Goal: Information Seeking & Learning: Compare options

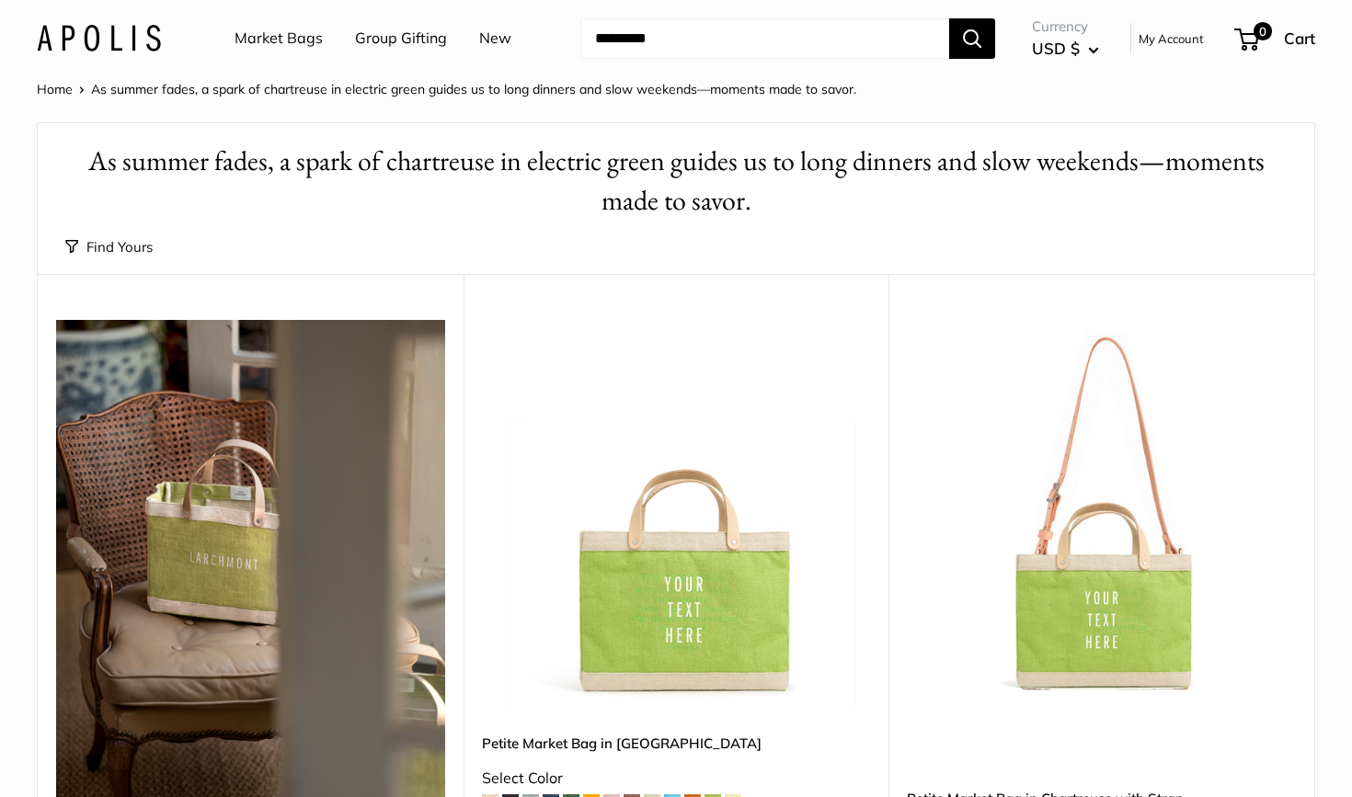
click at [376, 43] on link "Group Gifting" at bounding box center [401, 39] width 92 height 28
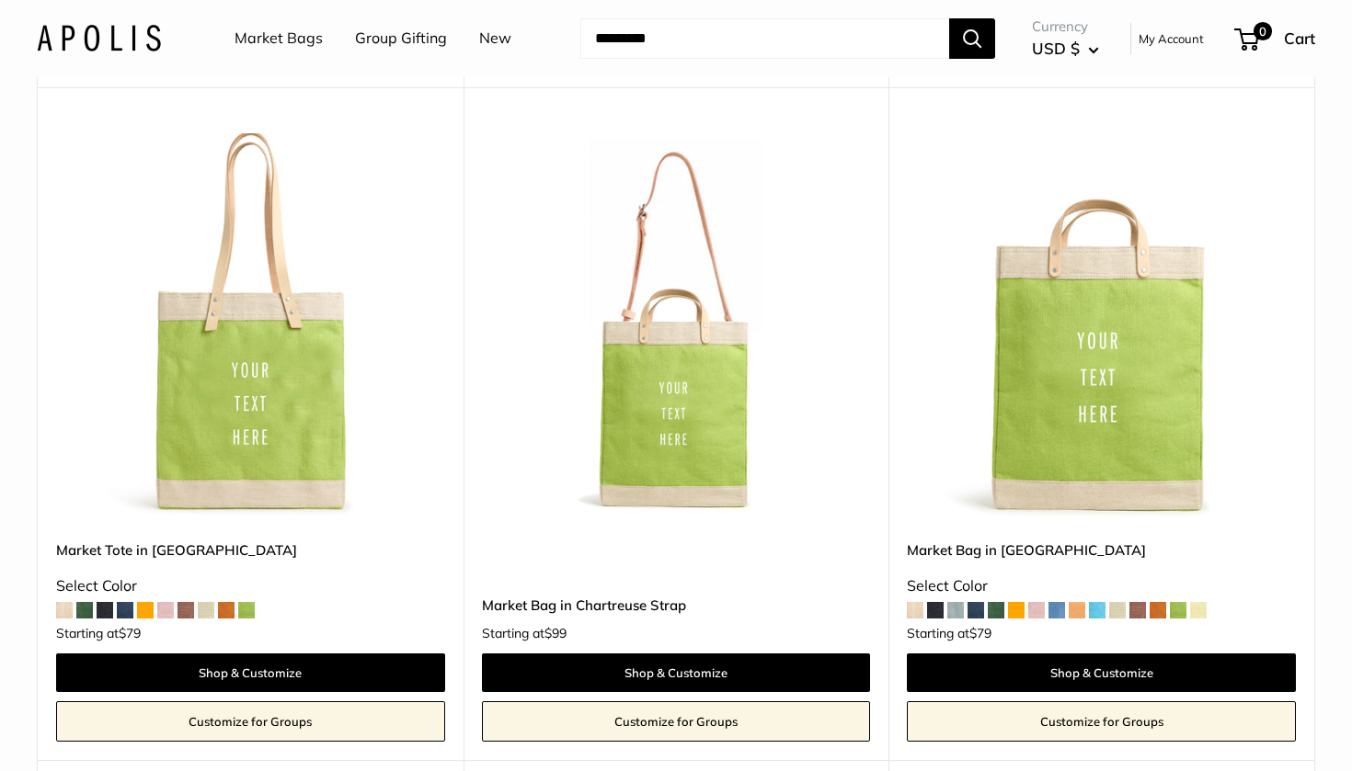
scroll to position [872, 0]
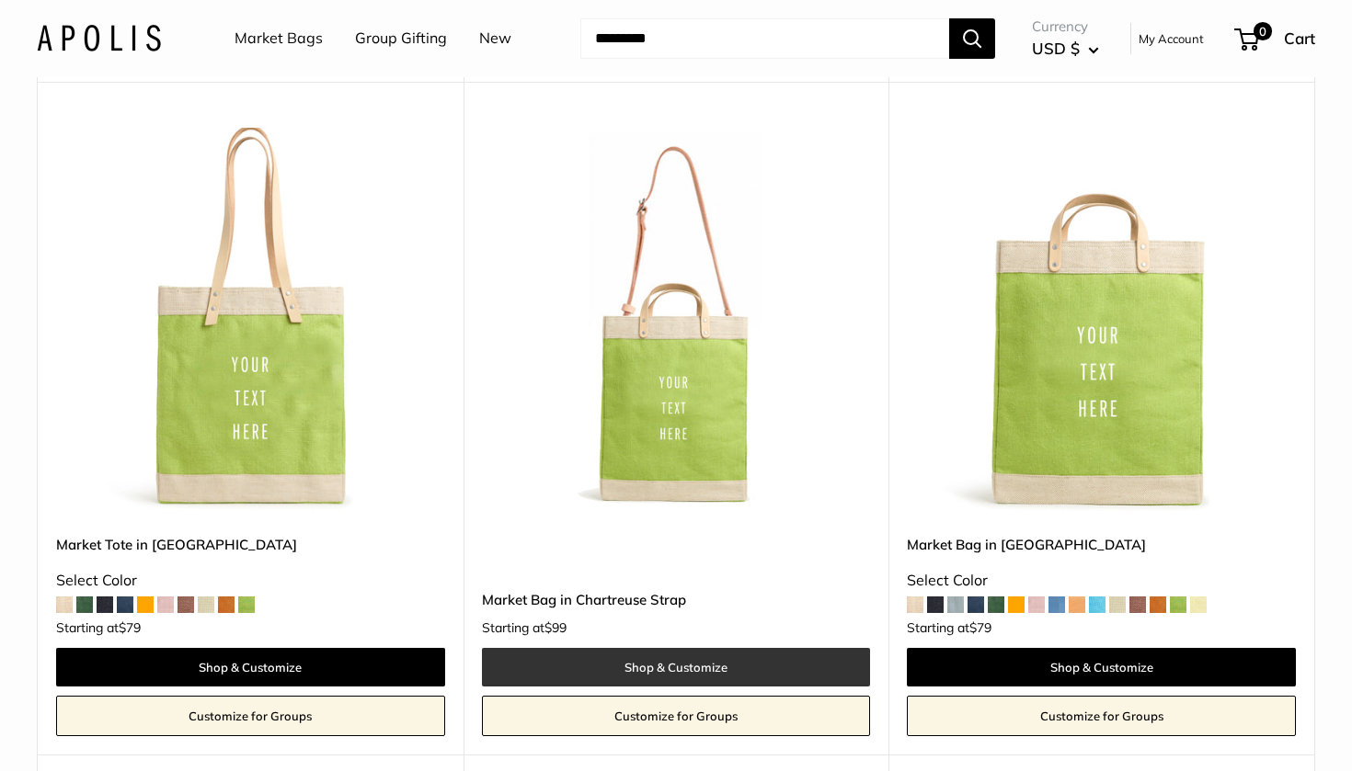
click at [629, 651] on link "Shop & Customize" at bounding box center [676, 667] width 389 height 39
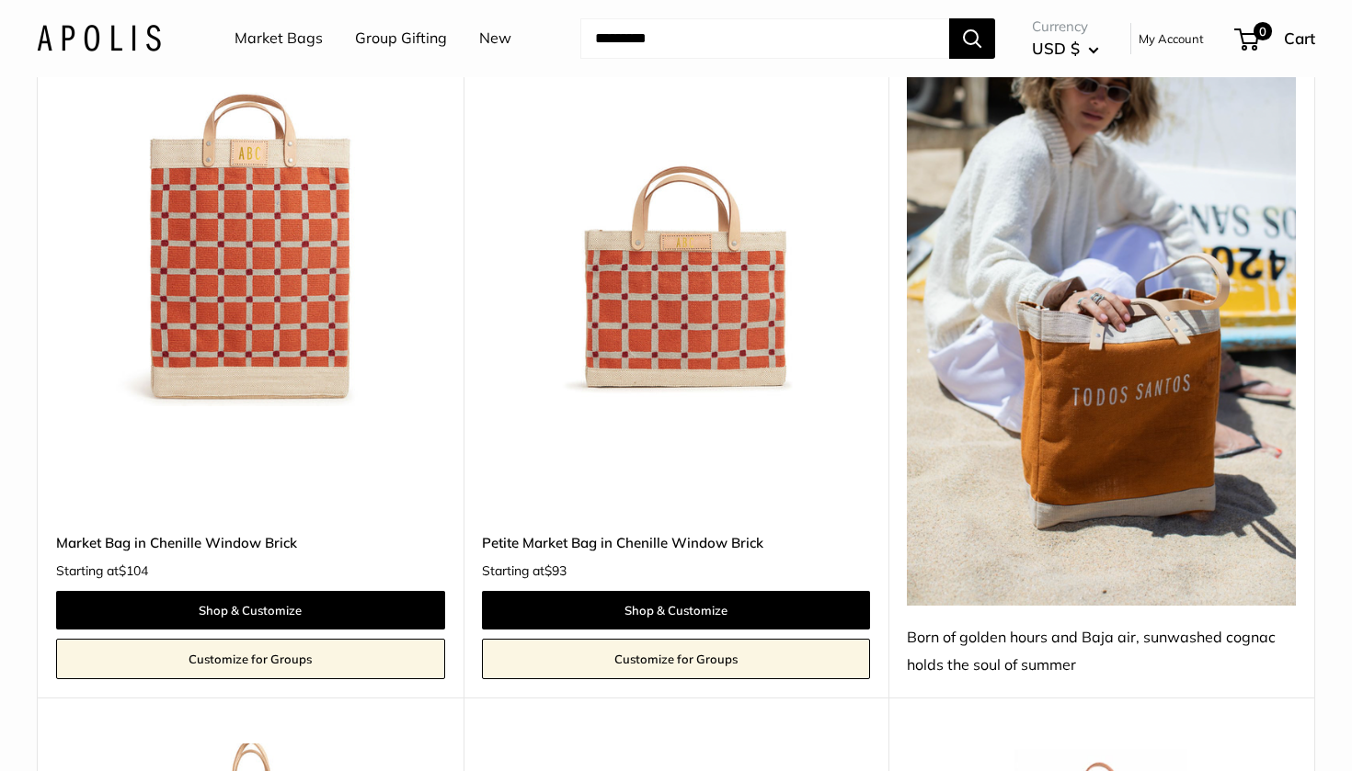
scroll to position [7672, 0]
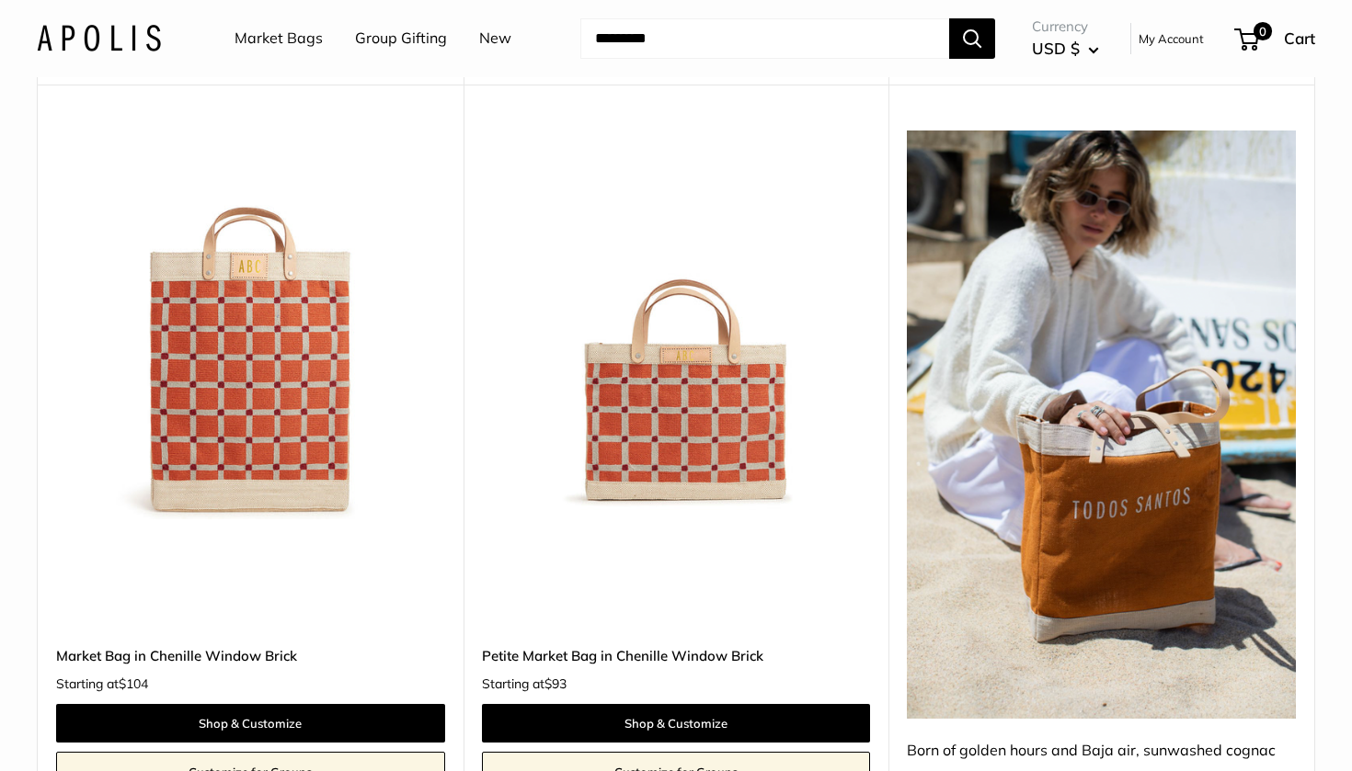
click at [0, 0] on img at bounding box center [0, 0] width 0 height 0
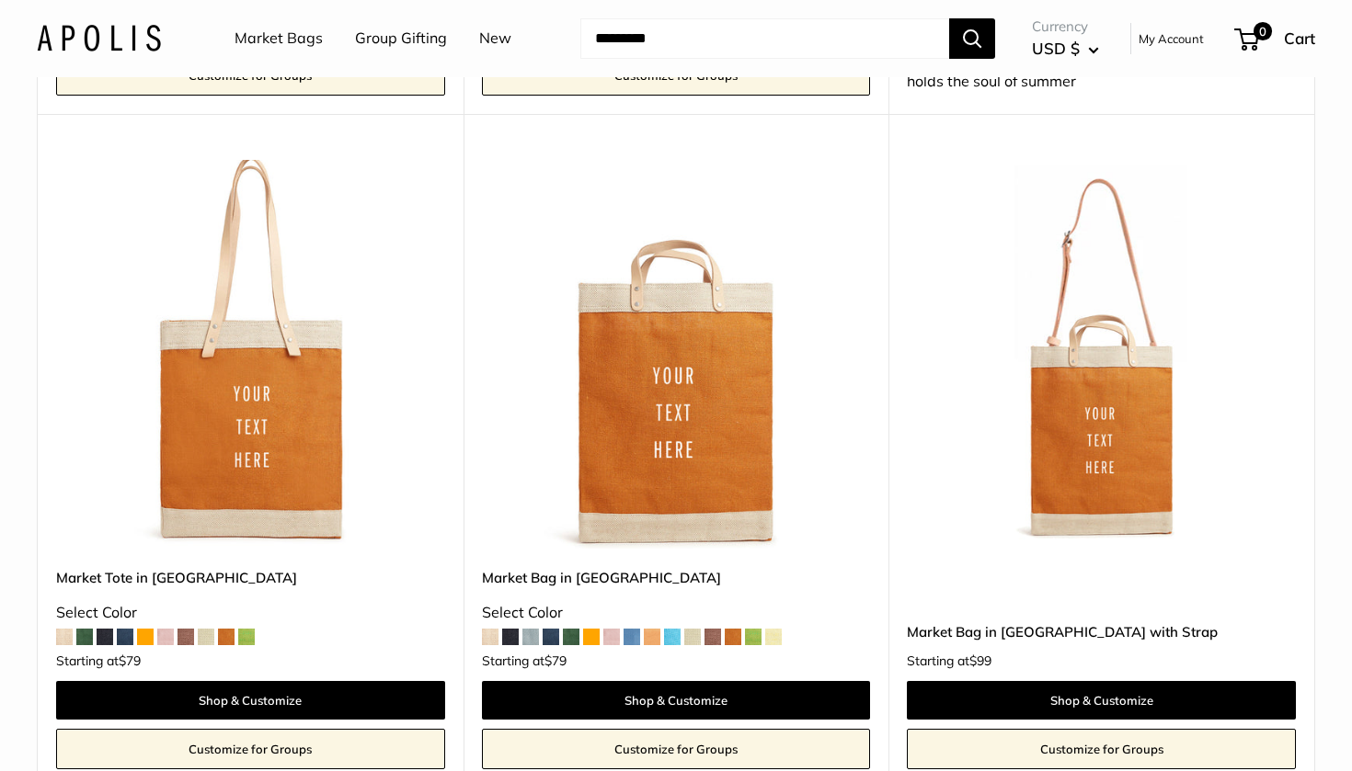
scroll to position [8365, 0]
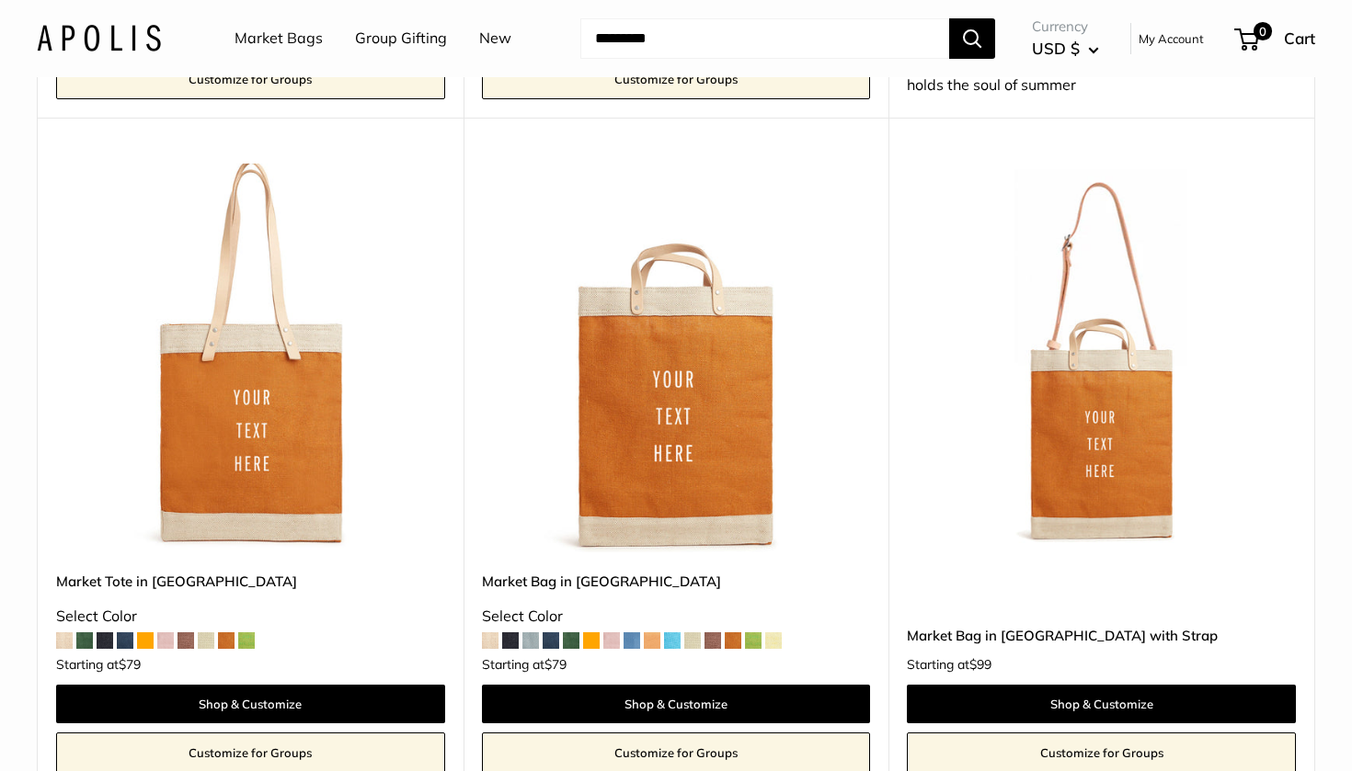
click at [64, 633] on span at bounding box center [64, 641] width 17 height 17
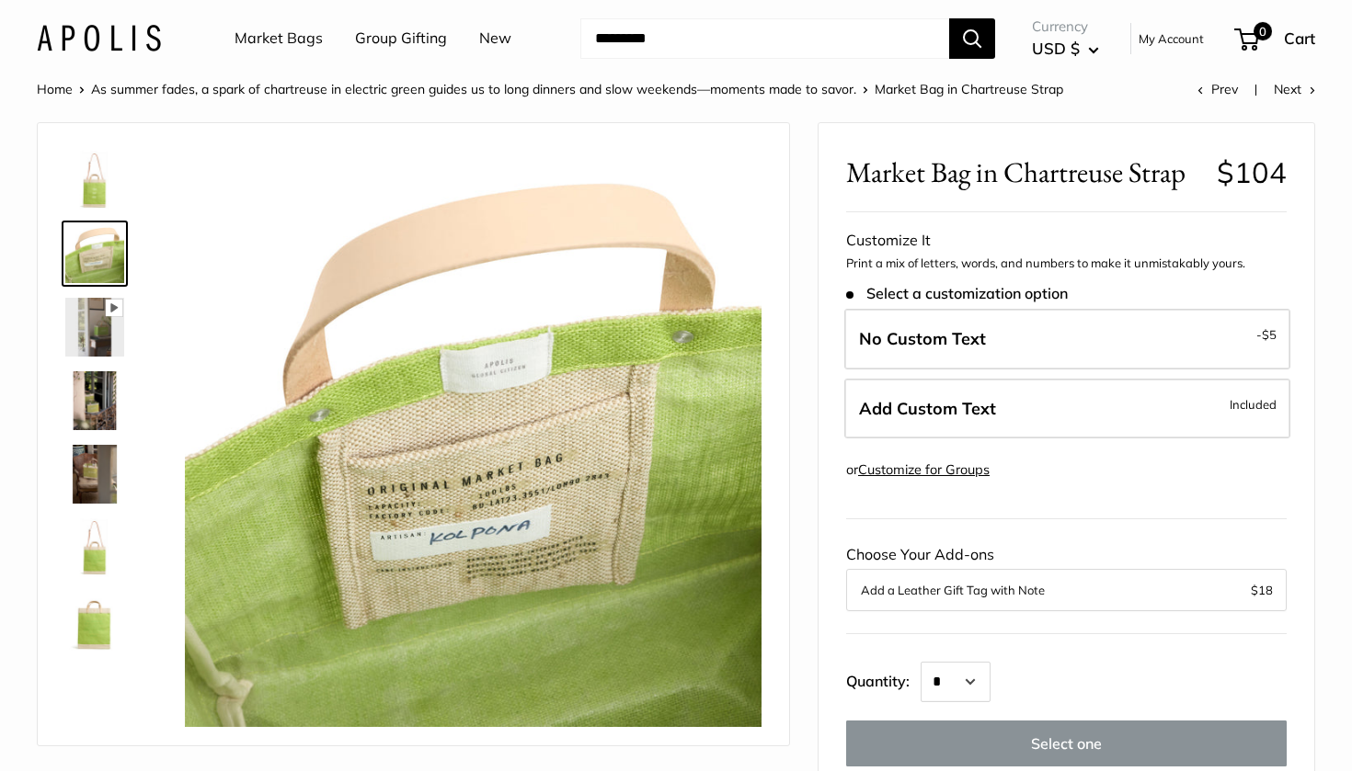
click at [96, 252] on img at bounding box center [94, 253] width 59 height 59
click at [97, 176] on img at bounding box center [94, 180] width 59 height 59
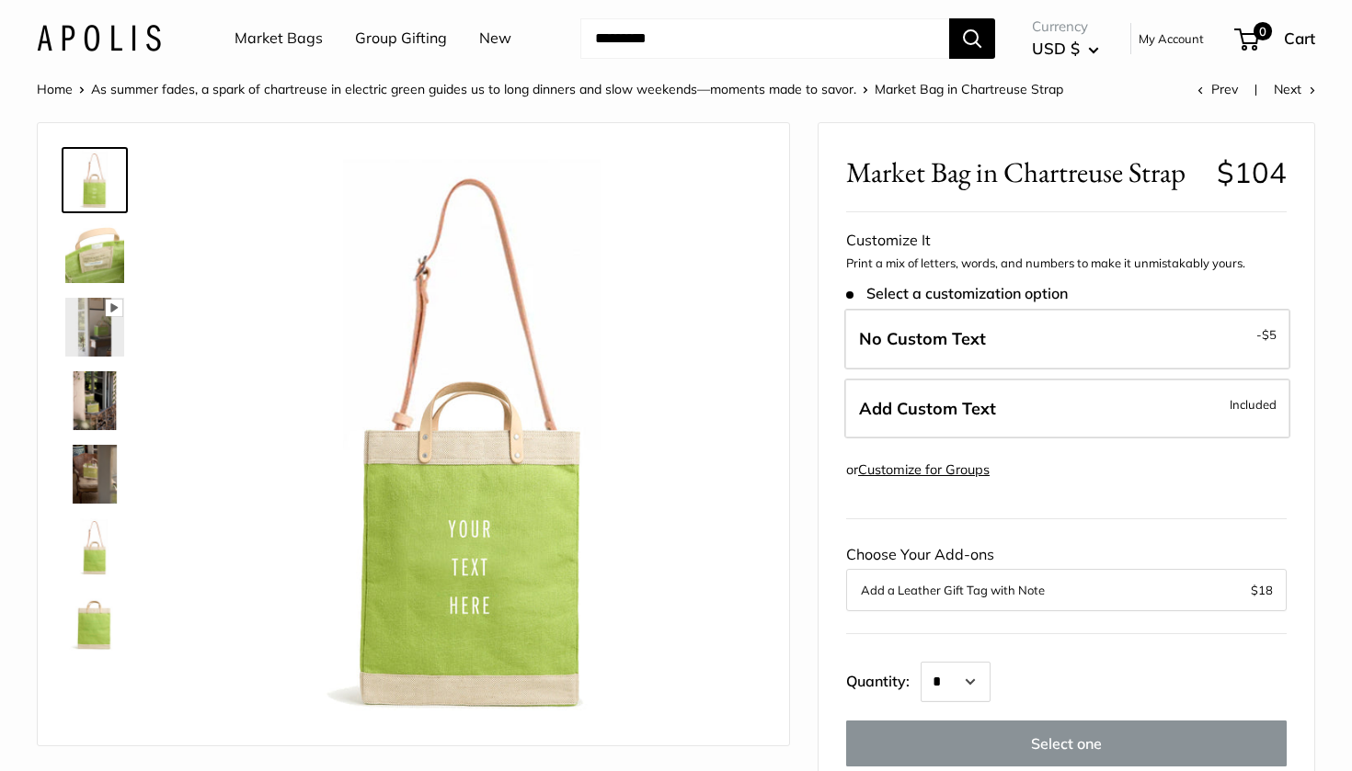
click at [87, 550] on img at bounding box center [94, 548] width 59 height 59
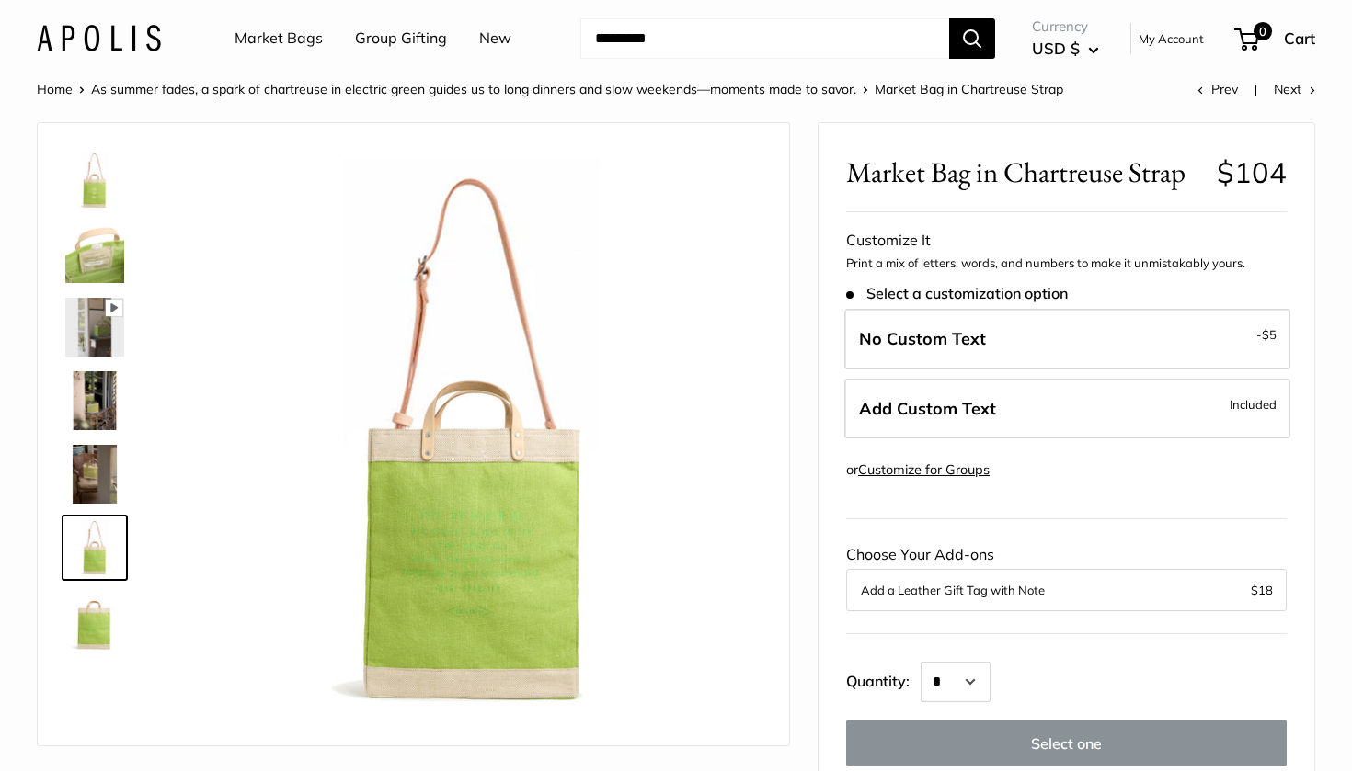
click at [90, 172] on img at bounding box center [94, 180] width 59 height 59
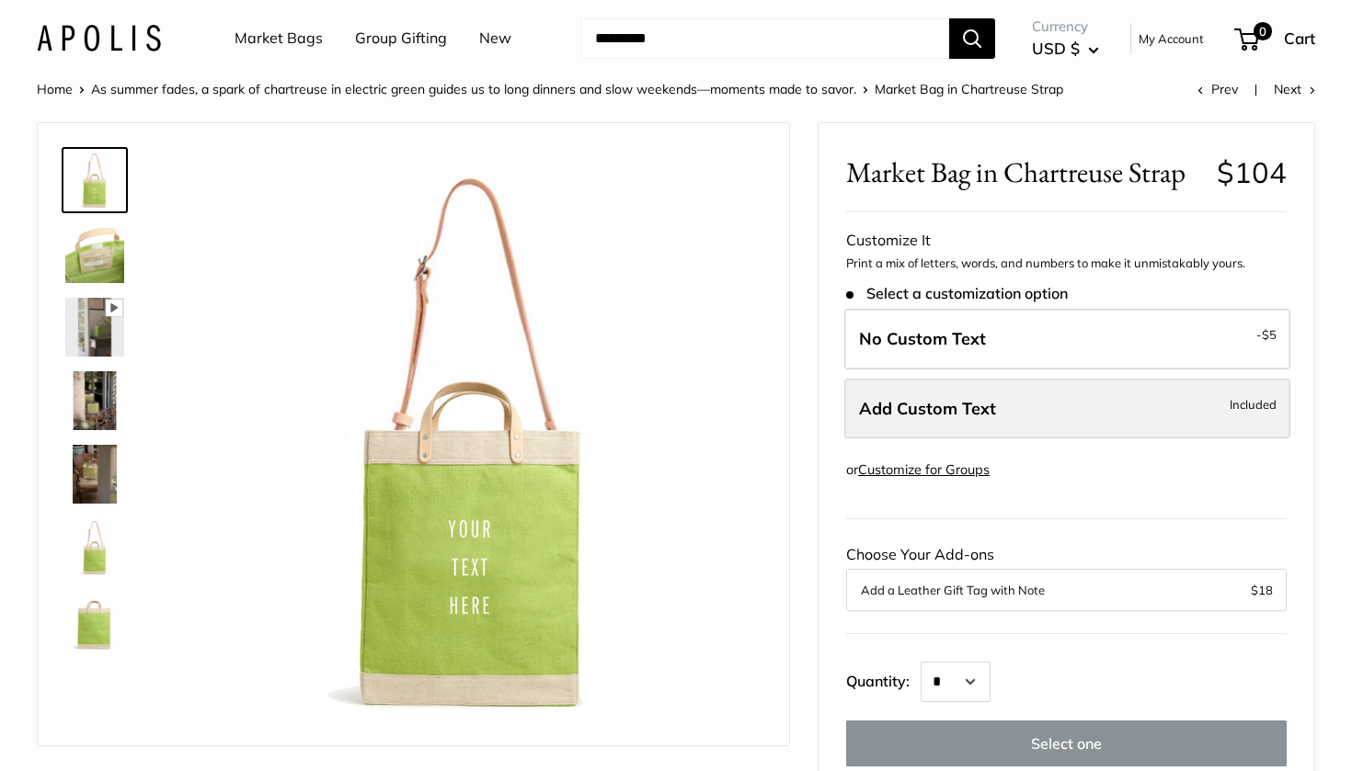
click at [1020, 400] on label "Add Custom Text Included" at bounding box center [1067, 409] width 446 height 61
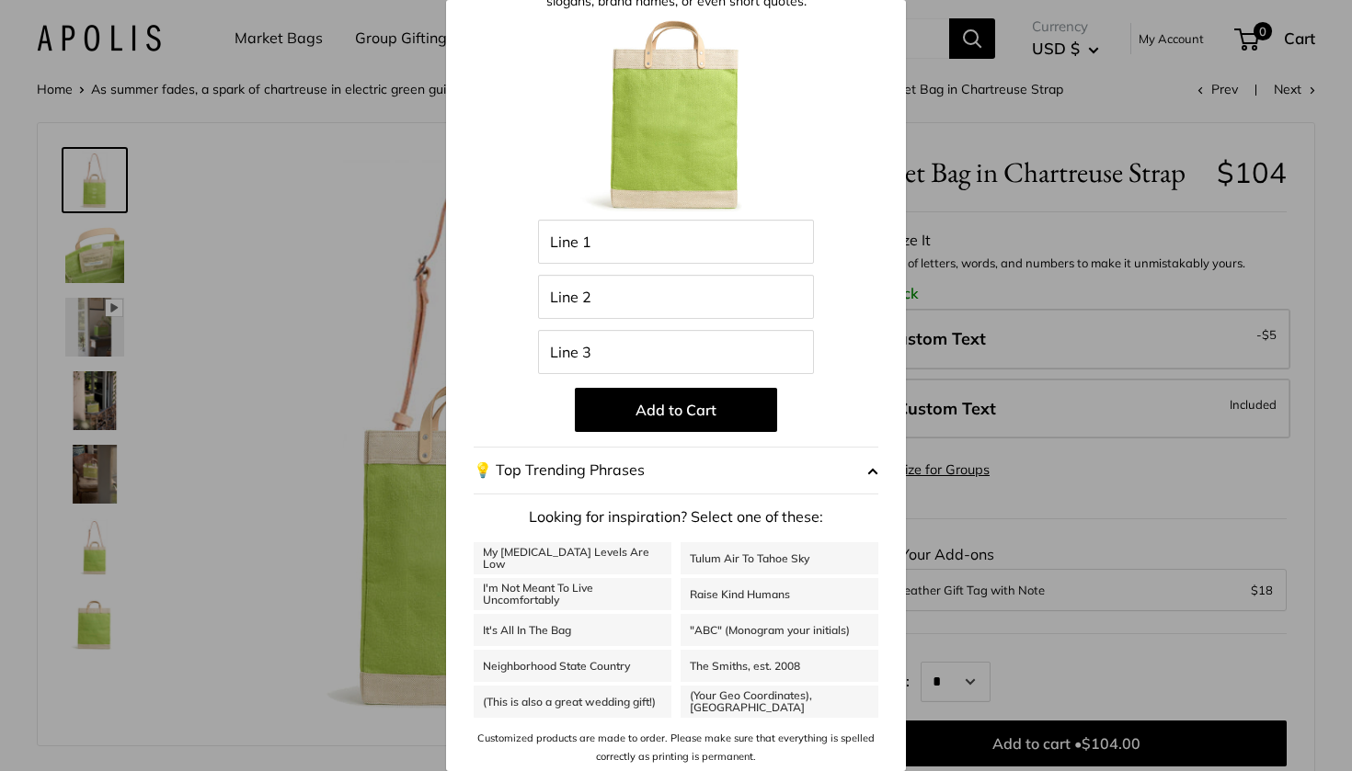
scroll to position [101, 0]
click at [778, 664] on link "The Smiths, est. 2008" at bounding box center [779, 667] width 198 height 32
type input "**********"
type input "*********"
click at [1062, 485] on div "**********" at bounding box center [676, 385] width 1352 height 771
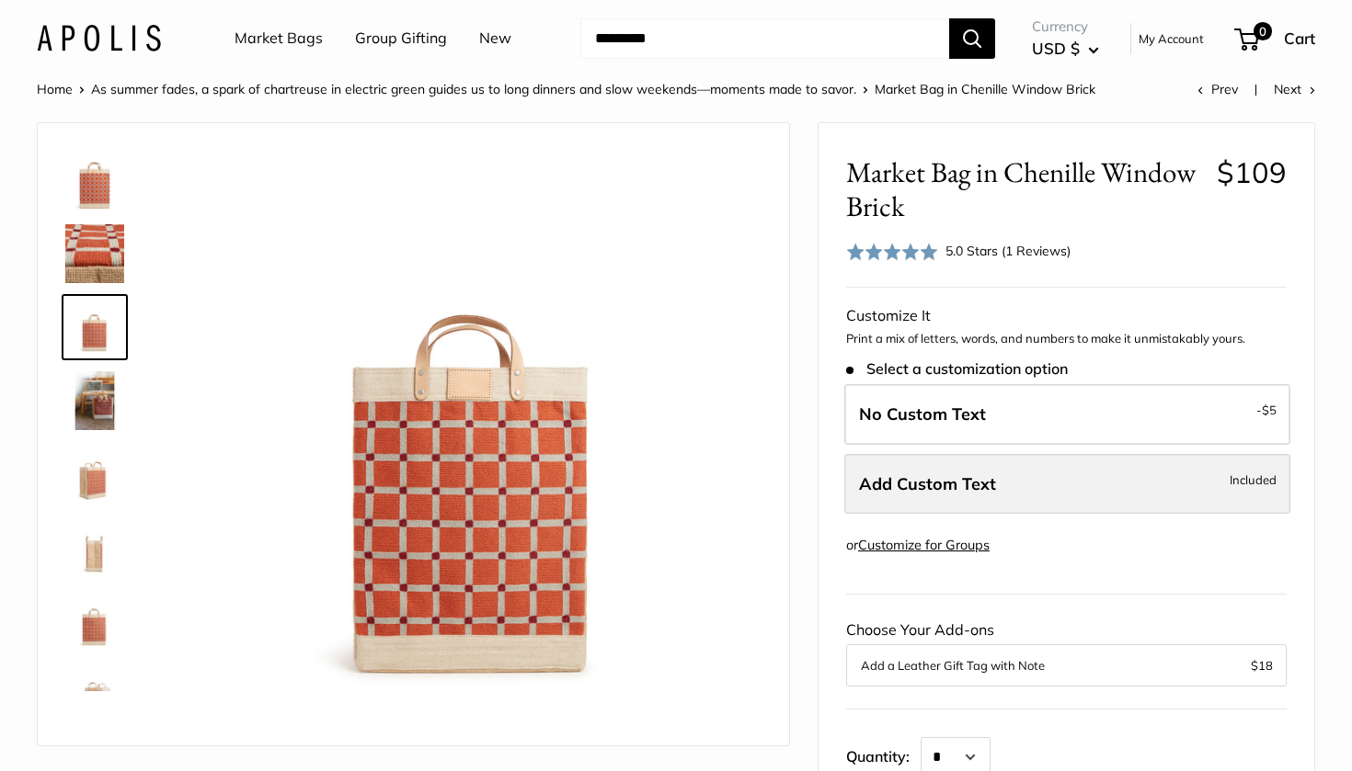
click at [970, 487] on span "Add Custom Text" at bounding box center [927, 484] width 137 height 21
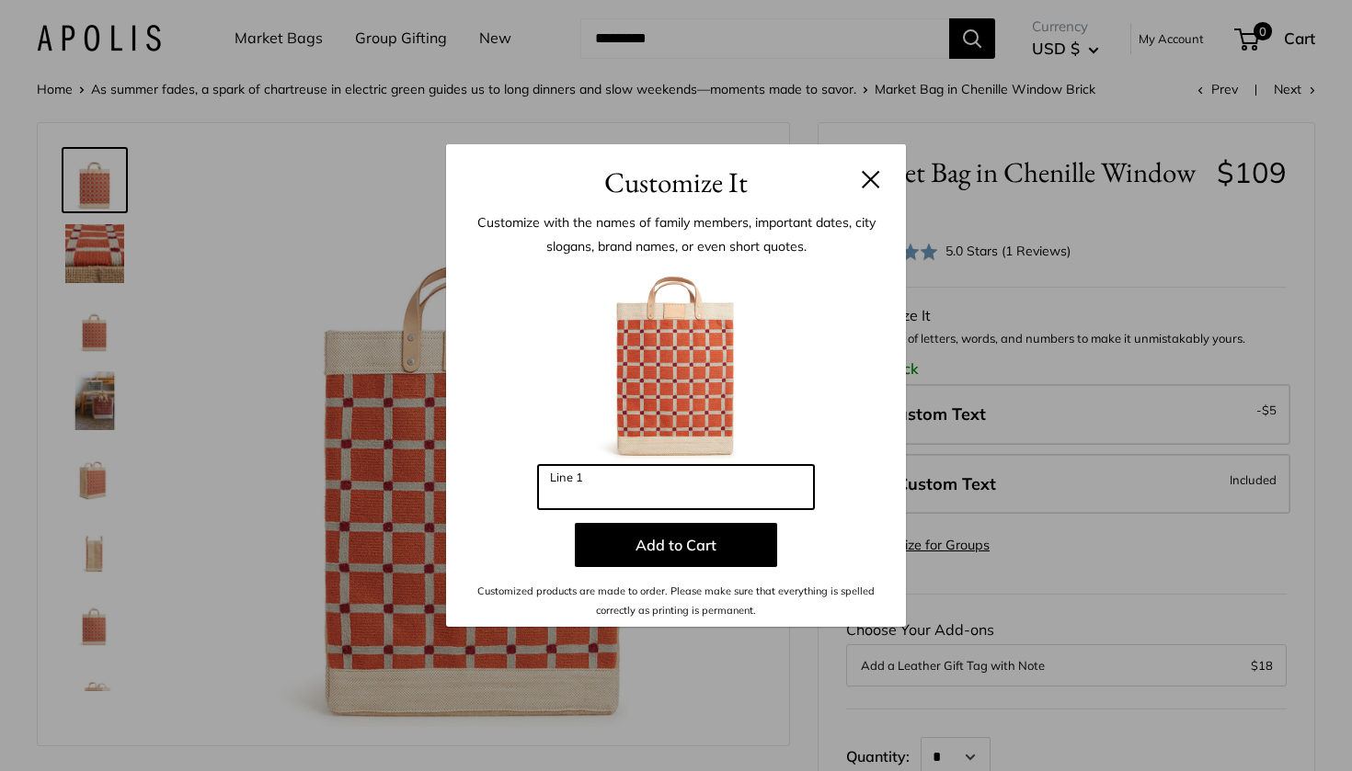
drag, startPoint x: 619, startPoint y: 497, endPoint x: 499, endPoint y: 491, distance: 119.7
click at [499, 491] on div "Enter 3 letters Line 1 Add to Cart Customized products are made to order. Pleas…" at bounding box center [676, 441] width 405 height 357
type input "***"
click at [869, 188] on button at bounding box center [871, 179] width 18 height 18
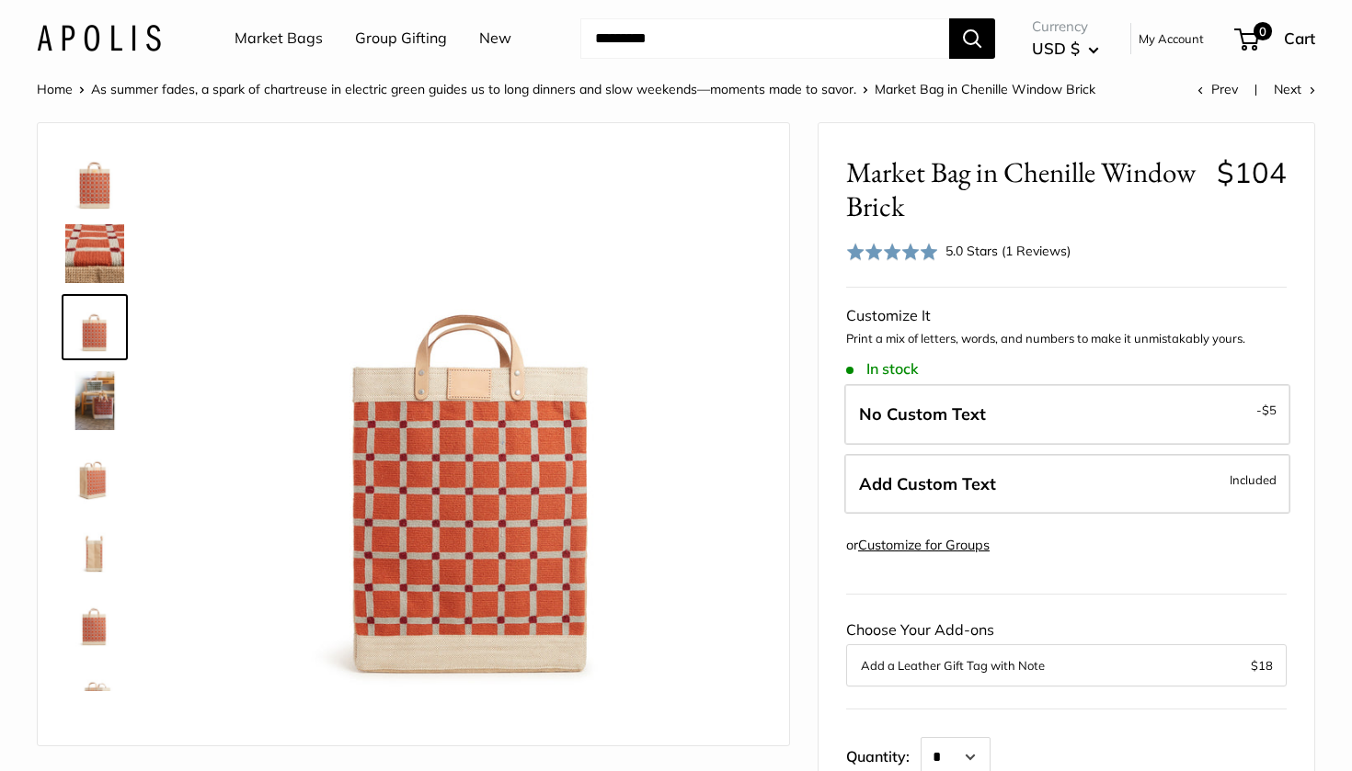
click at [90, 430] on link at bounding box center [95, 401] width 66 height 66
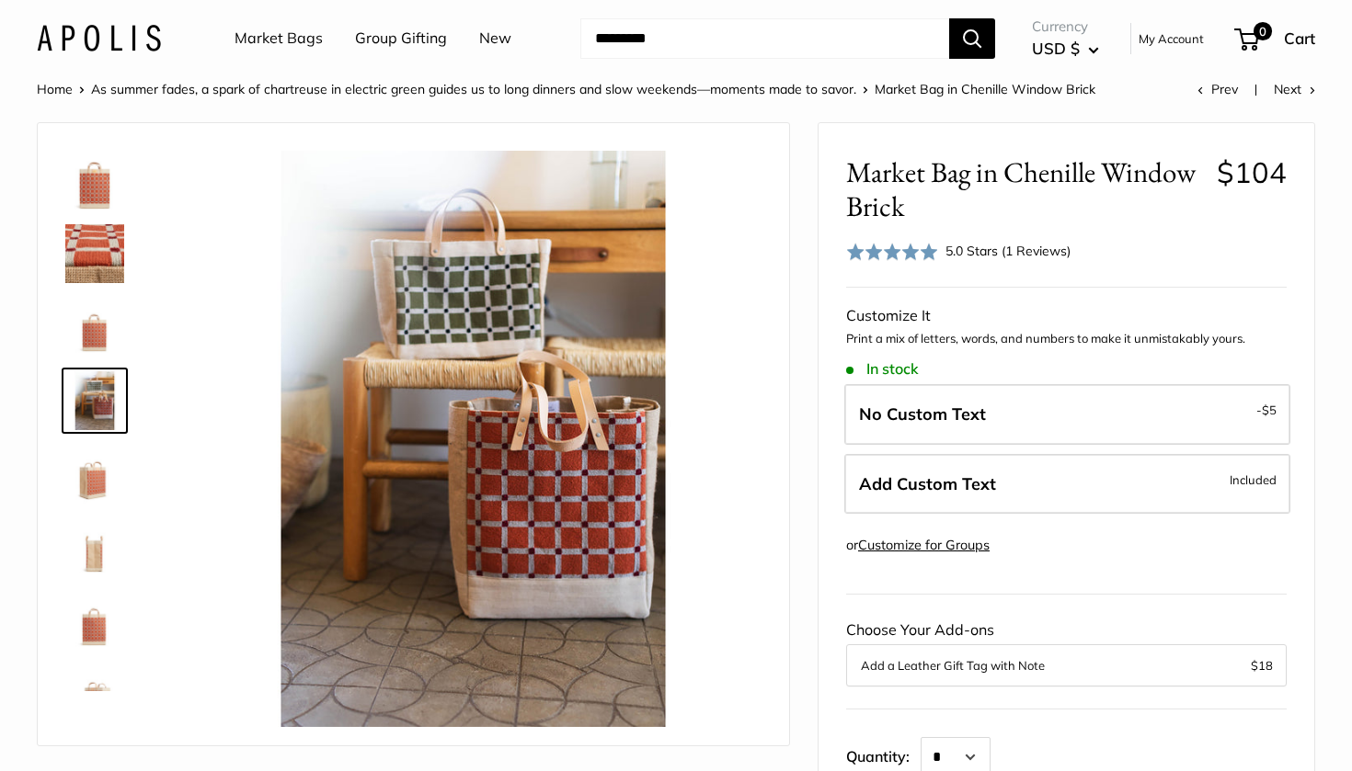
click at [92, 451] on img at bounding box center [94, 474] width 59 height 59
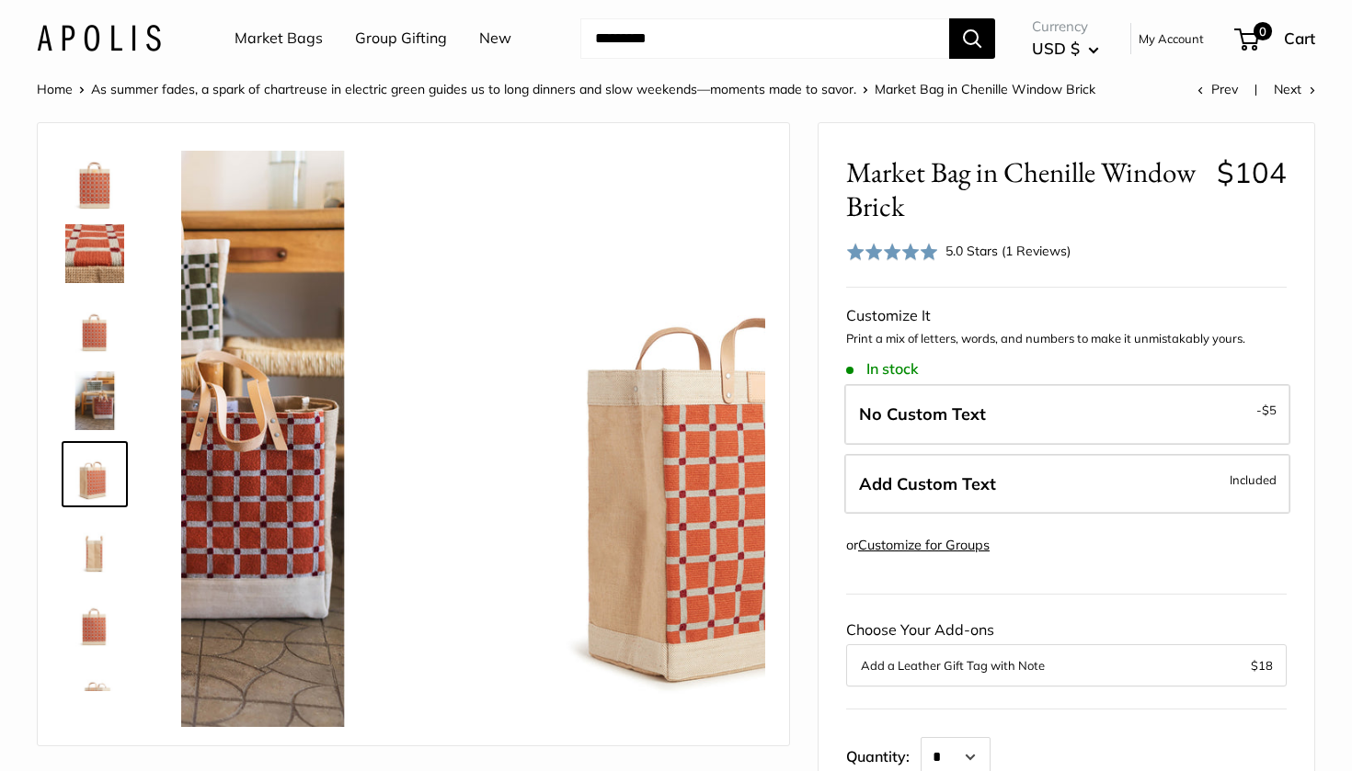
scroll to position [57, 0]
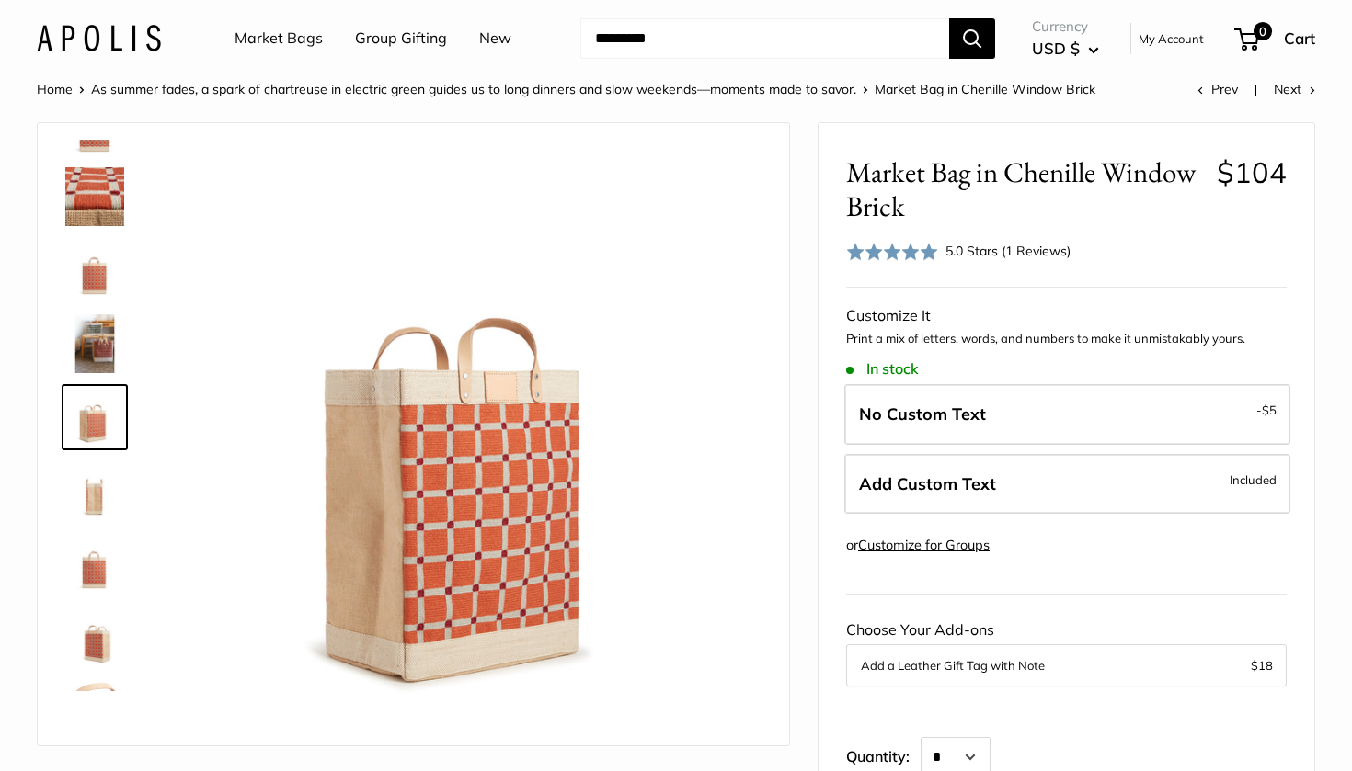
click at [93, 482] on img at bounding box center [94, 491] width 59 height 59
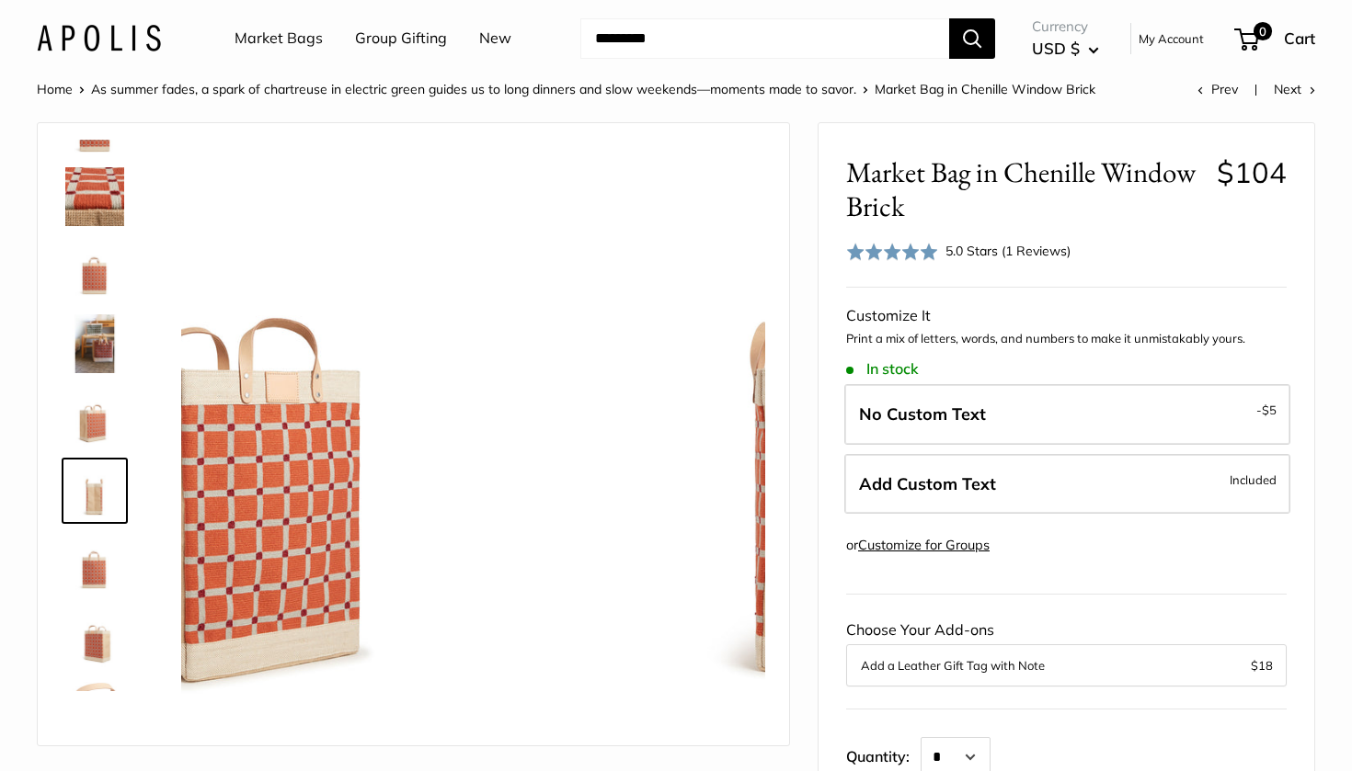
scroll to position [131, 0]
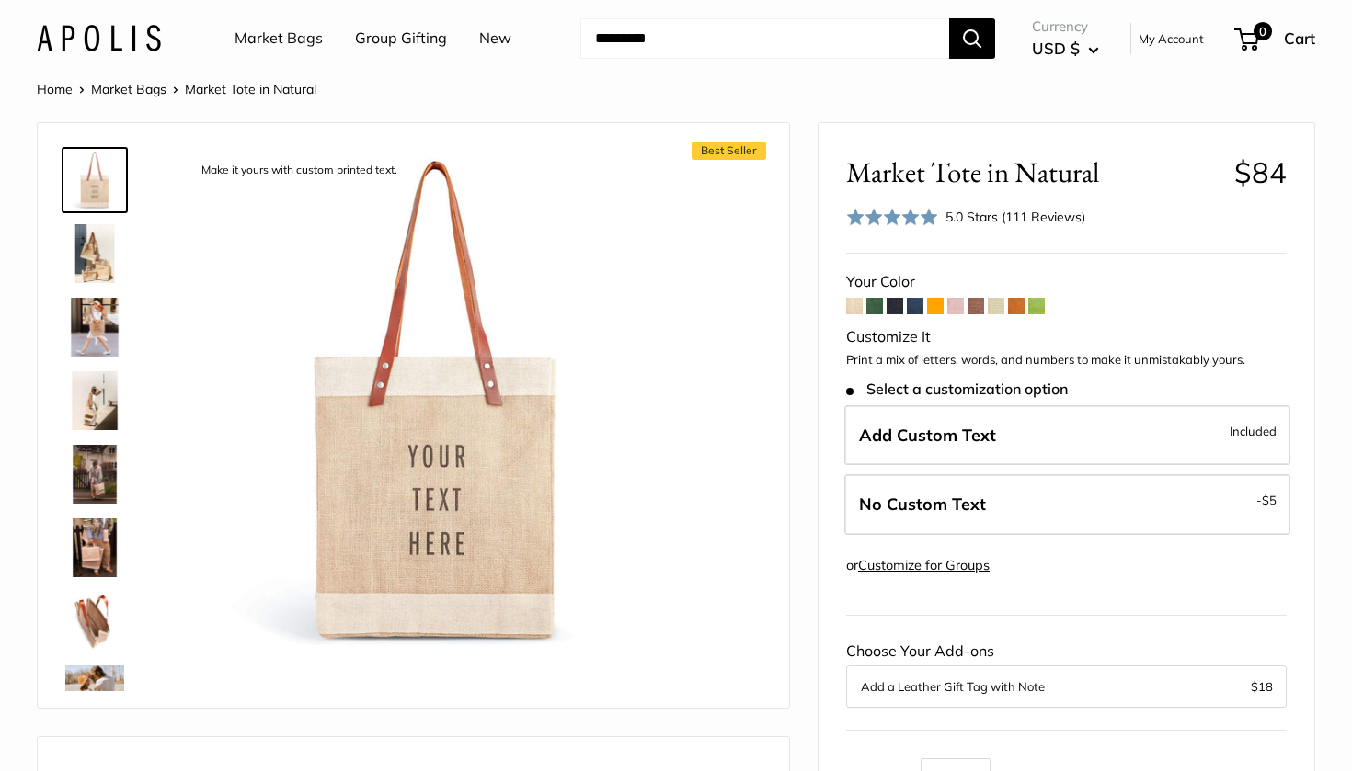
click at [878, 304] on span at bounding box center [874, 306] width 17 height 17
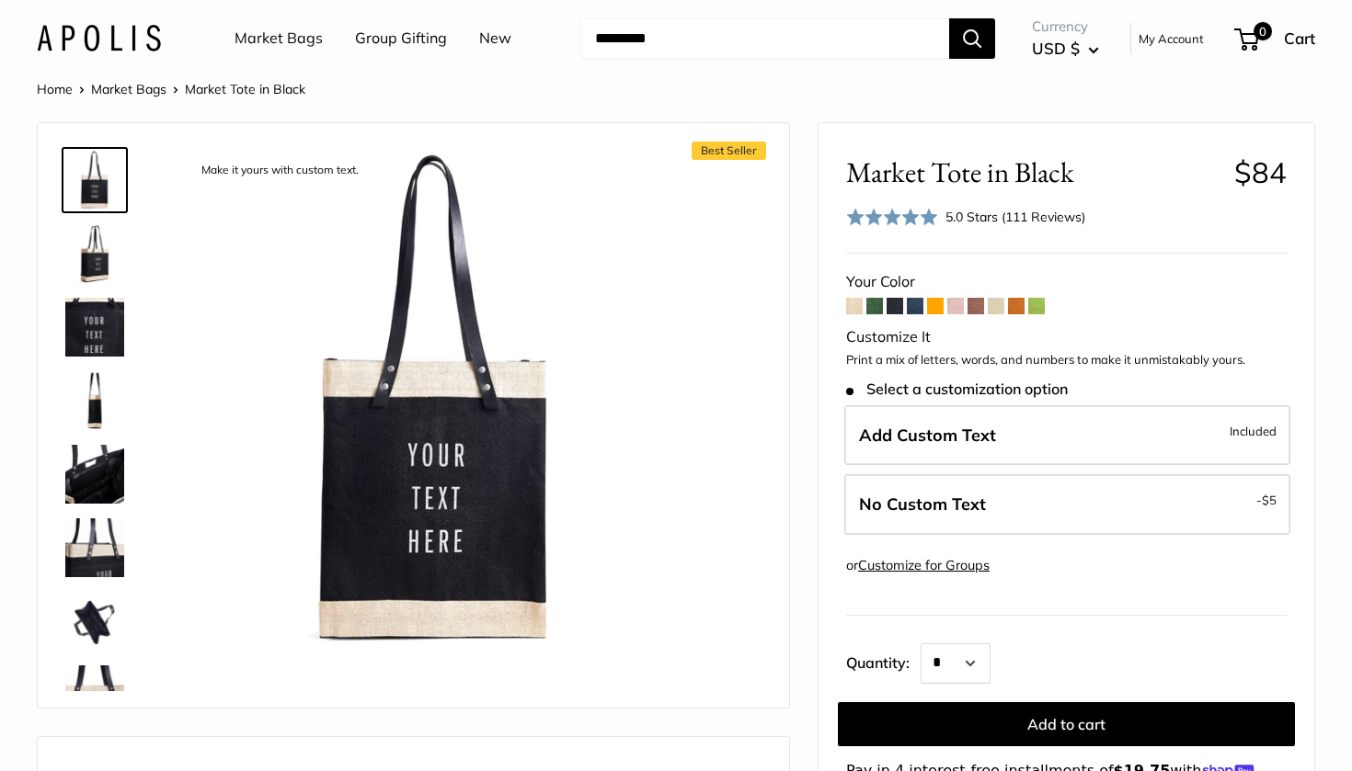
click at [930, 305] on span at bounding box center [935, 306] width 17 height 17
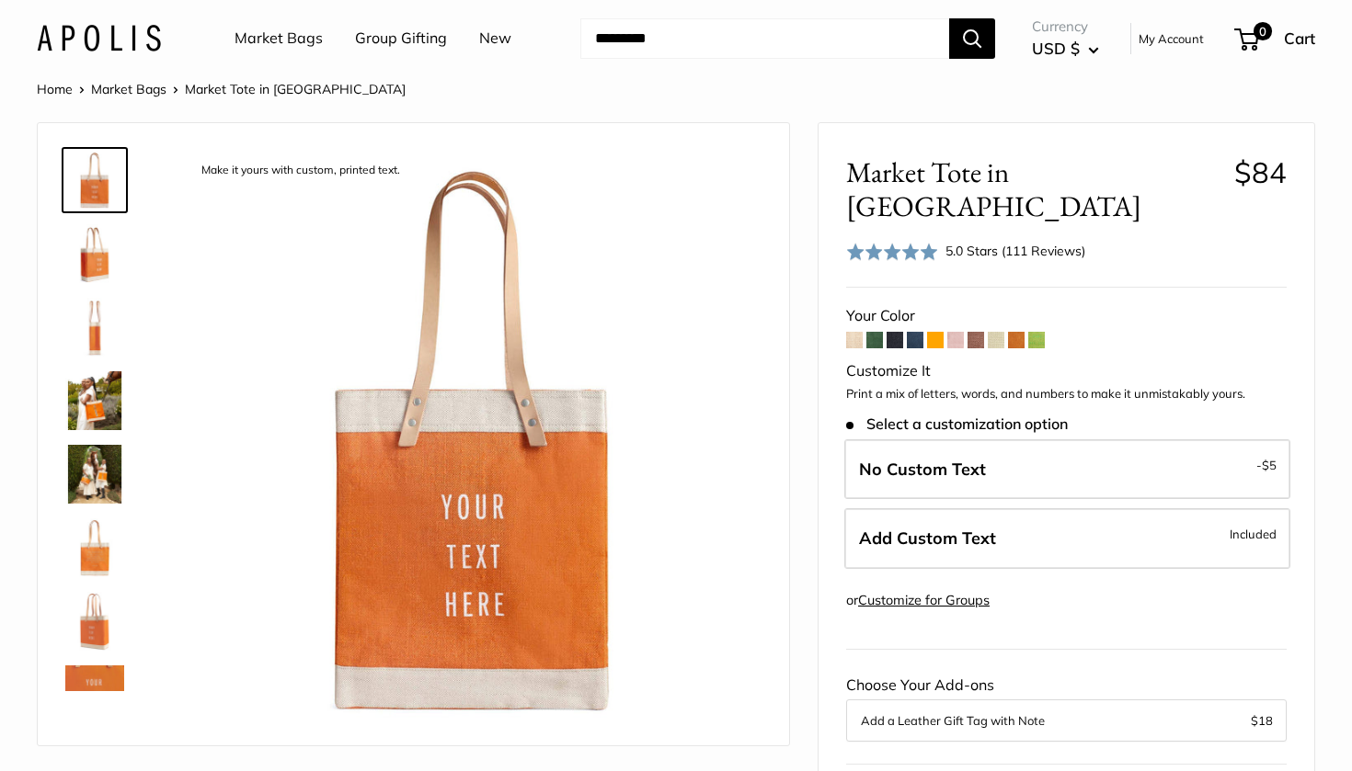
click at [970, 332] on span at bounding box center [975, 340] width 17 height 17
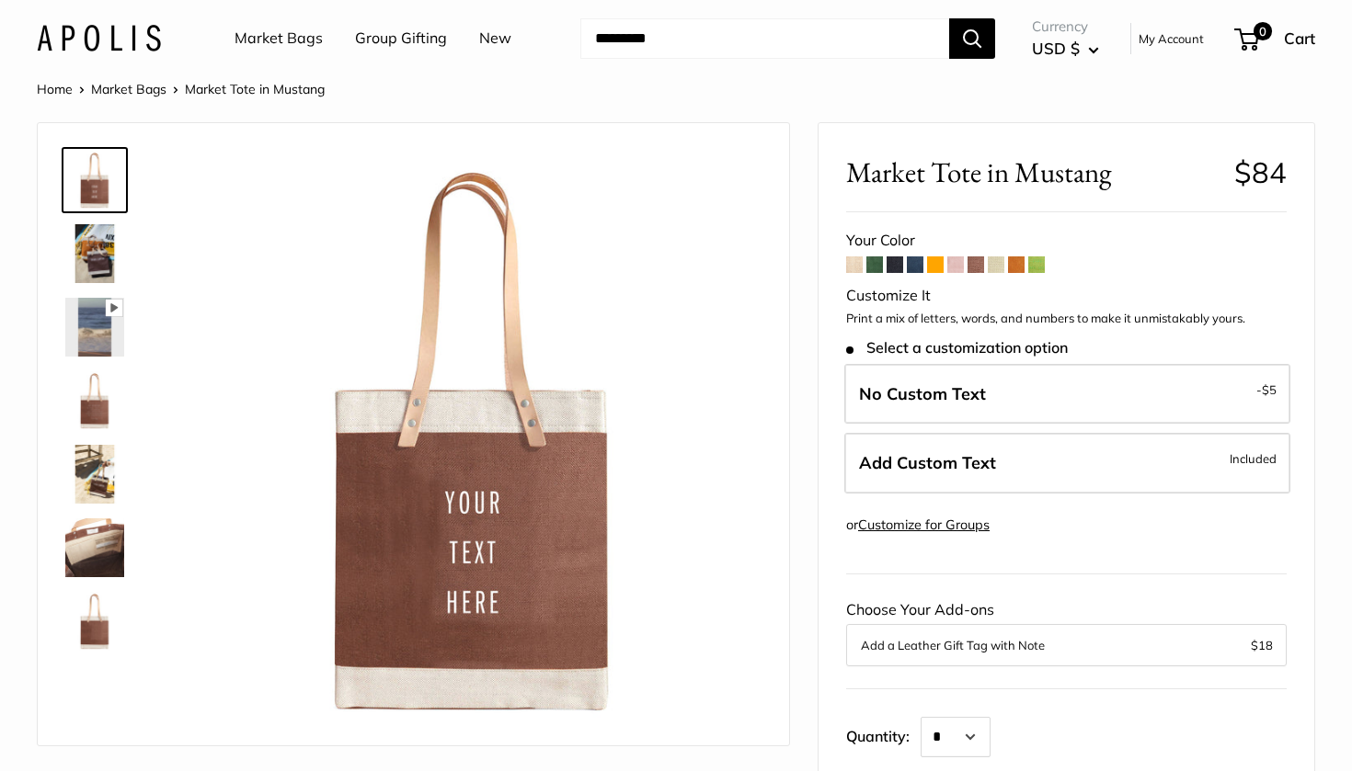
click at [1033, 269] on span at bounding box center [1036, 265] width 17 height 17
click at [257, 44] on link "Market Bags" at bounding box center [278, 39] width 88 height 28
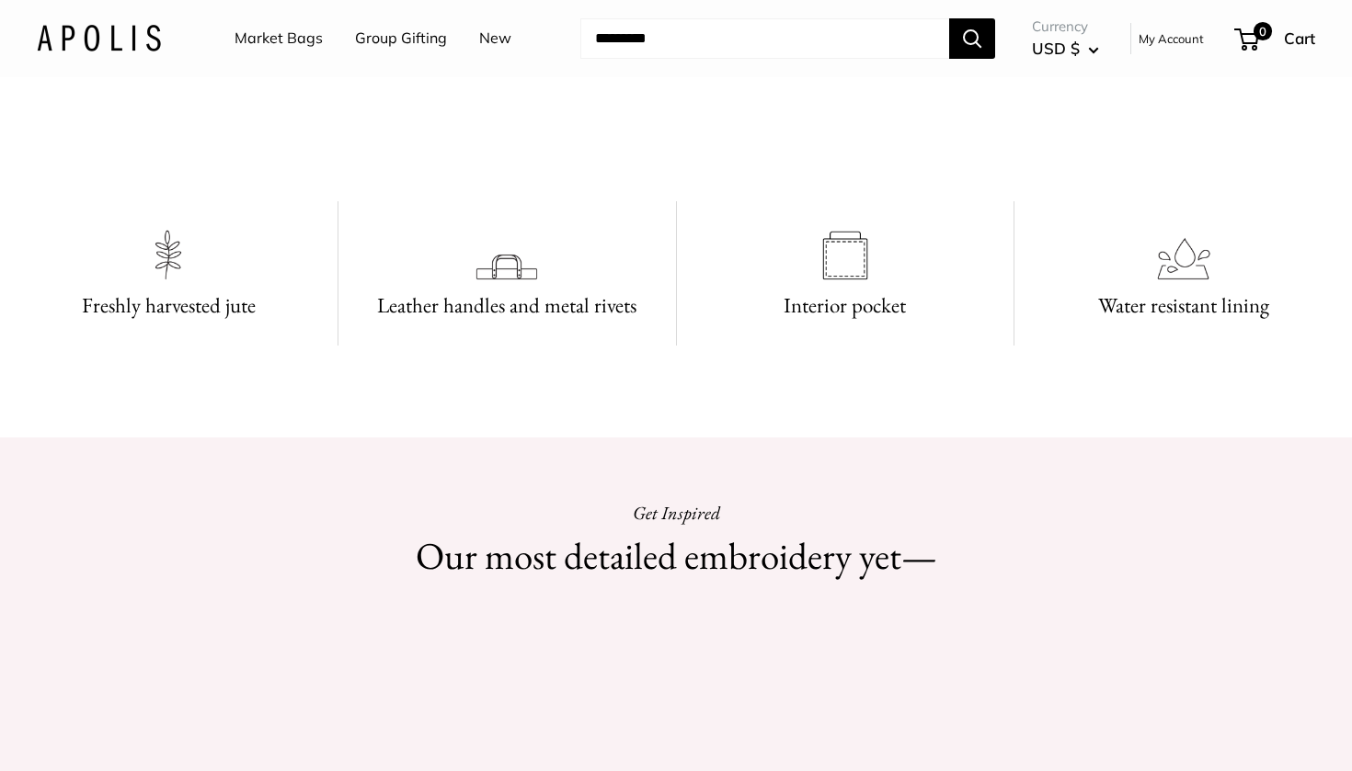
scroll to position [1138, 0]
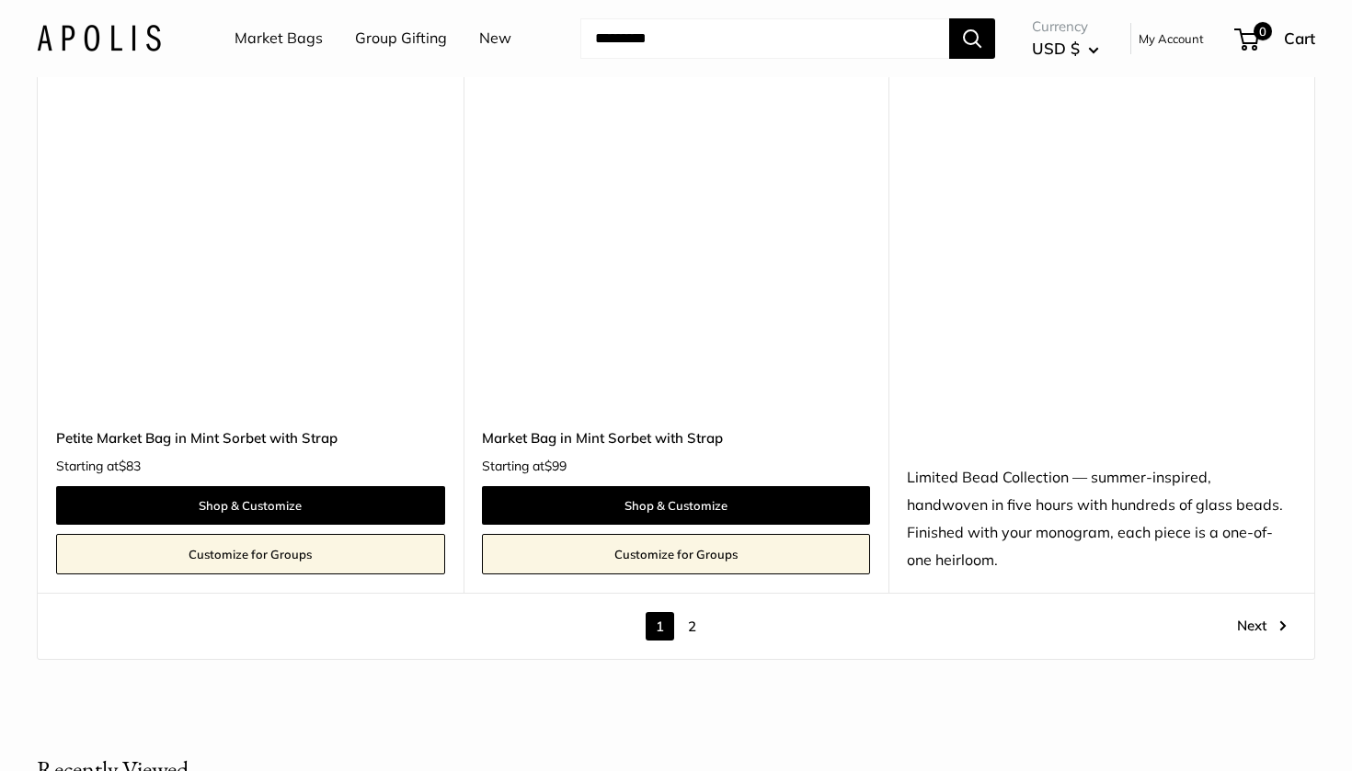
scroll to position [10621, 0]
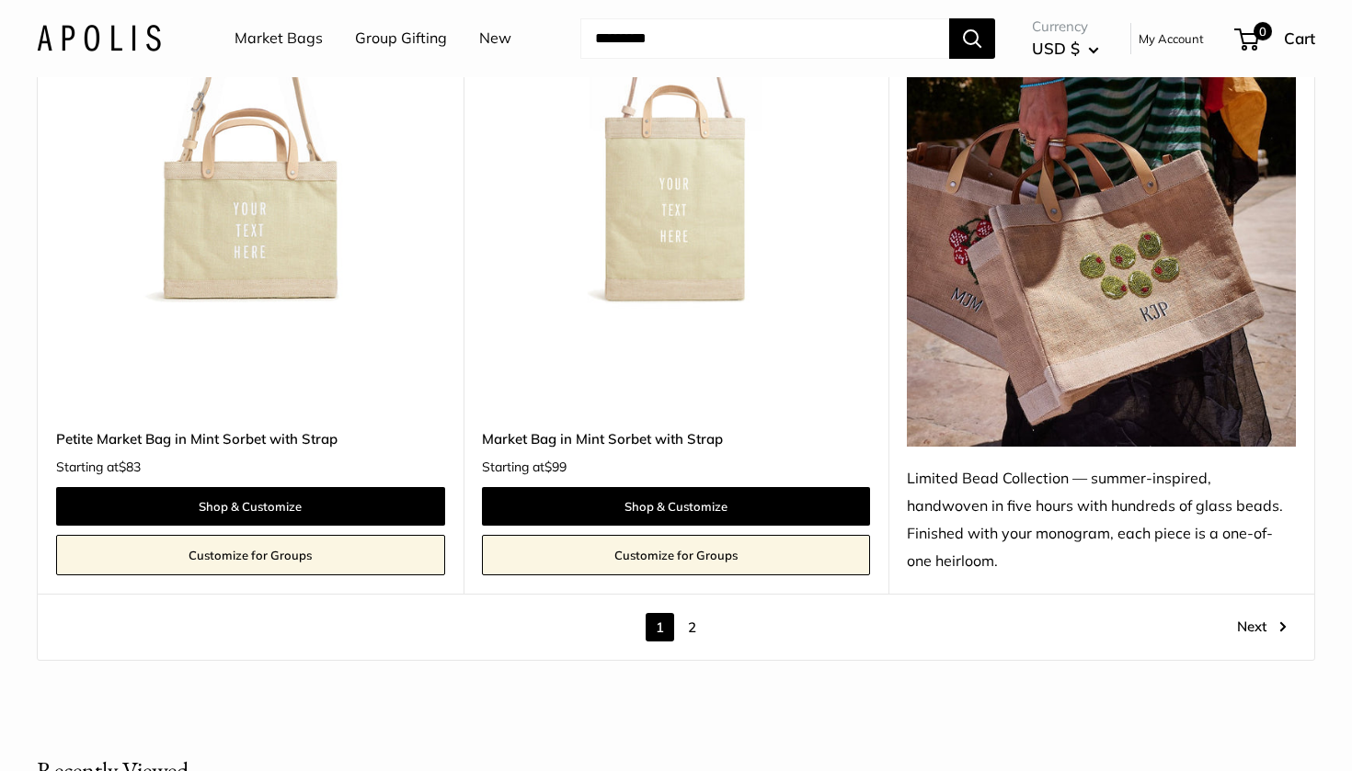
click at [693, 613] on link "2" at bounding box center [692, 627] width 29 height 29
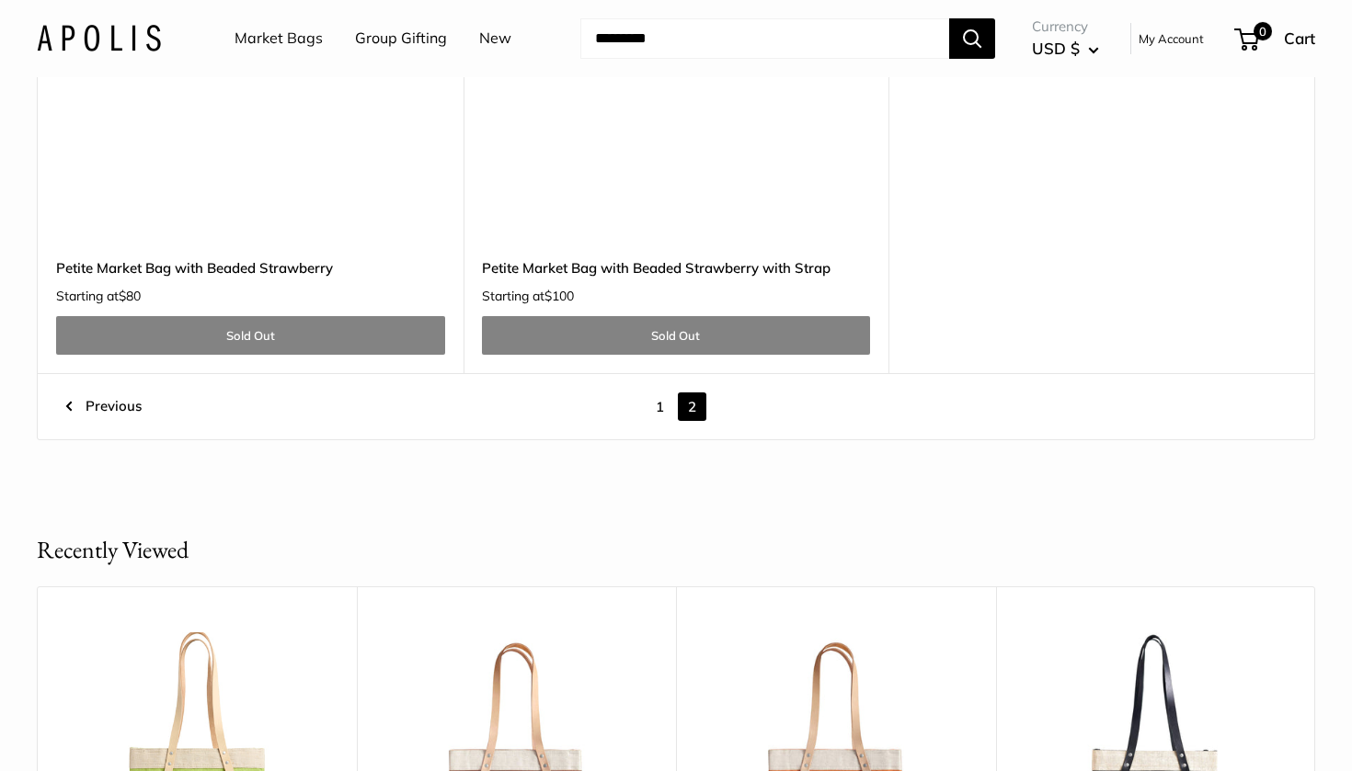
scroll to position [3275, 0]
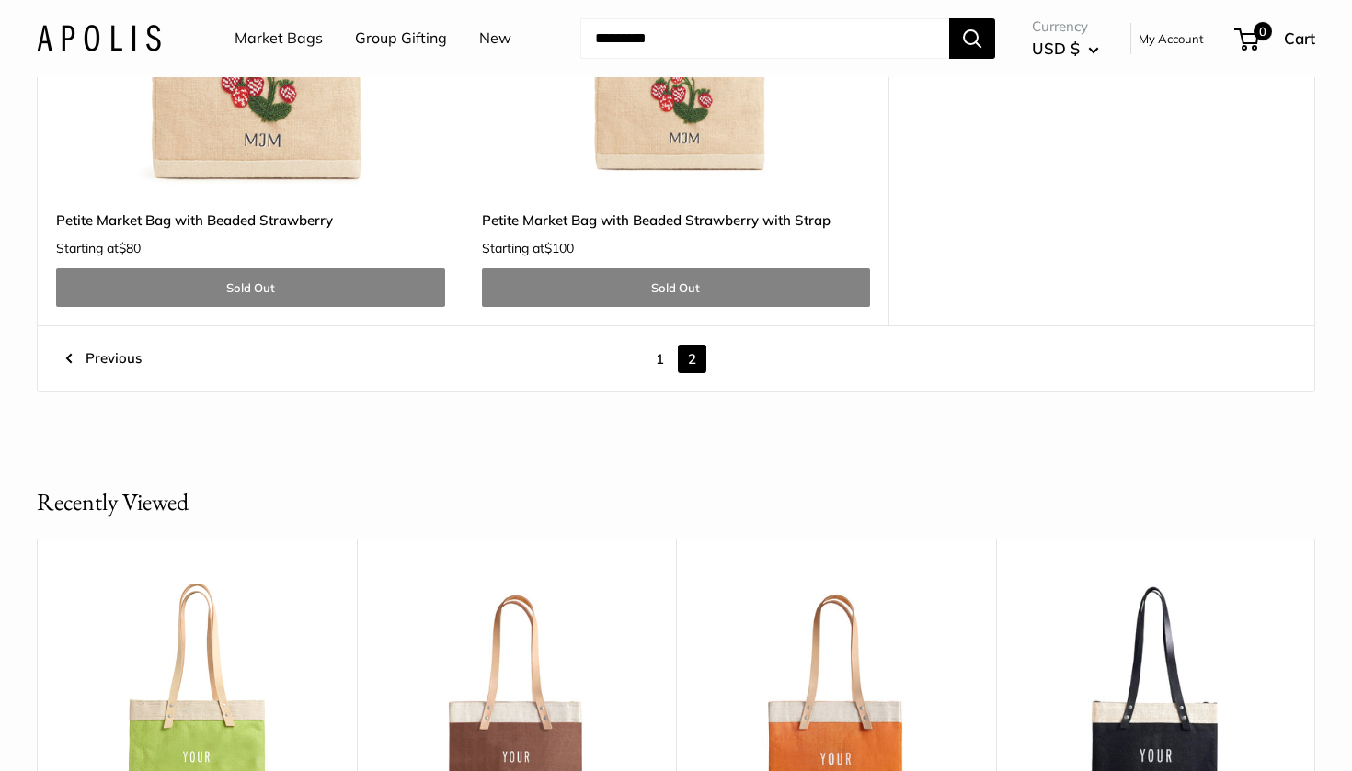
click at [661, 345] on link "1" at bounding box center [659, 359] width 29 height 29
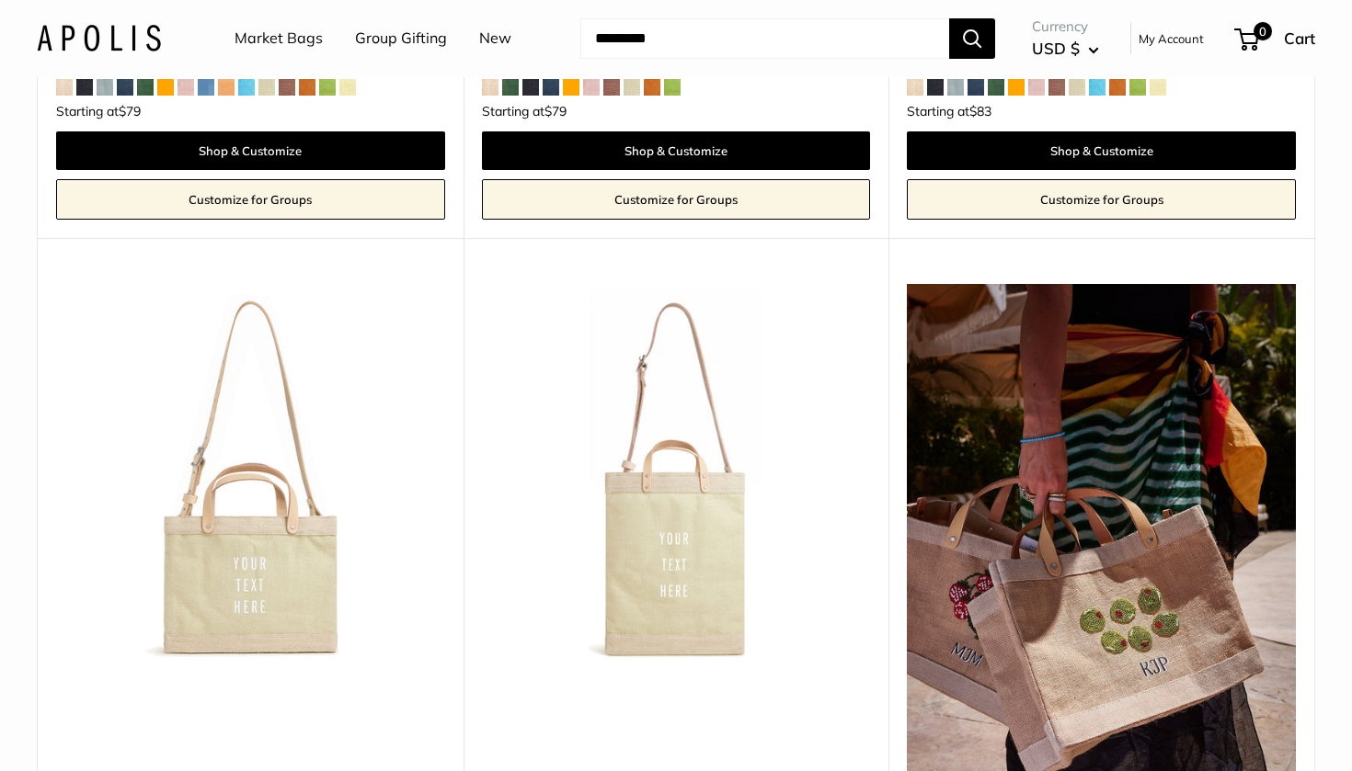
scroll to position [10275, 0]
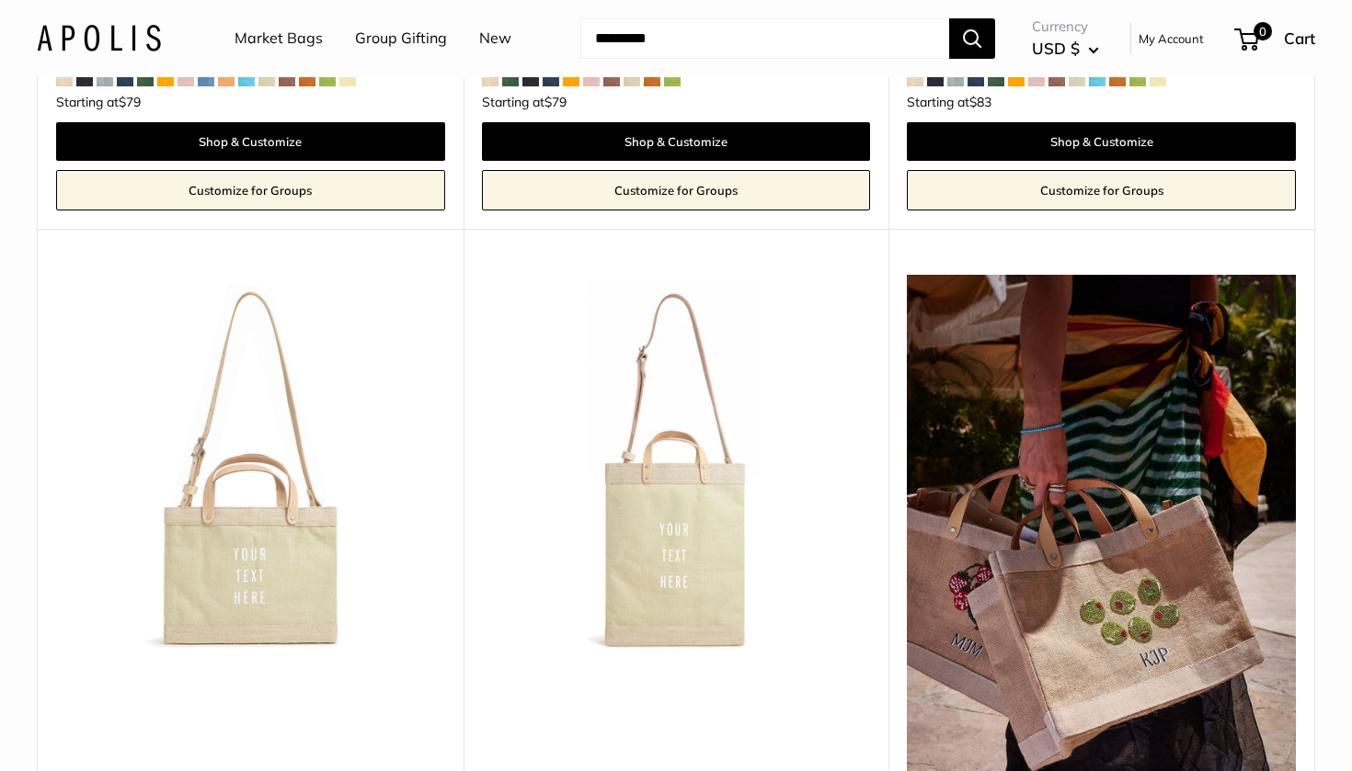
click at [0, 0] on img at bounding box center [0, 0] width 0 height 0
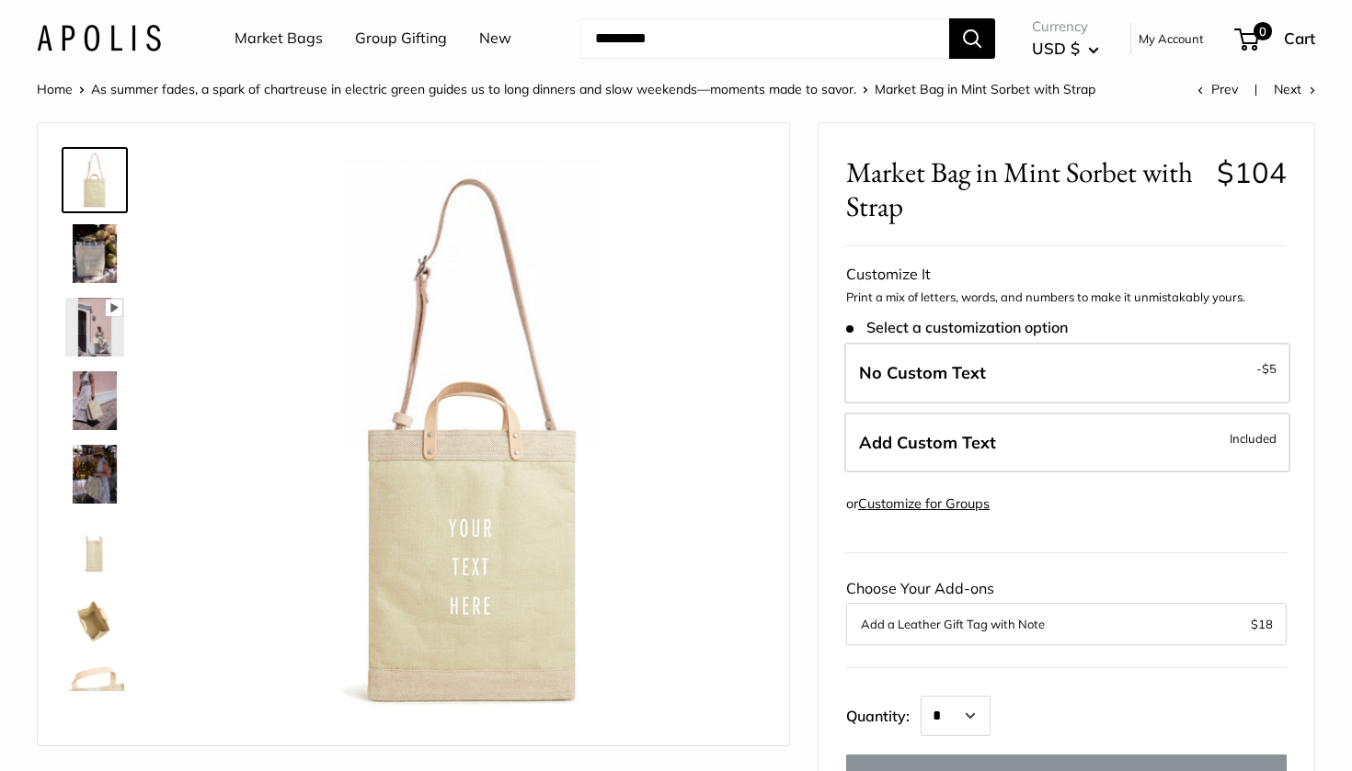
click at [79, 246] on img at bounding box center [94, 253] width 59 height 59
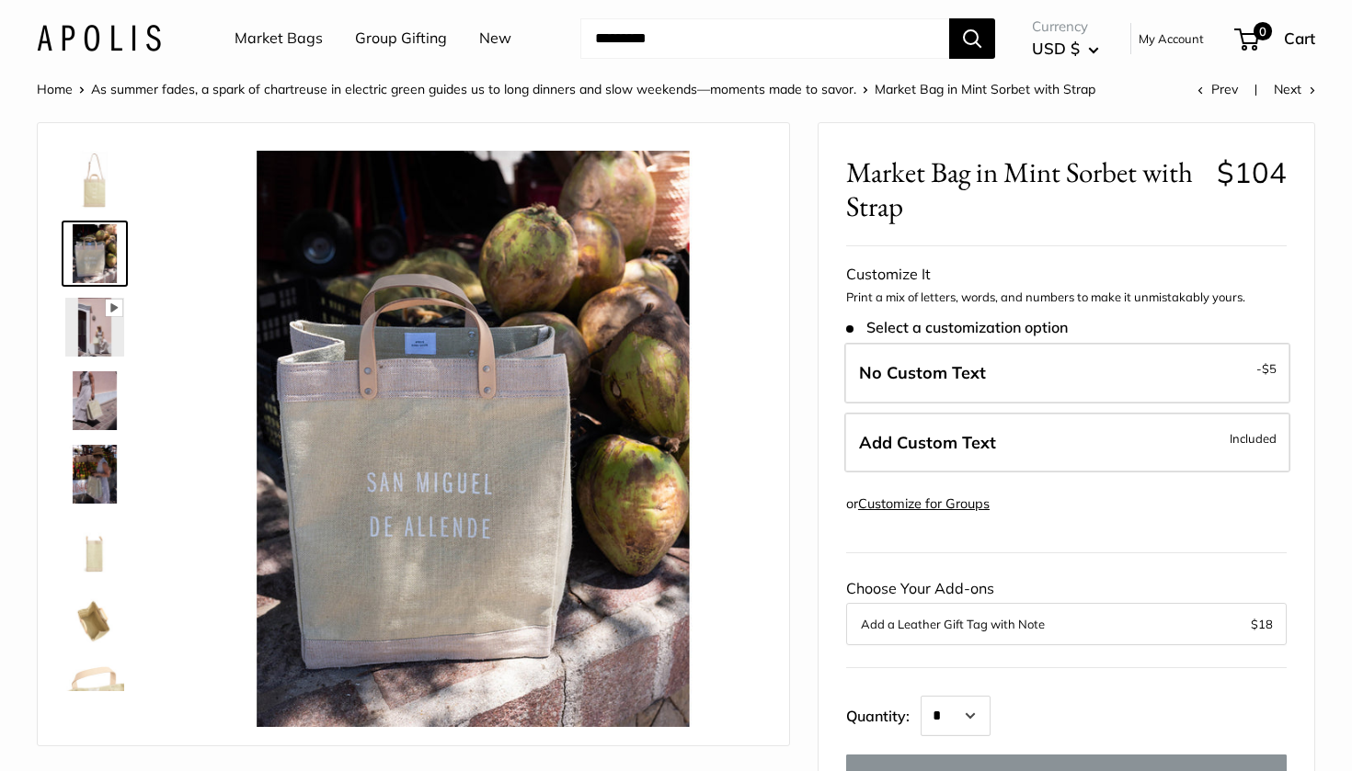
click at [95, 332] on img at bounding box center [94, 327] width 59 height 59
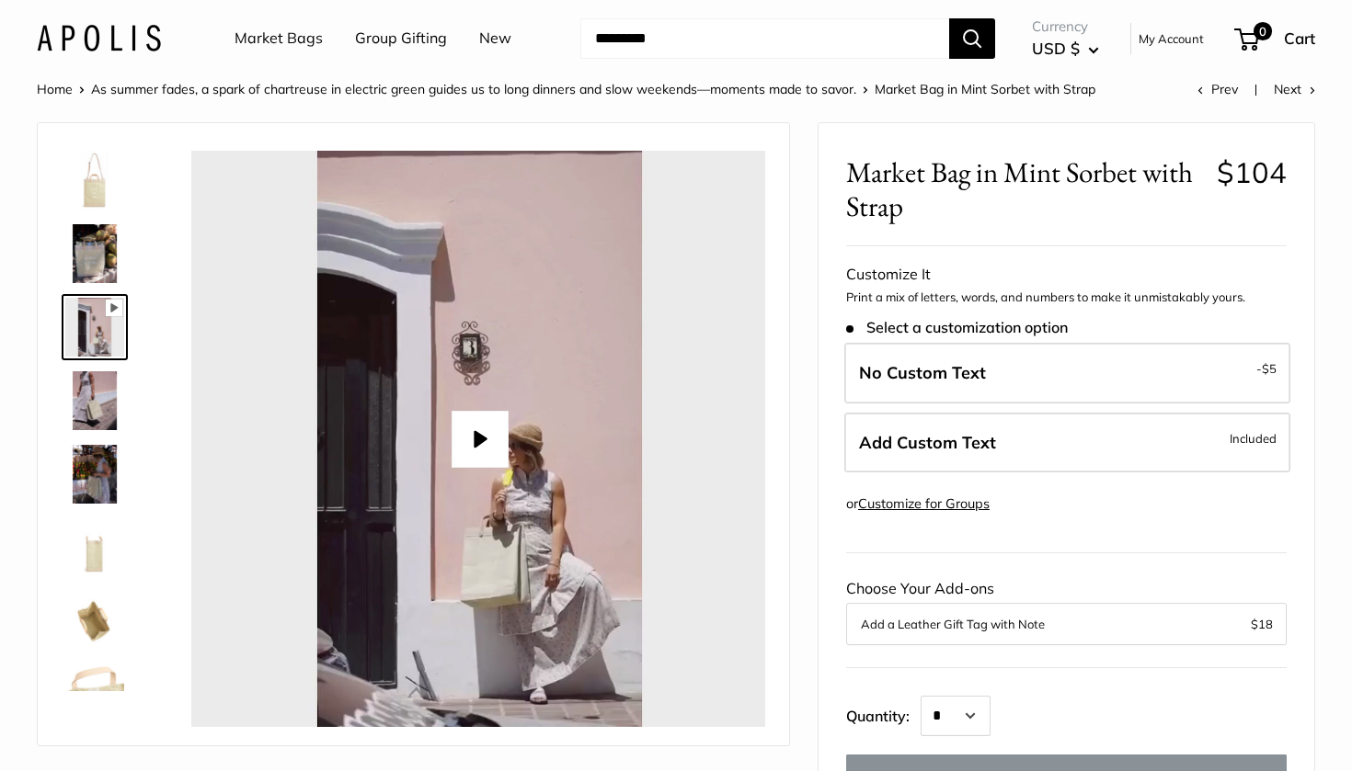
click at [99, 388] on img at bounding box center [94, 400] width 59 height 59
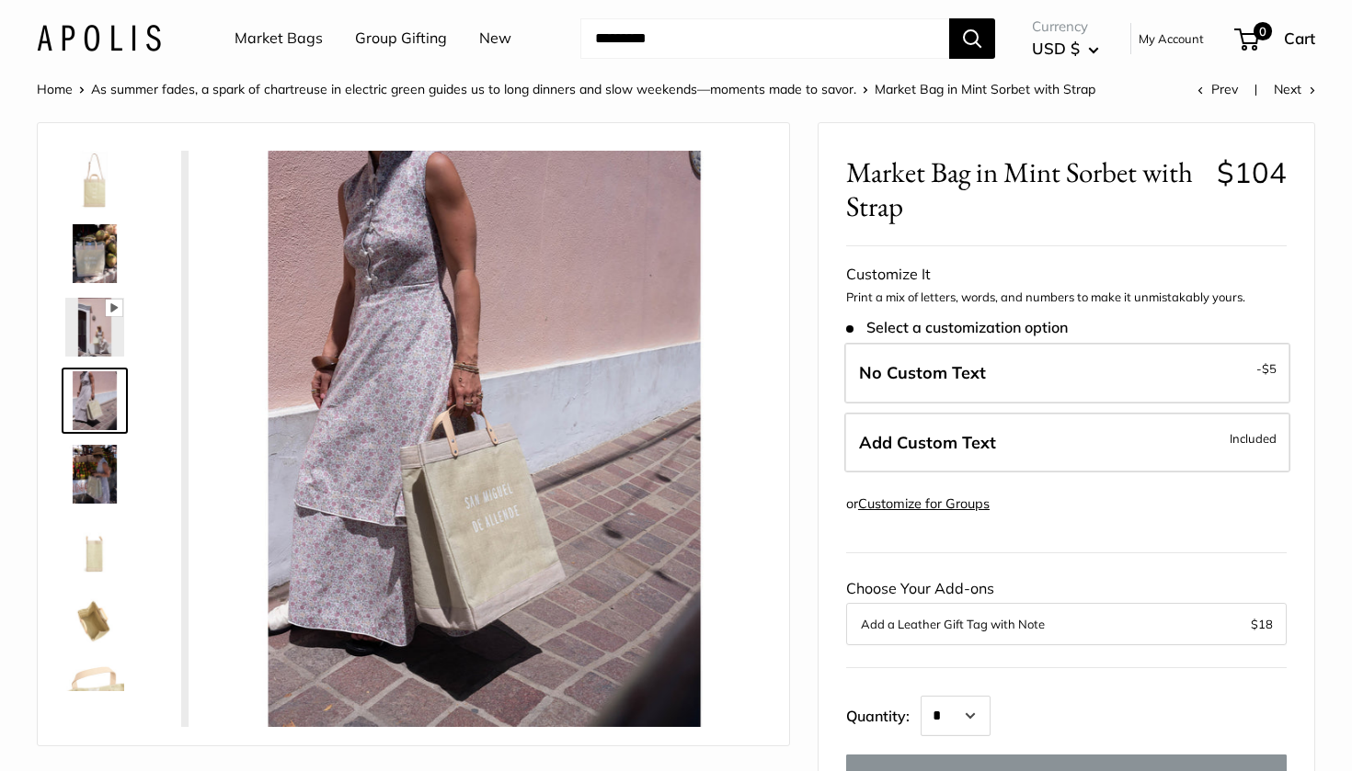
click at [97, 465] on img at bounding box center [94, 474] width 59 height 59
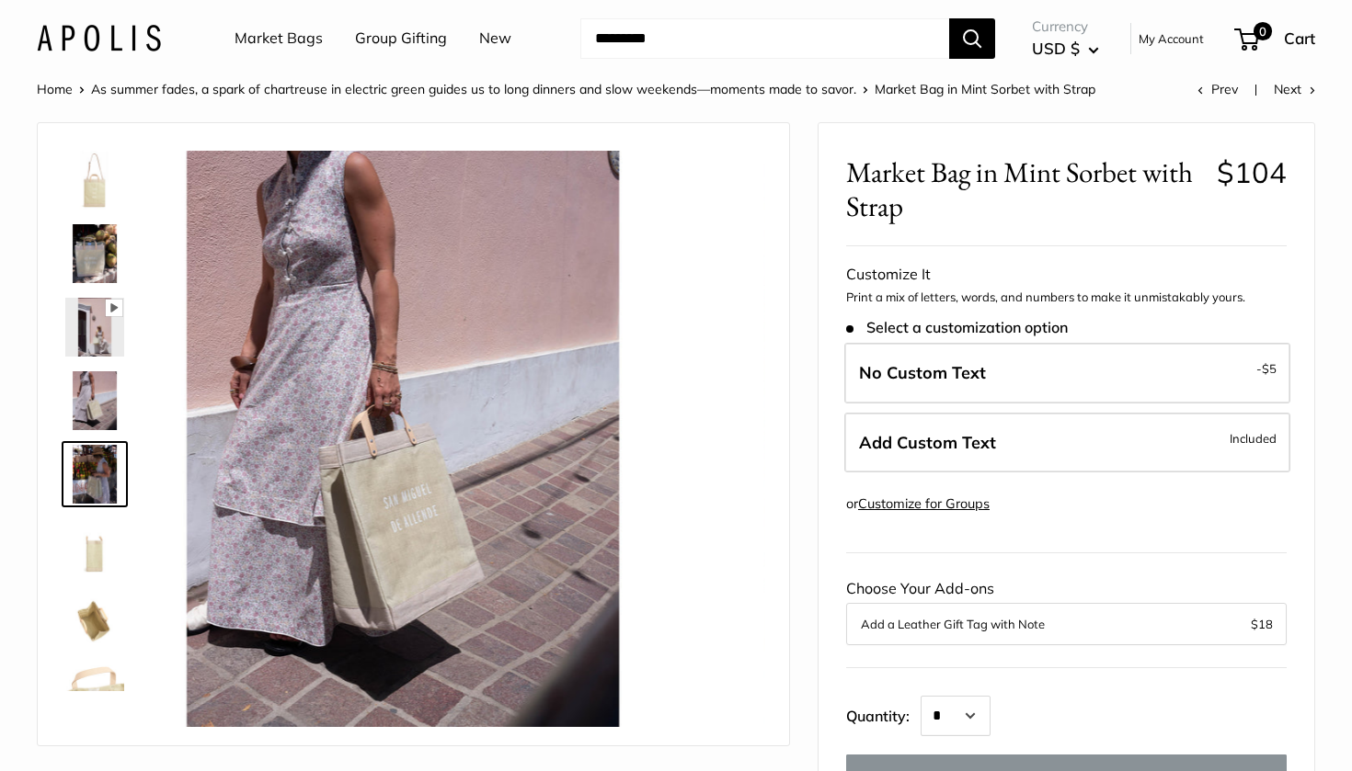
scroll to position [57, 0]
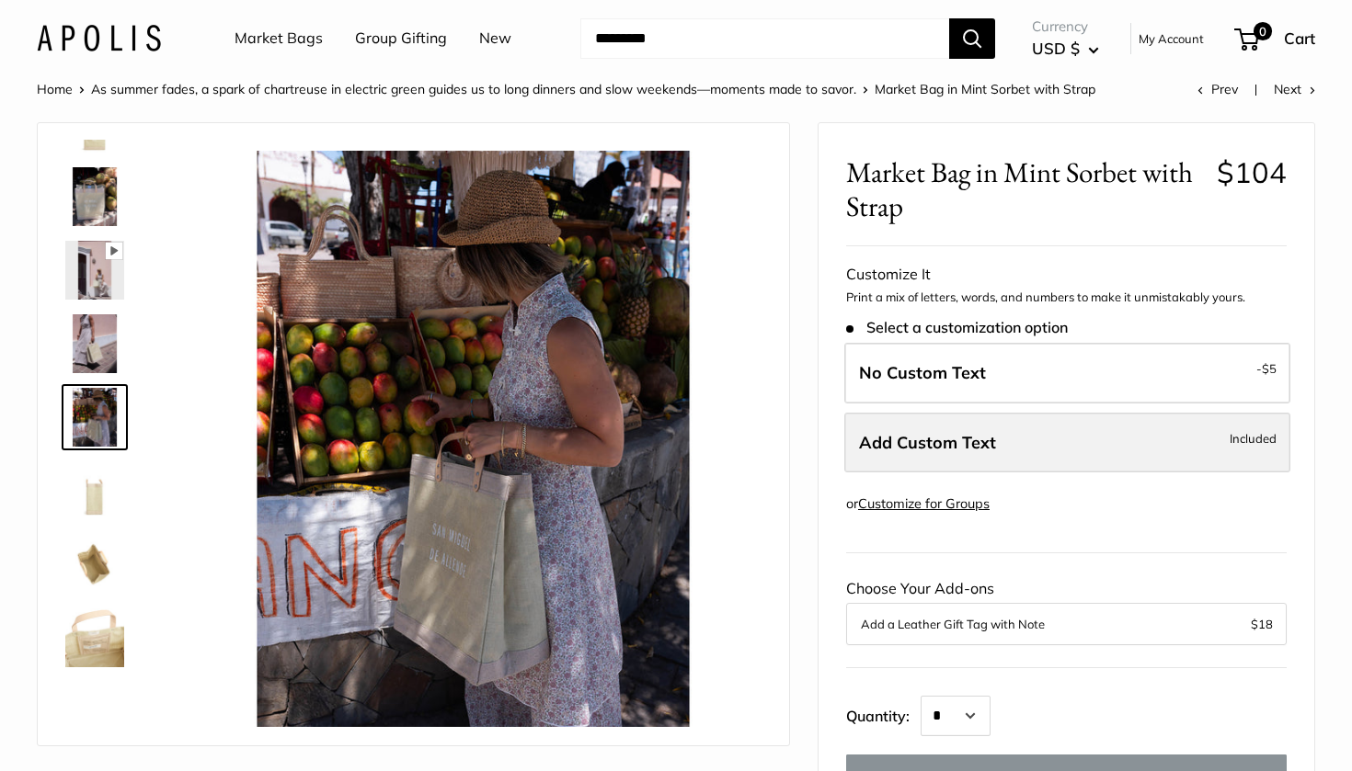
click at [1057, 432] on label "Add Custom Text Included" at bounding box center [1067, 443] width 446 height 61
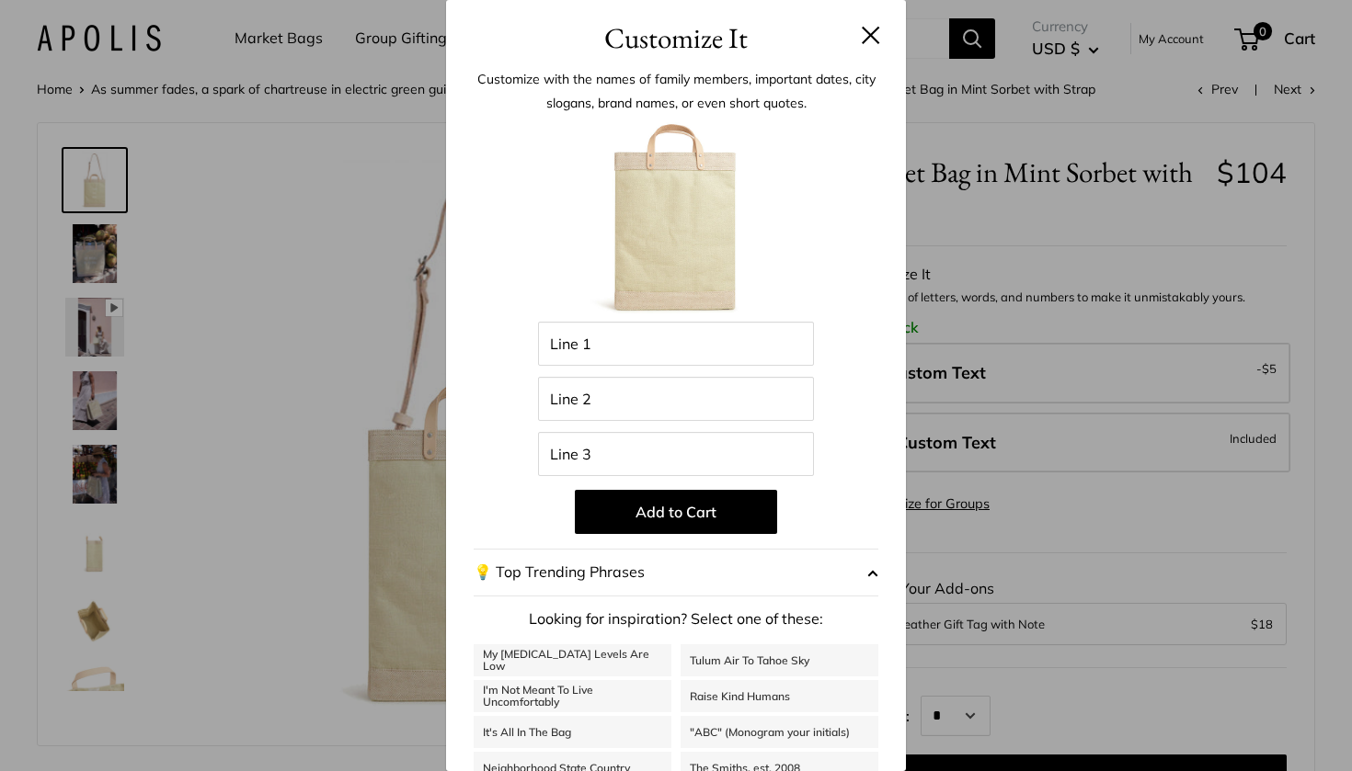
click at [1022, 514] on div "Customize It Customize with the names of family members, important dates, city …" at bounding box center [676, 385] width 1352 height 771
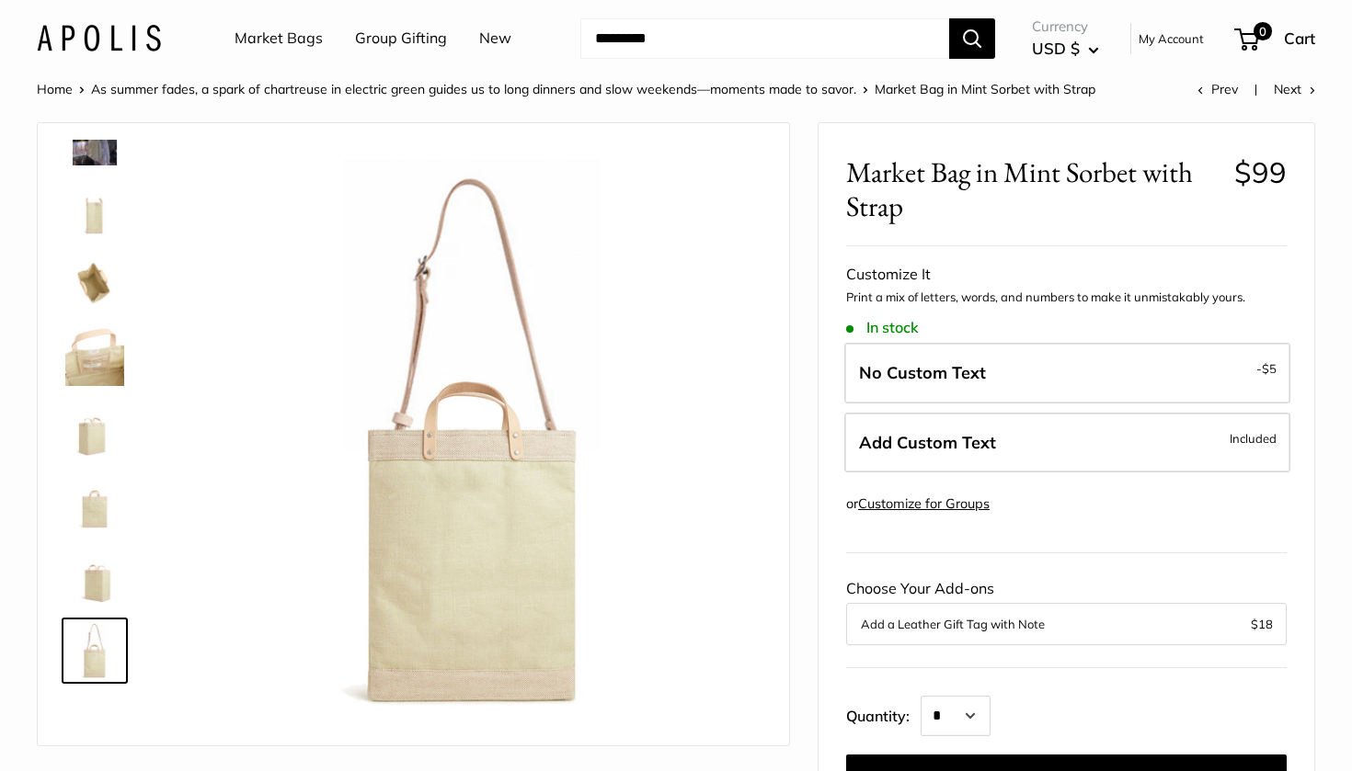
click at [266, 34] on link "Market Bags" at bounding box center [278, 39] width 88 height 28
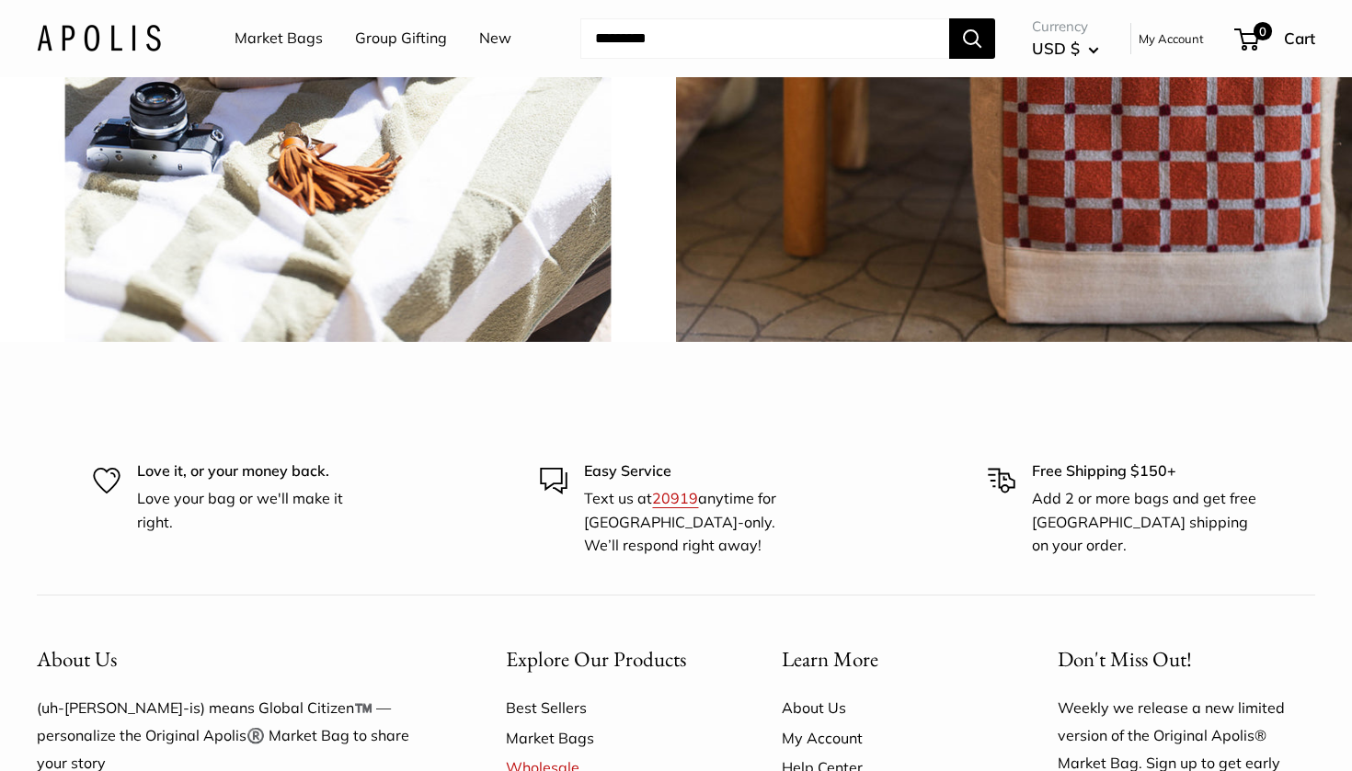
scroll to position [4377, 0]
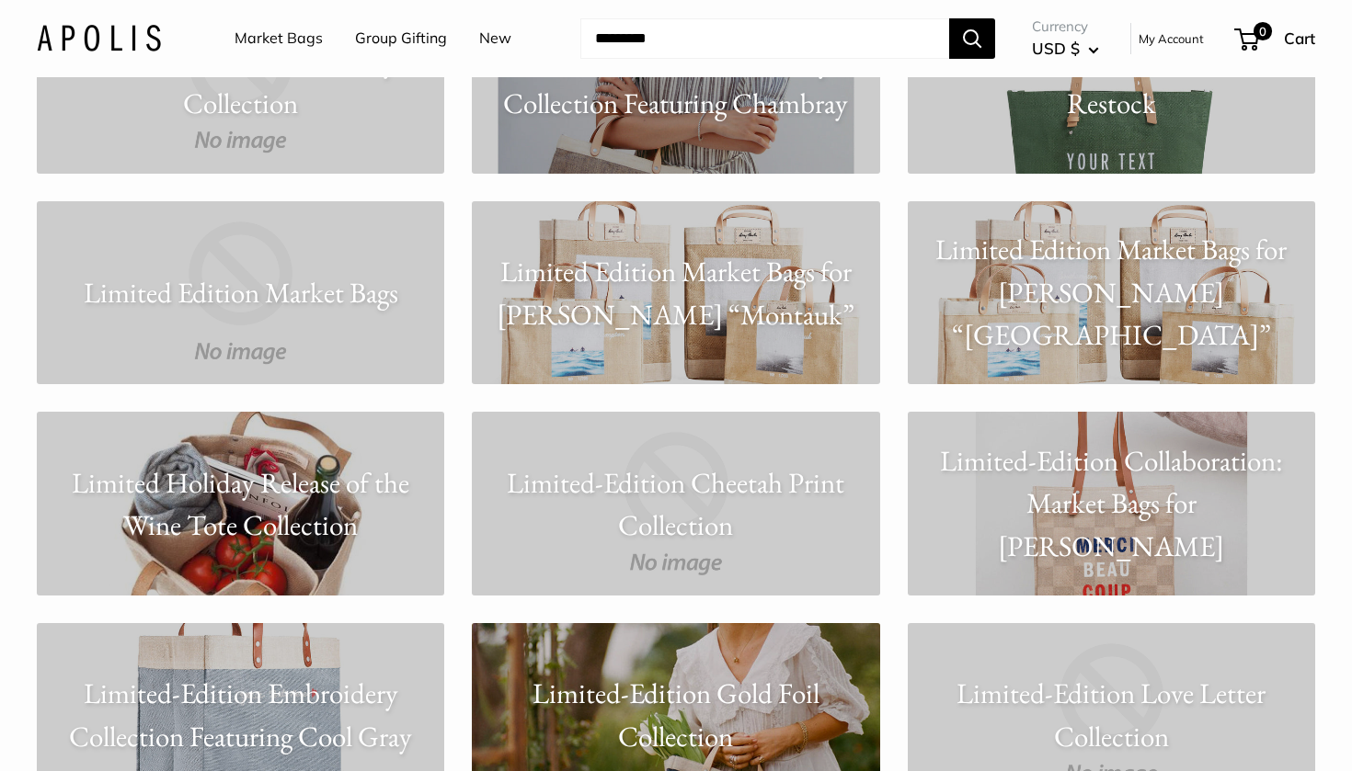
scroll to position [7283, 0]
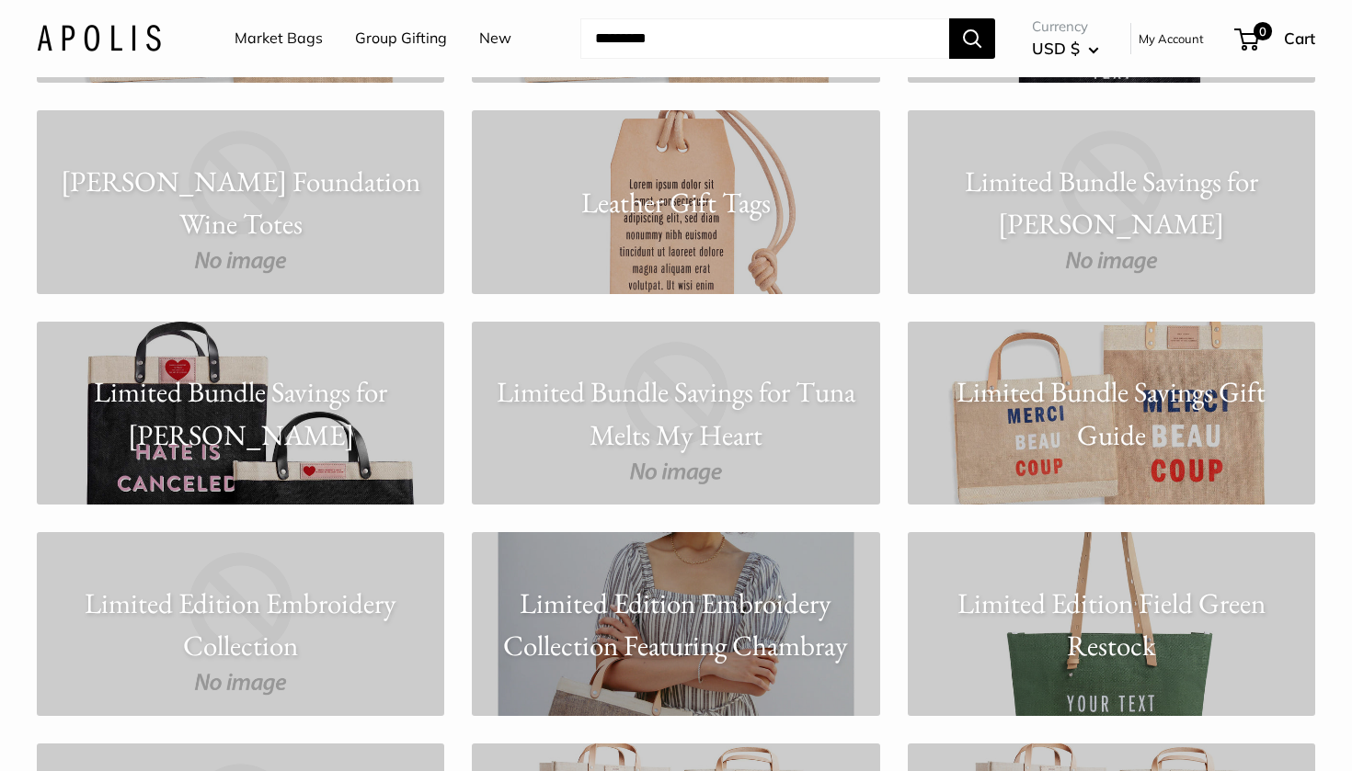
click at [479, 32] on link "New" at bounding box center [495, 39] width 32 height 28
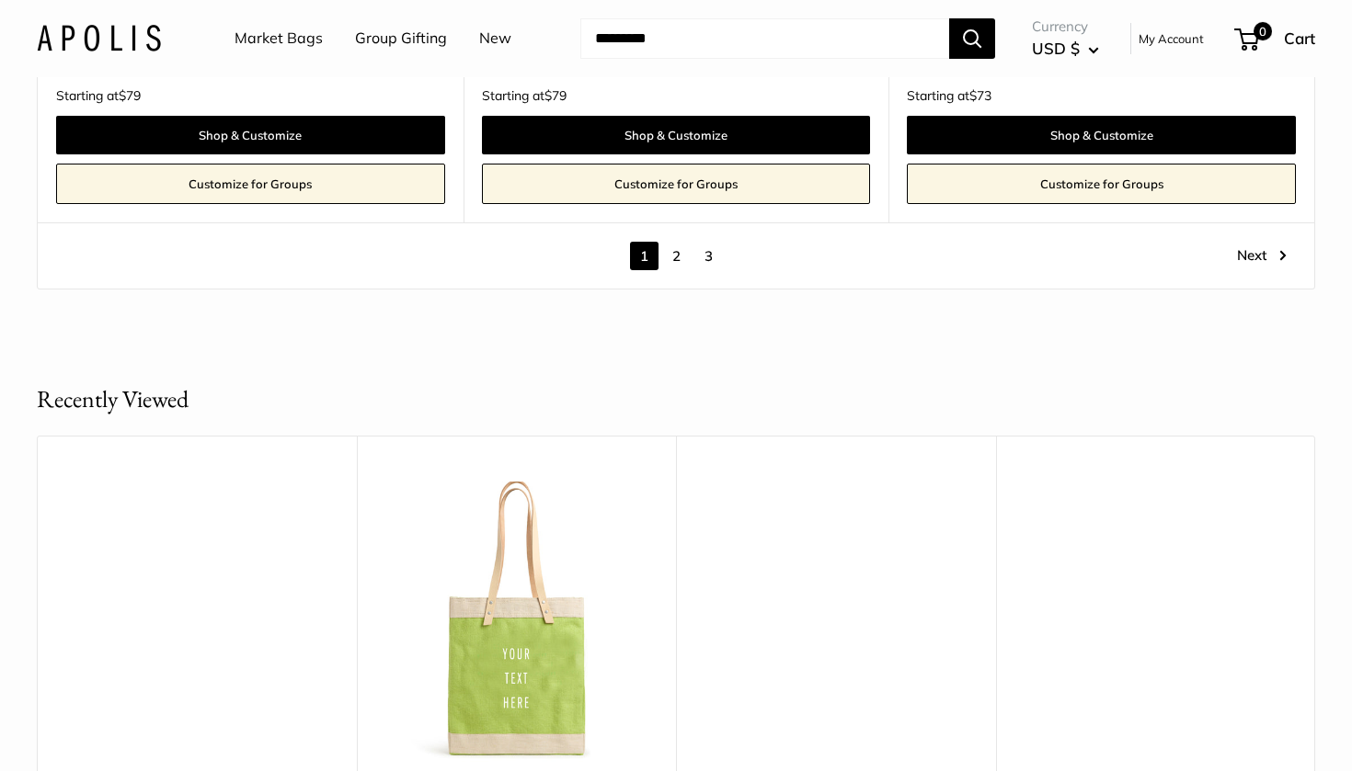
scroll to position [10545, 0]
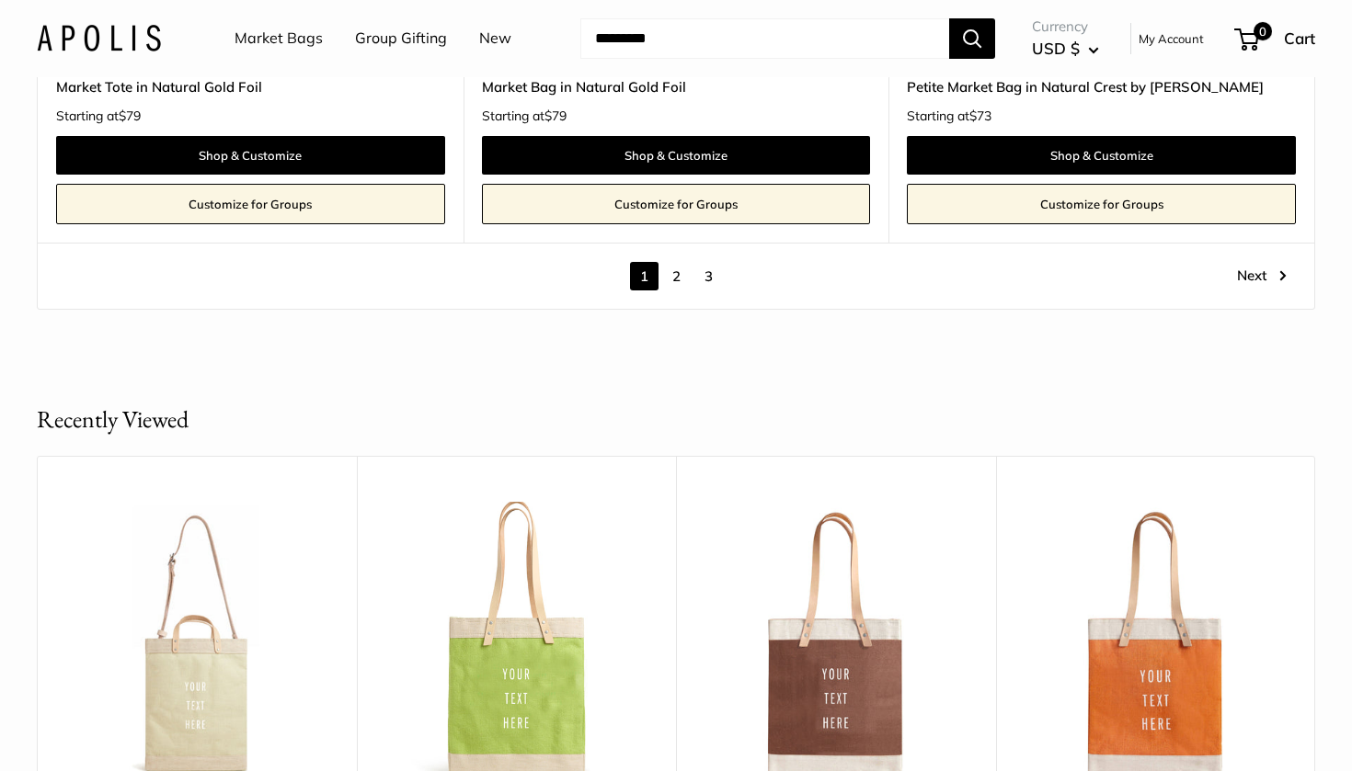
click at [674, 262] on link "2" at bounding box center [676, 276] width 29 height 29
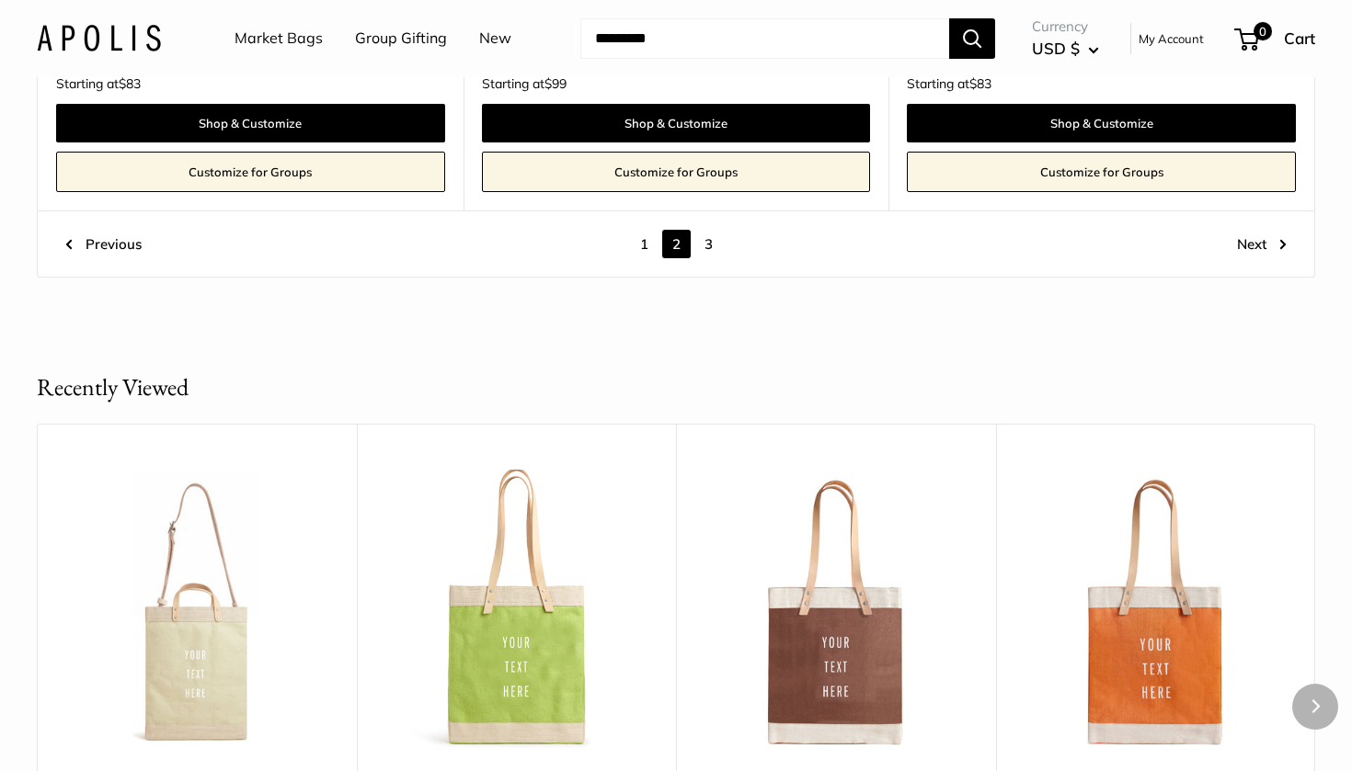
scroll to position [10308, 0]
click at [712, 231] on link "3" at bounding box center [708, 244] width 29 height 29
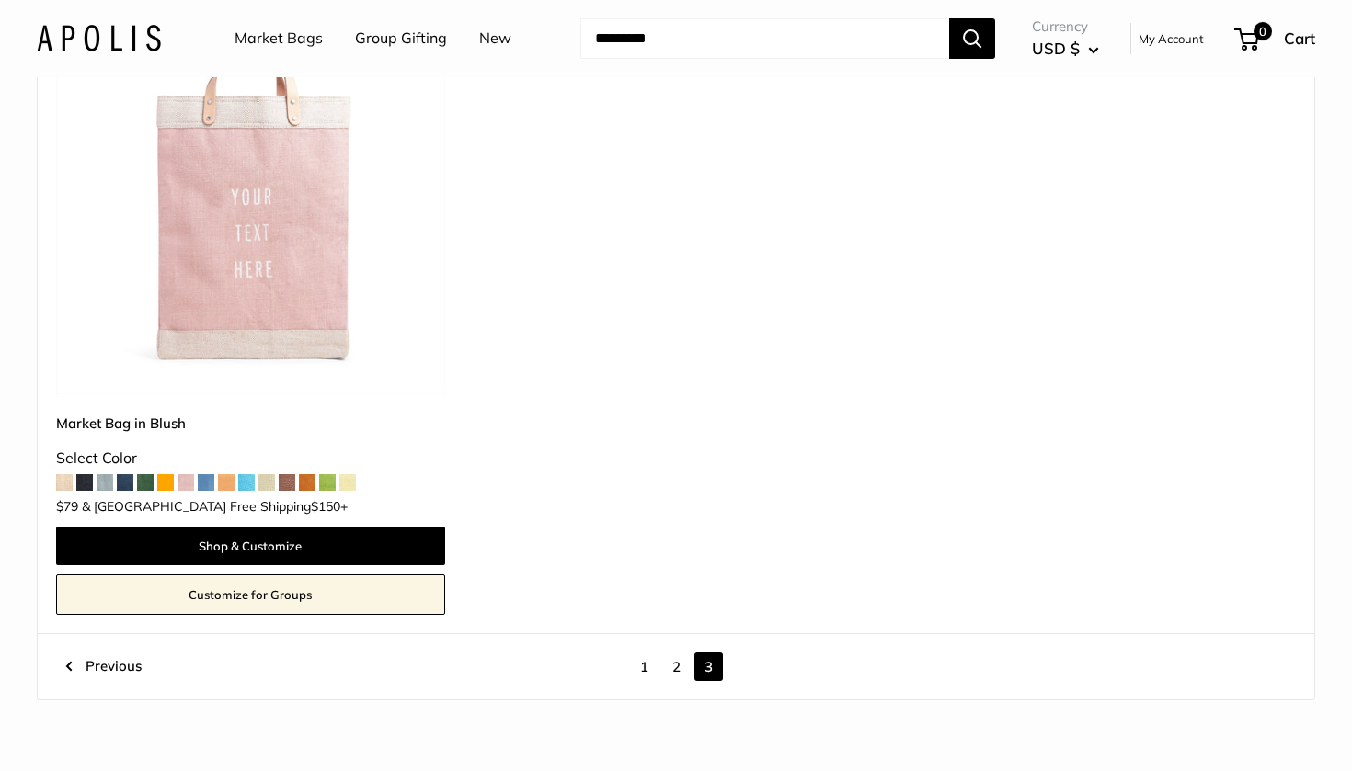
scroll to position [2323, 0]
click at [671, 658] on link "2" at bounding box center [676, 668] width 29 height 29
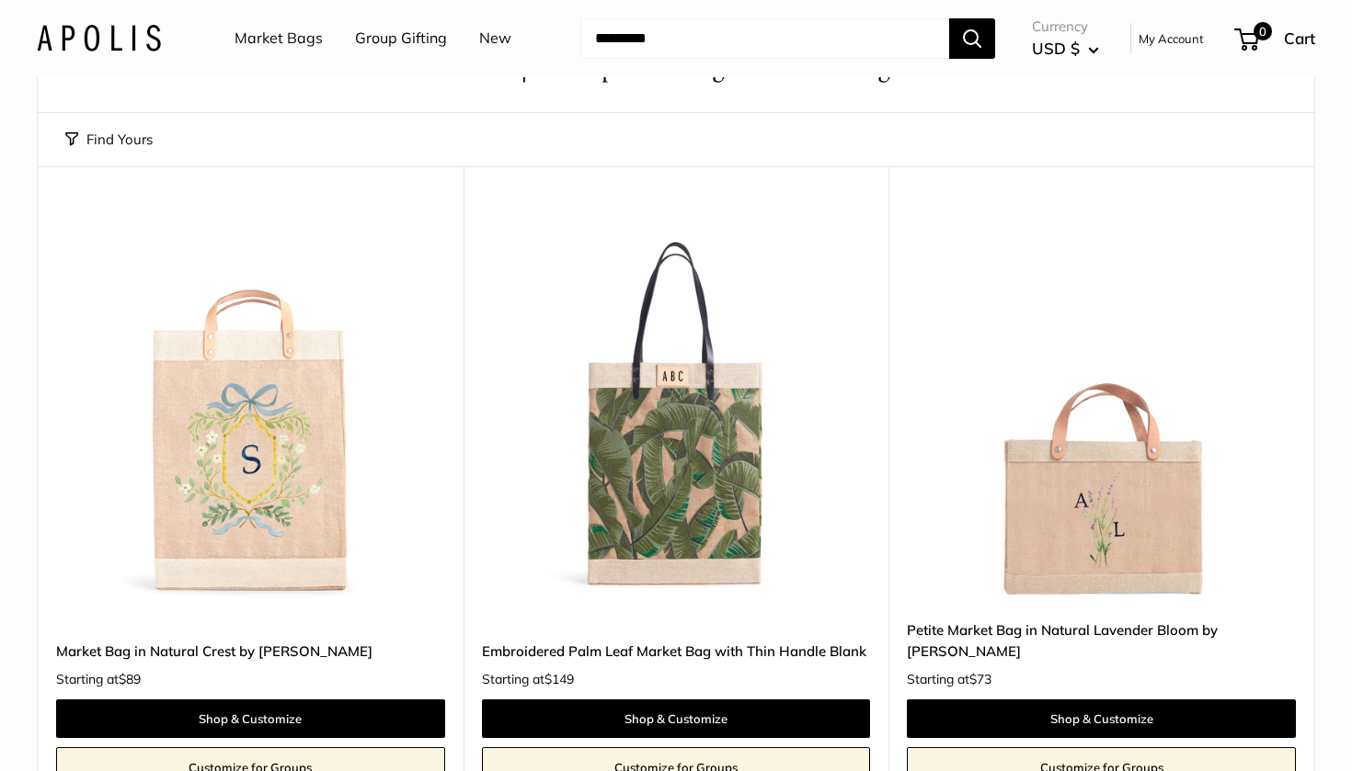
scroll to position [103, 0]
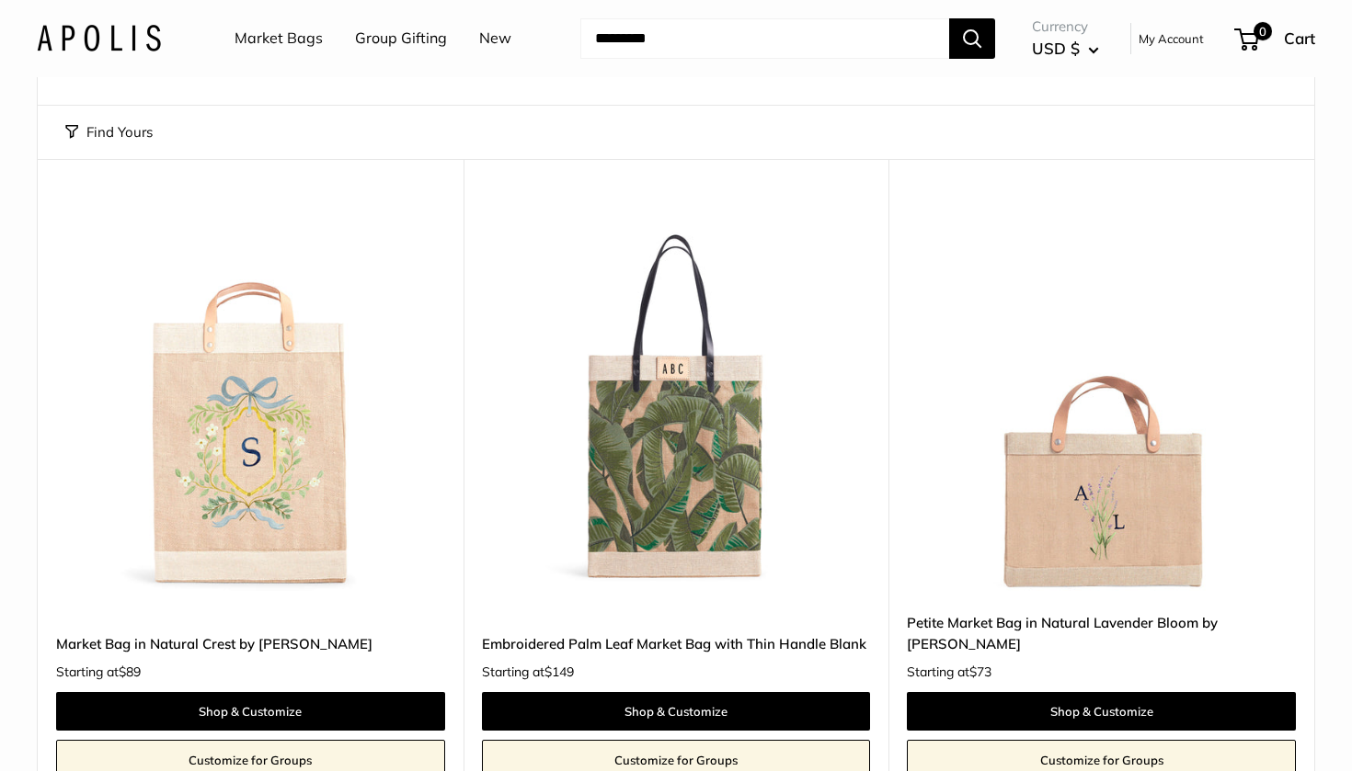
click at [0, 0] on img at bounding box center [0, 0] width 0 height 0
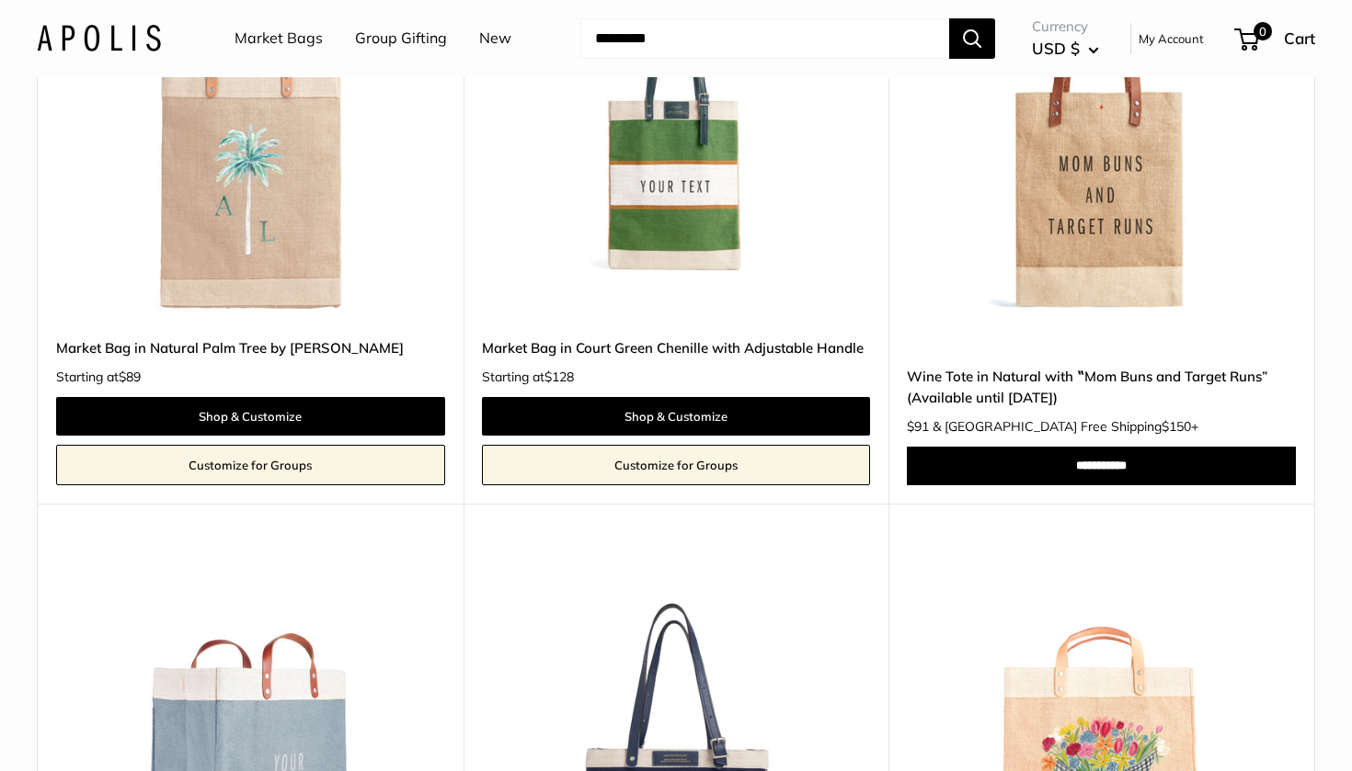
scroll to position [4797, 0]
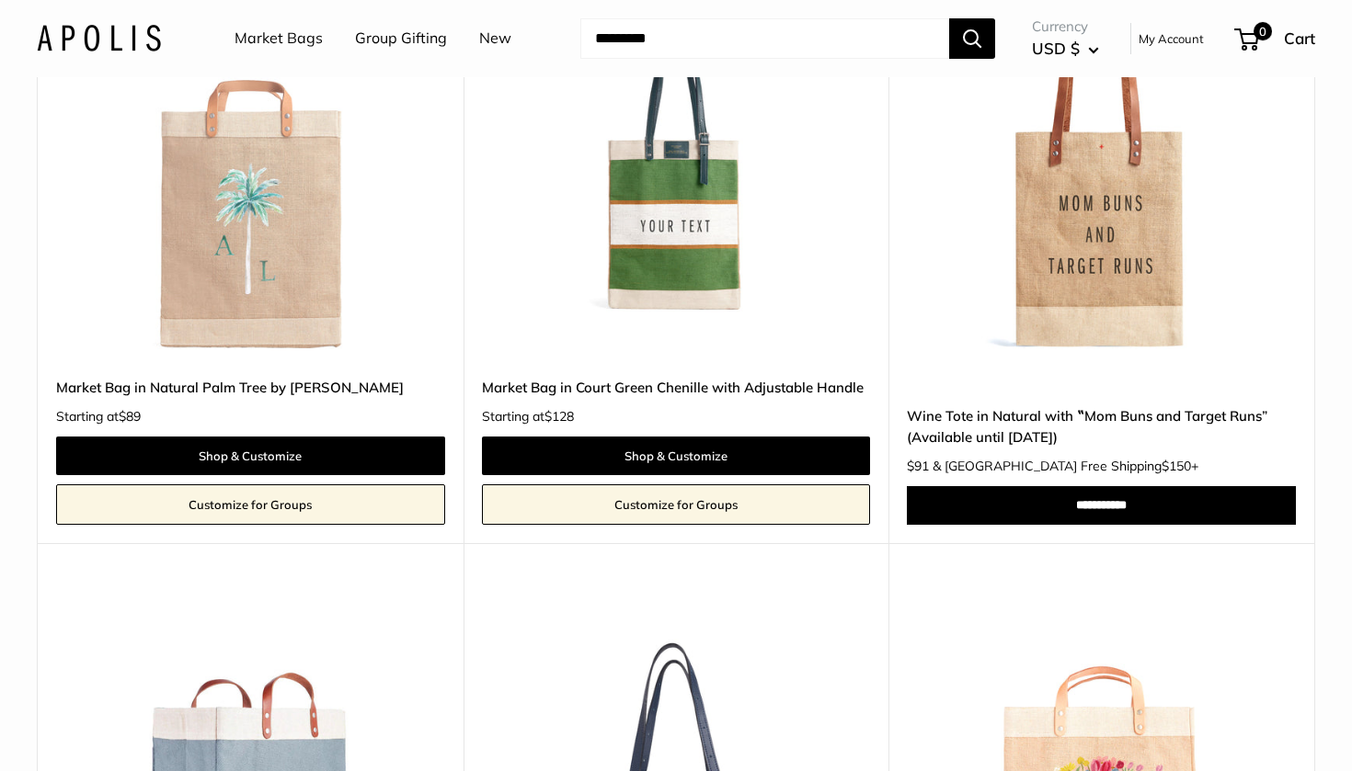
click at [0, 0] on img at bounding box center [0, 0] width 0 height 0
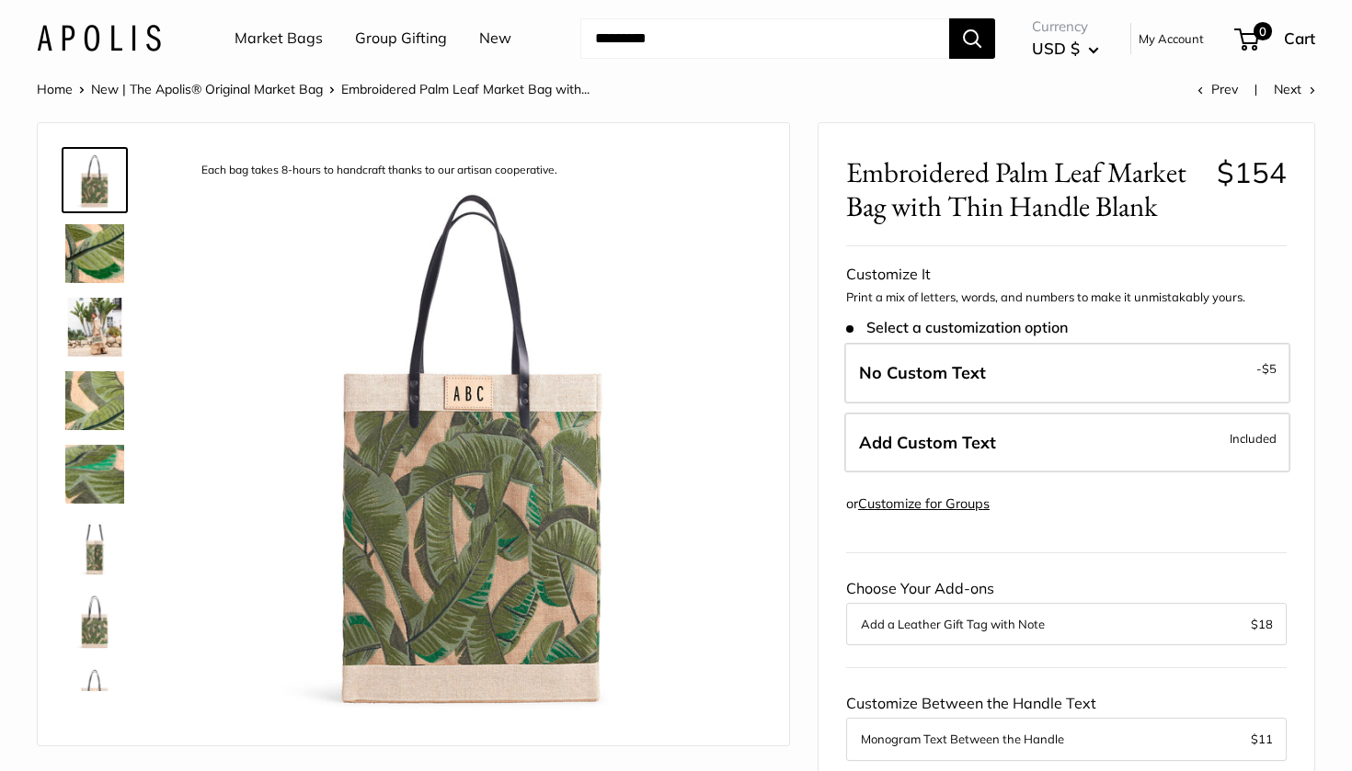
click at [102, 556] on img at bounding box center [94, 548] width 59 height 59
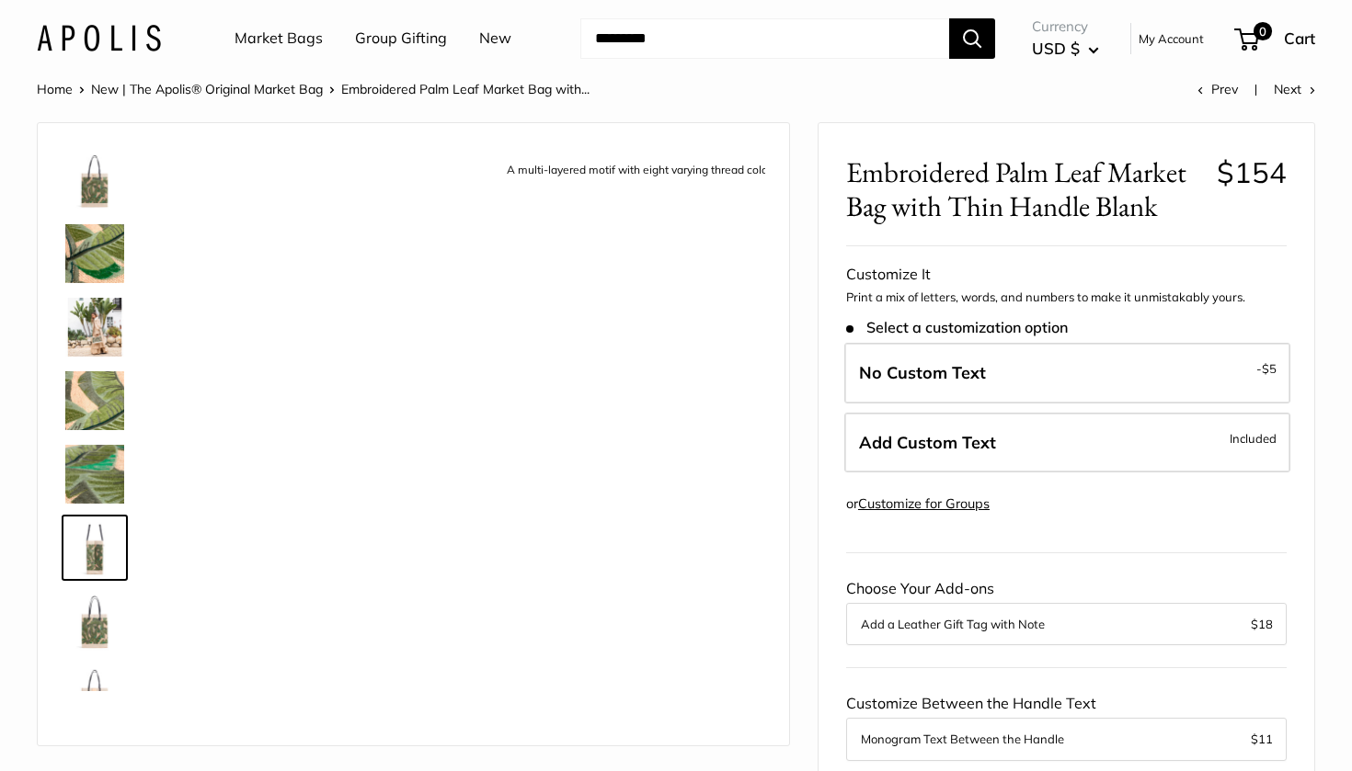
scroll to position [44, 0]
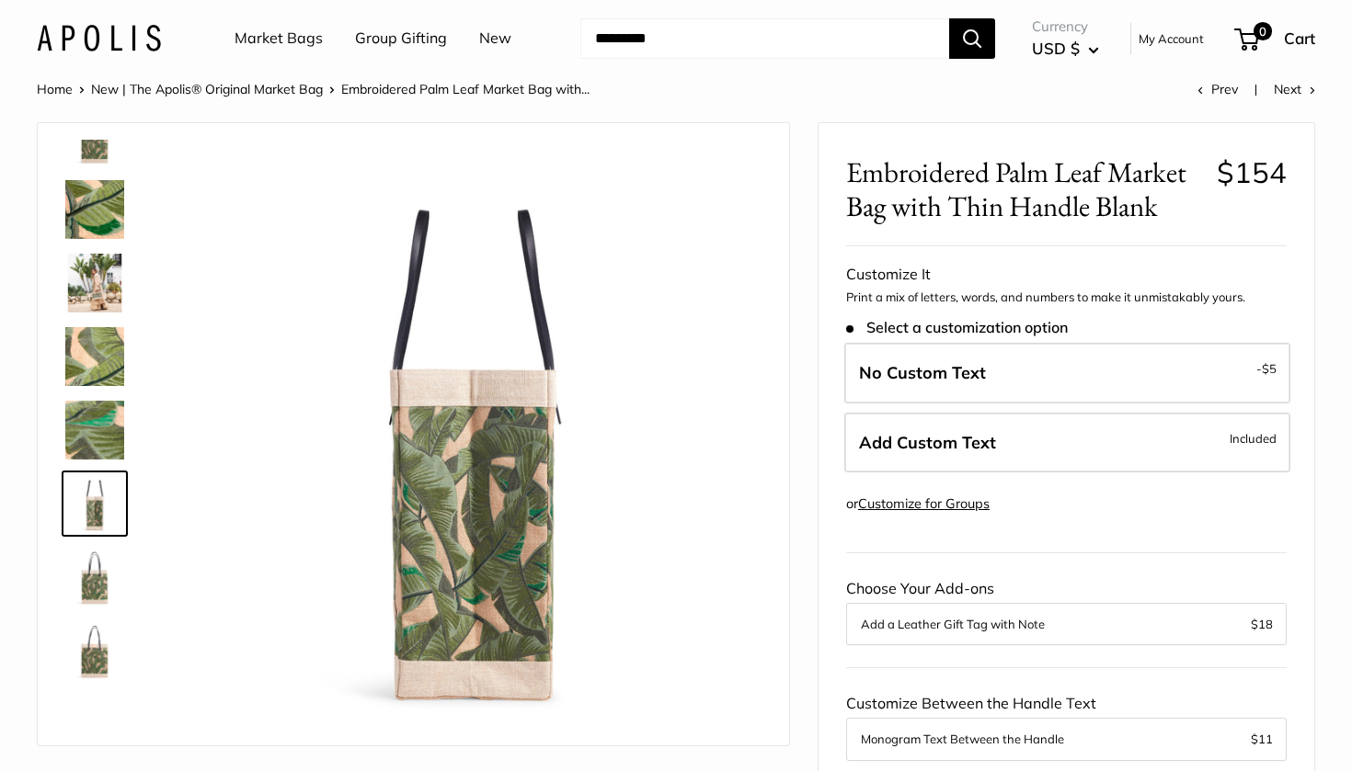
click at [99, 597] on img at bounding box center [94, 577] width 59 height 59
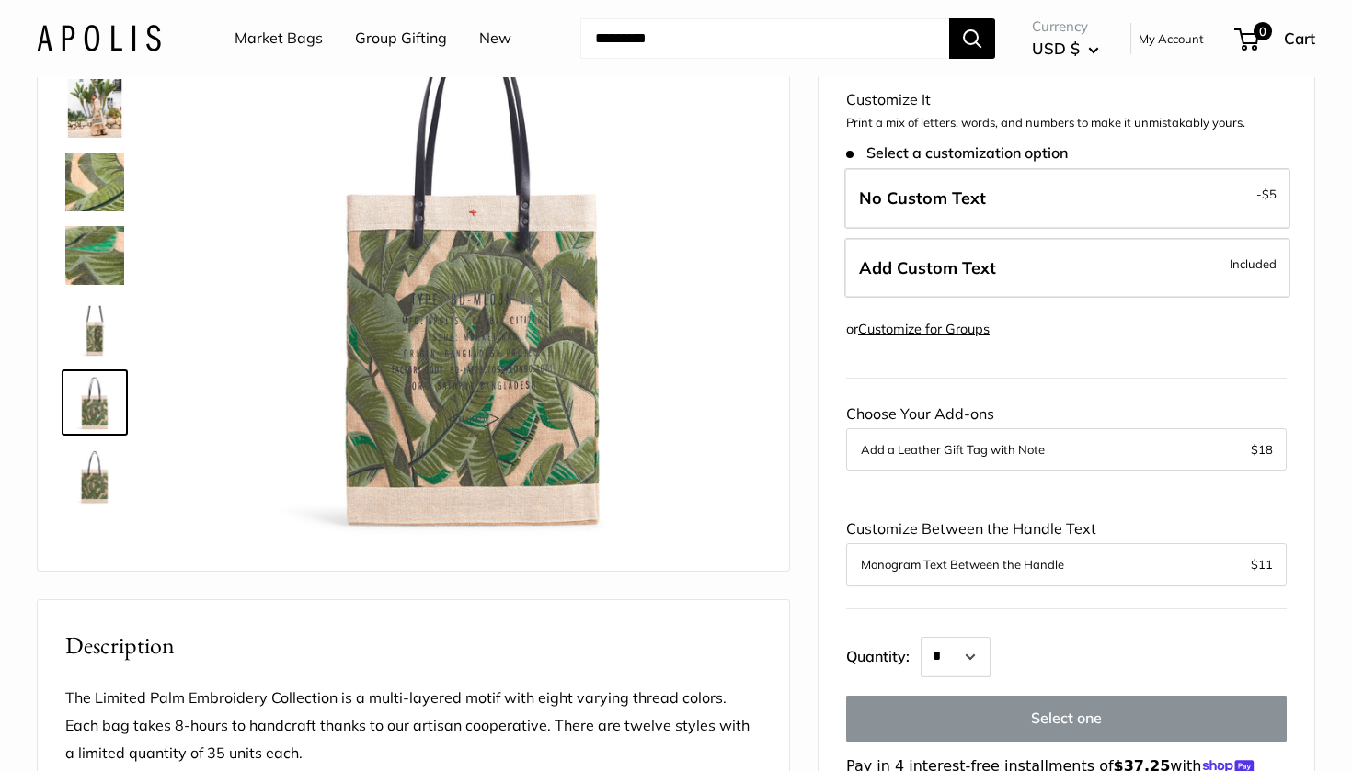
scroll to position [178, 0]
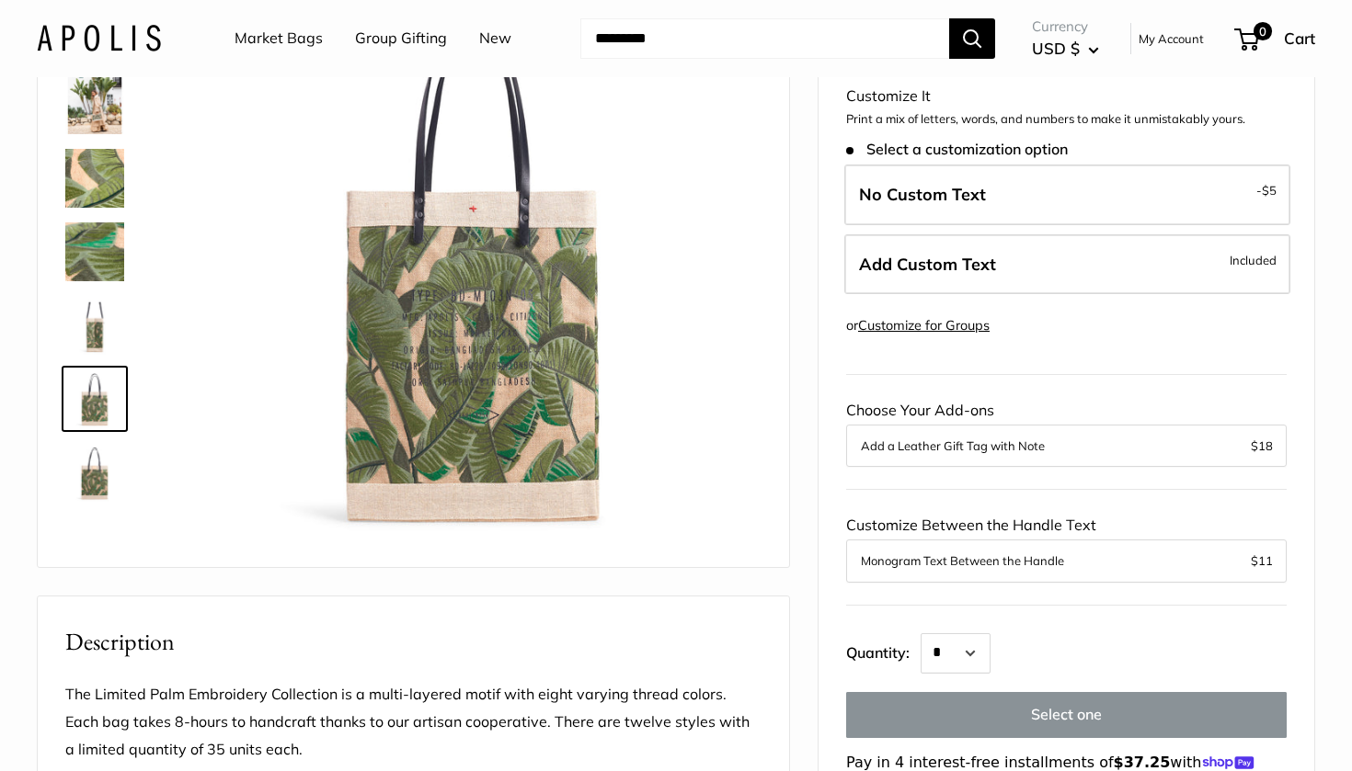
click at [996, 428] on div "Add a Leather Gift Tag with Note $18" at bounding box center [1066, 446] width 440 height 42
click at [76, 472] on img at bounding box center [94, 472] width 59 height 59
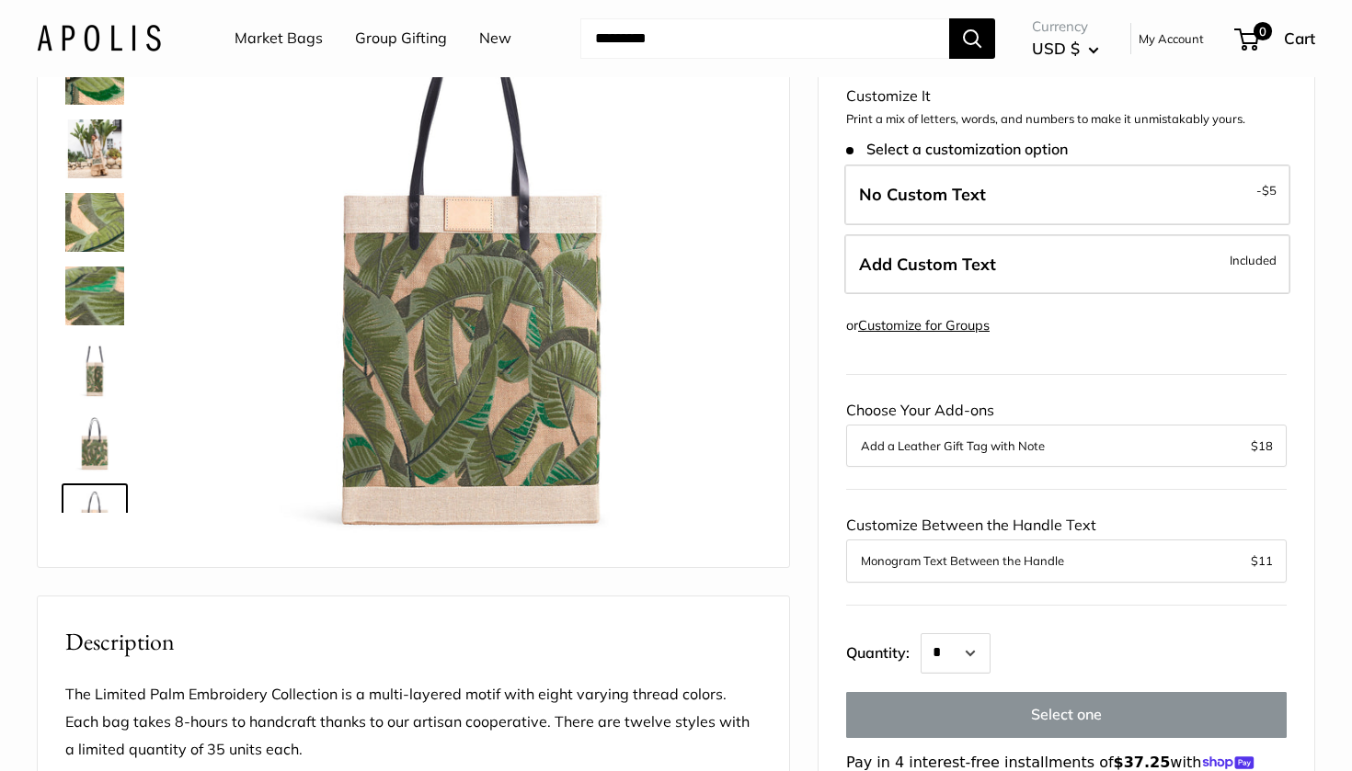
scroll to position [0, 0]
click at [94, 75] on header "Market Bags Group Gifting New Need help? Text Us: 20919 hello@apolisglobal.com …" at bounding box center [676, 38] width 1352 height 77
click at [95, 106] on link at bounding box center [95, 75] width 66 height 66
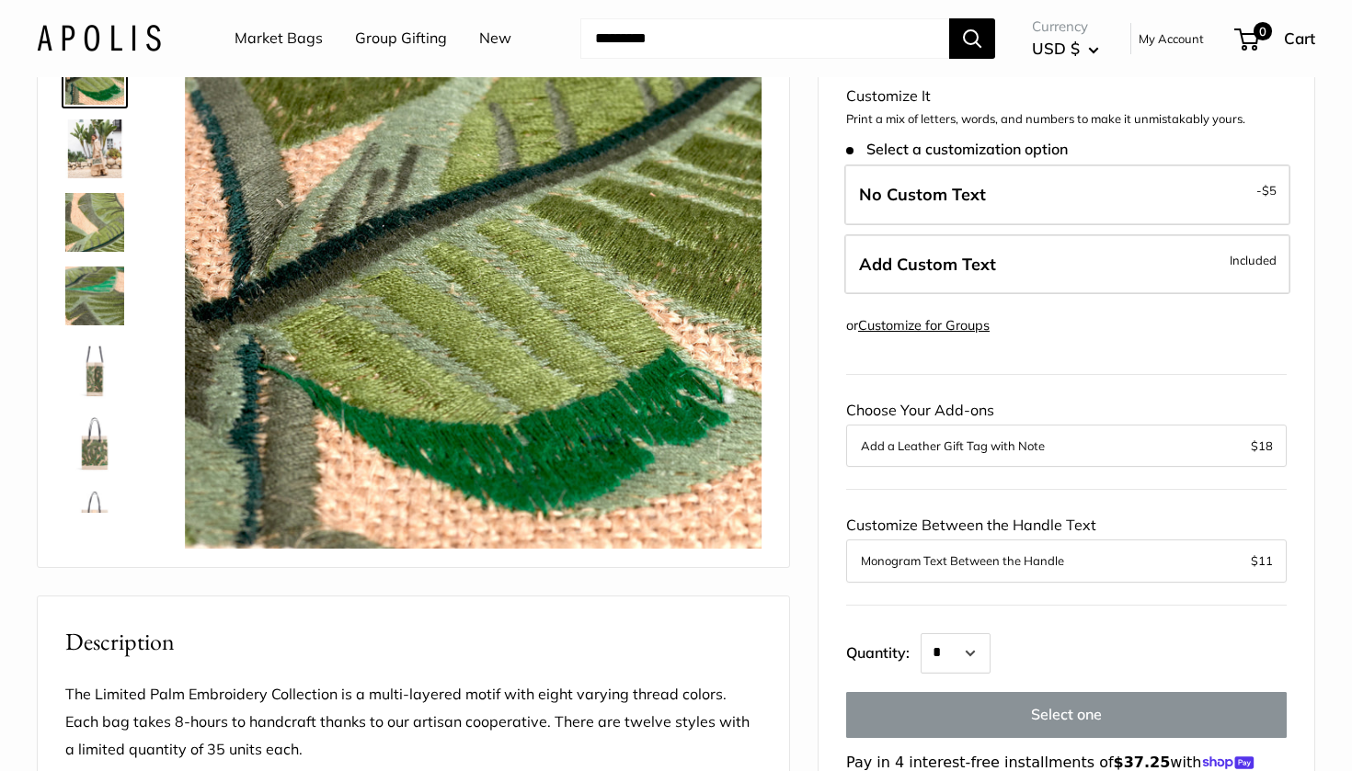
click at [97, 120] on img at bounding box center [94, 149] width 59 height 59
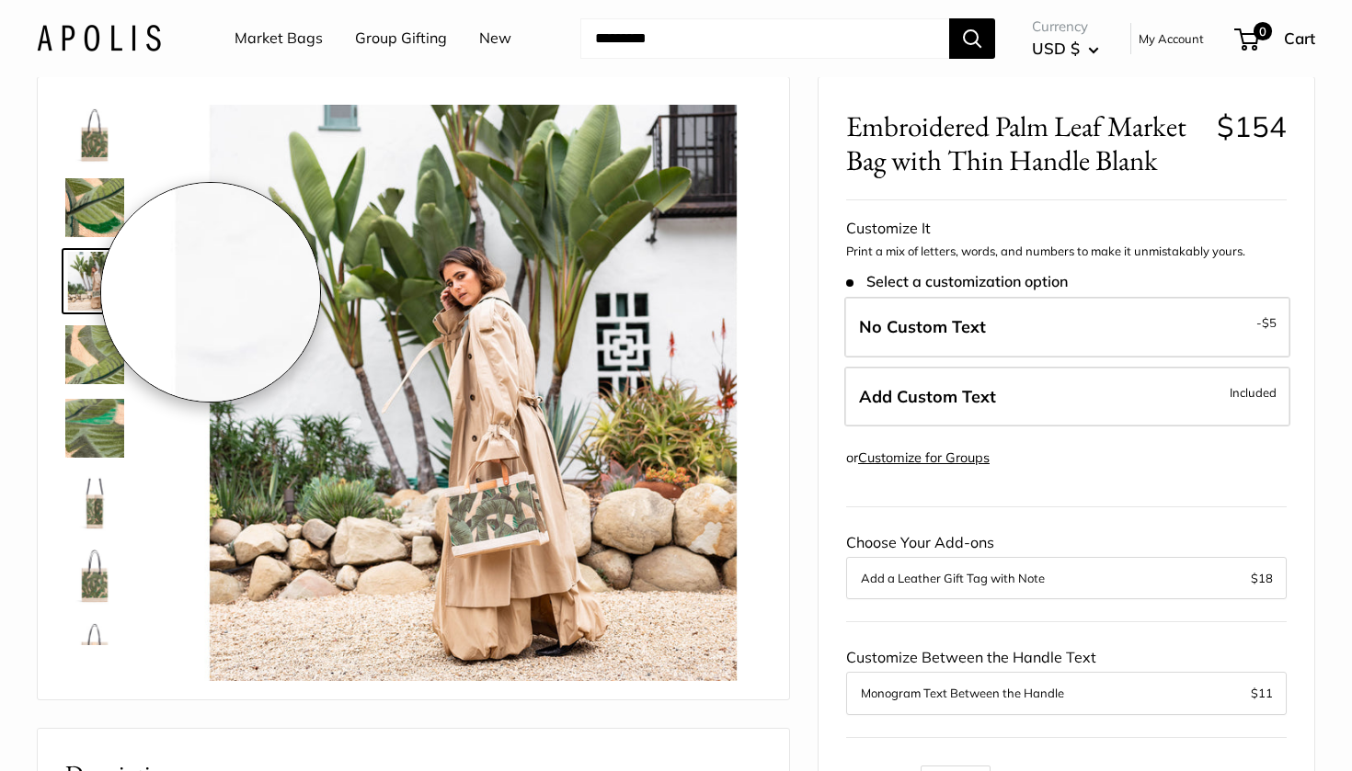
scroll to position [22, 0]
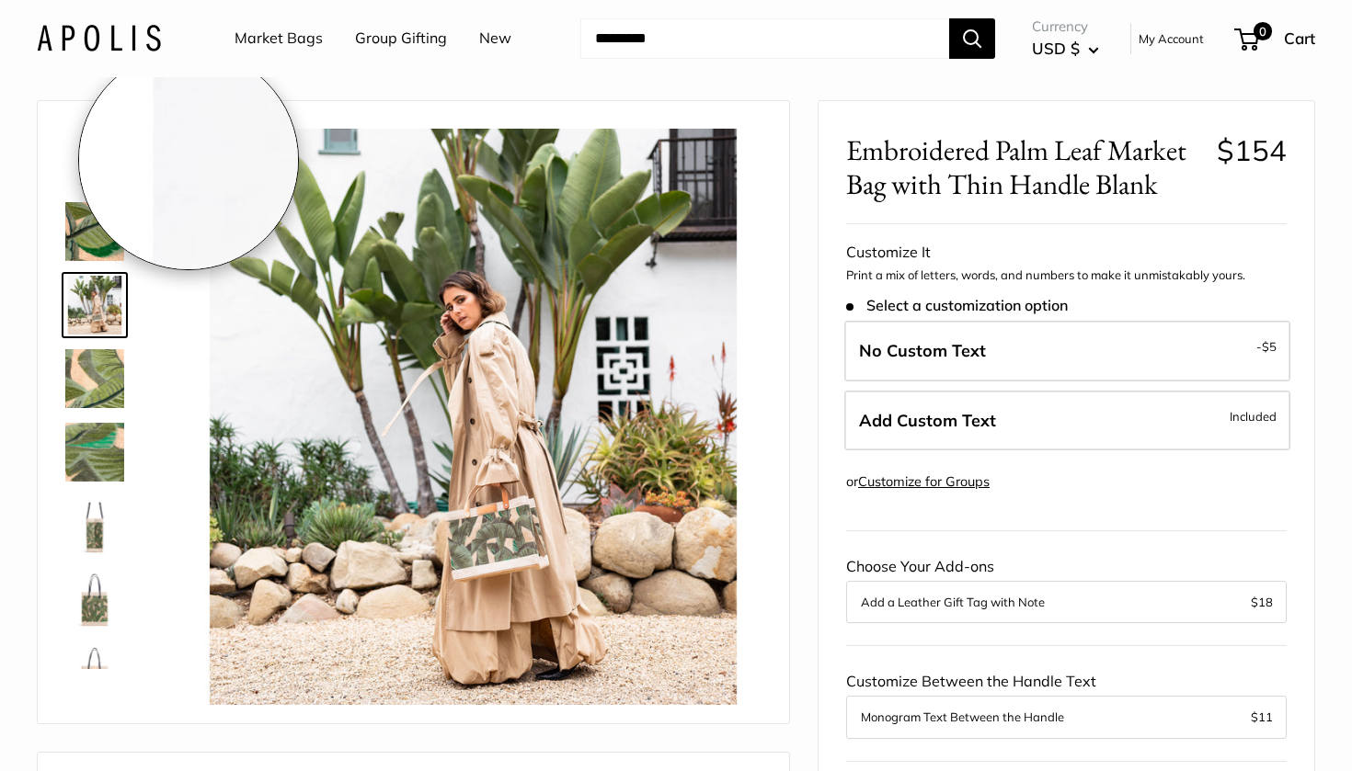
click at [86, 158] on img at bounding box center [94, 158] width 59 height 59
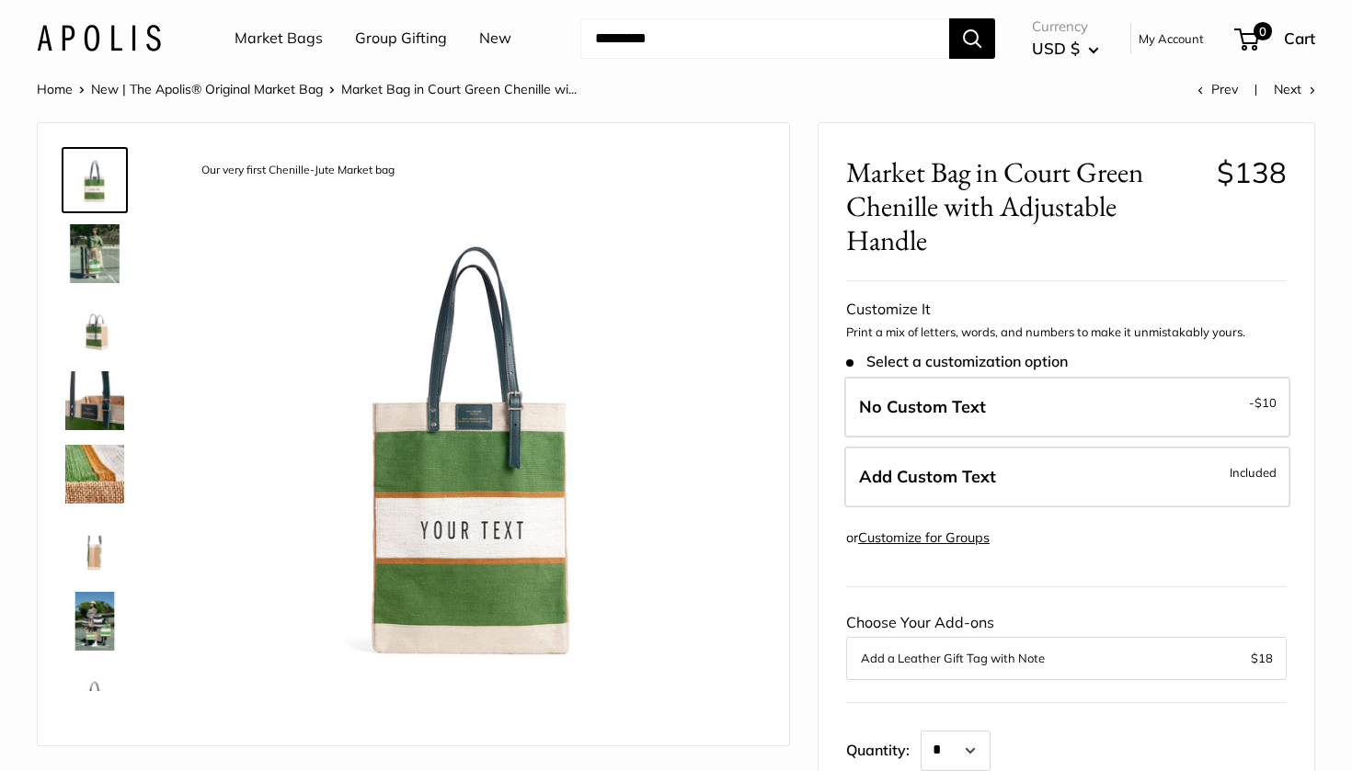
click at [102, 343] on img at bounding box center [94, 327] width 59 height 59
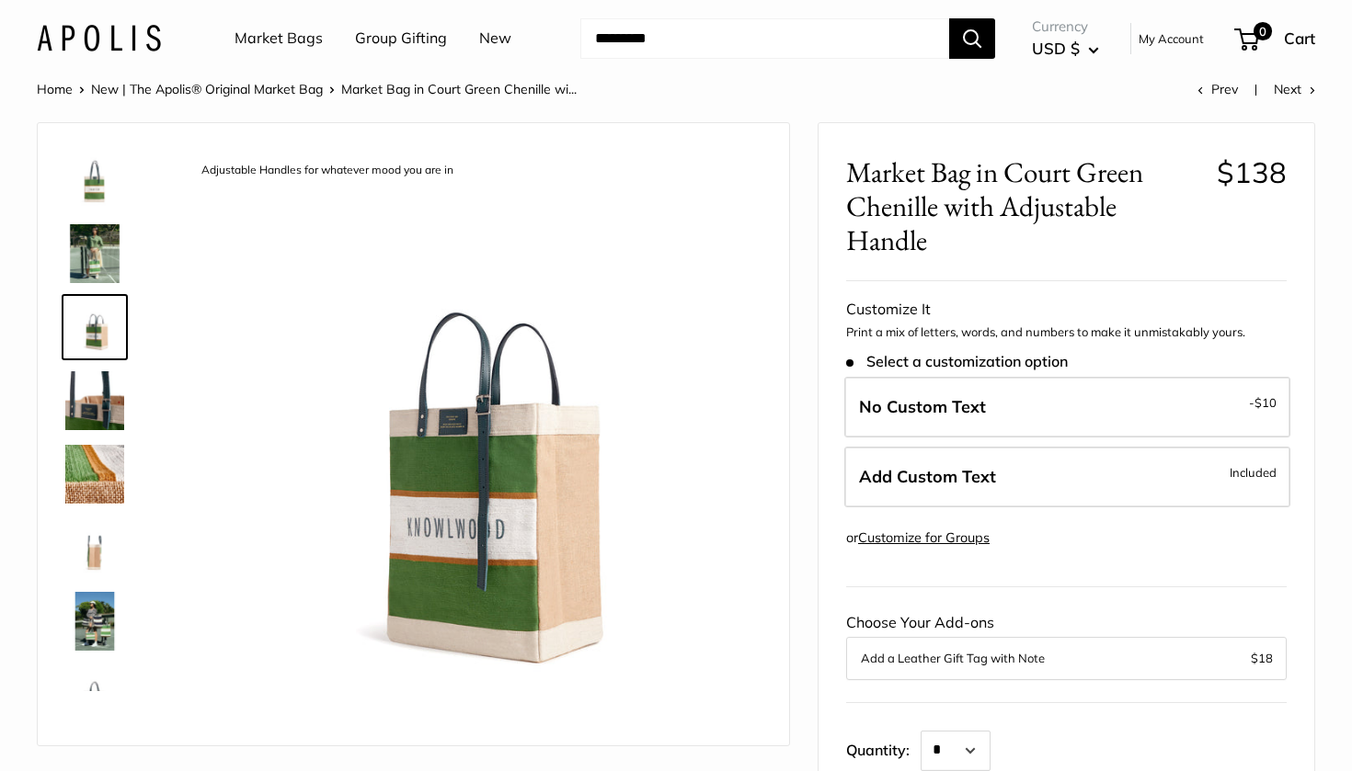
click at [94, 390] on img at bounding box center [94, 400] width 59 height 59
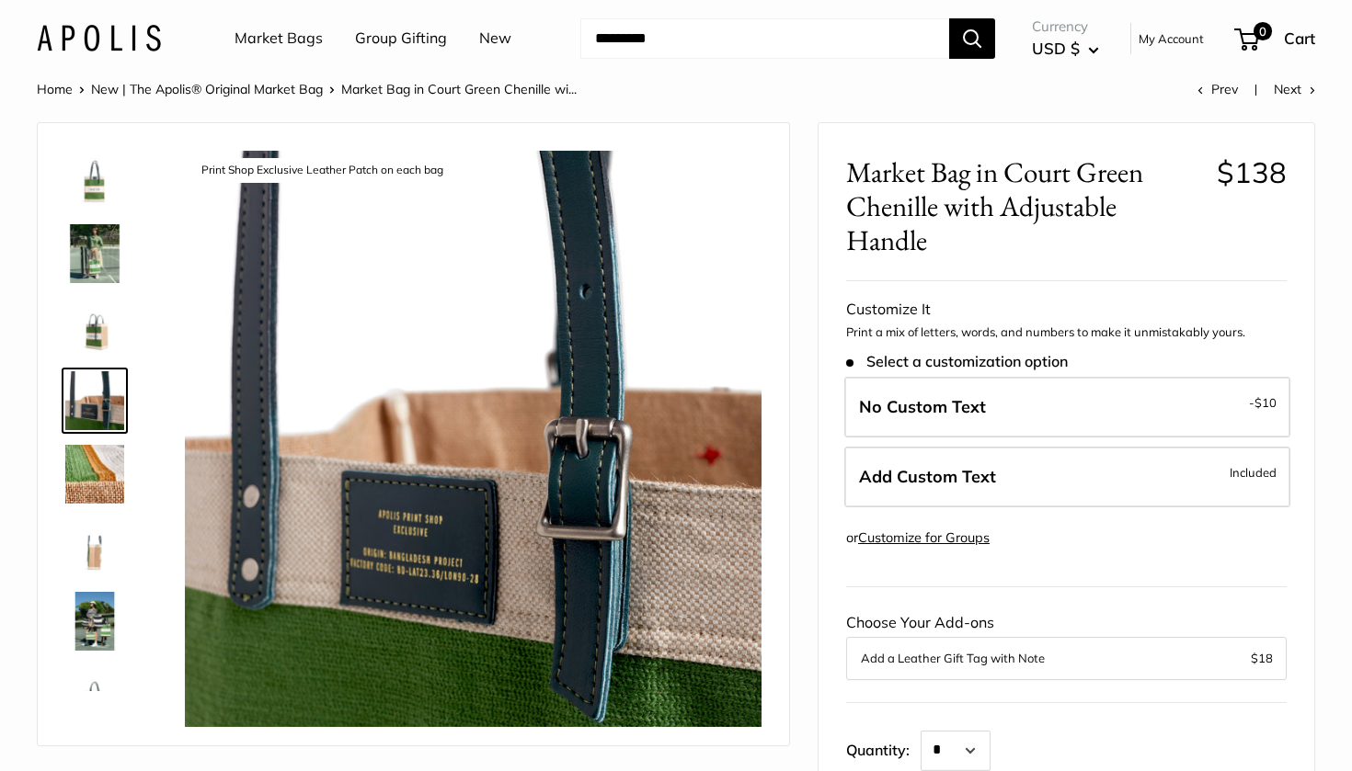
click at [94, 441] on link at bounding box center [95, 474] width 66 height 66
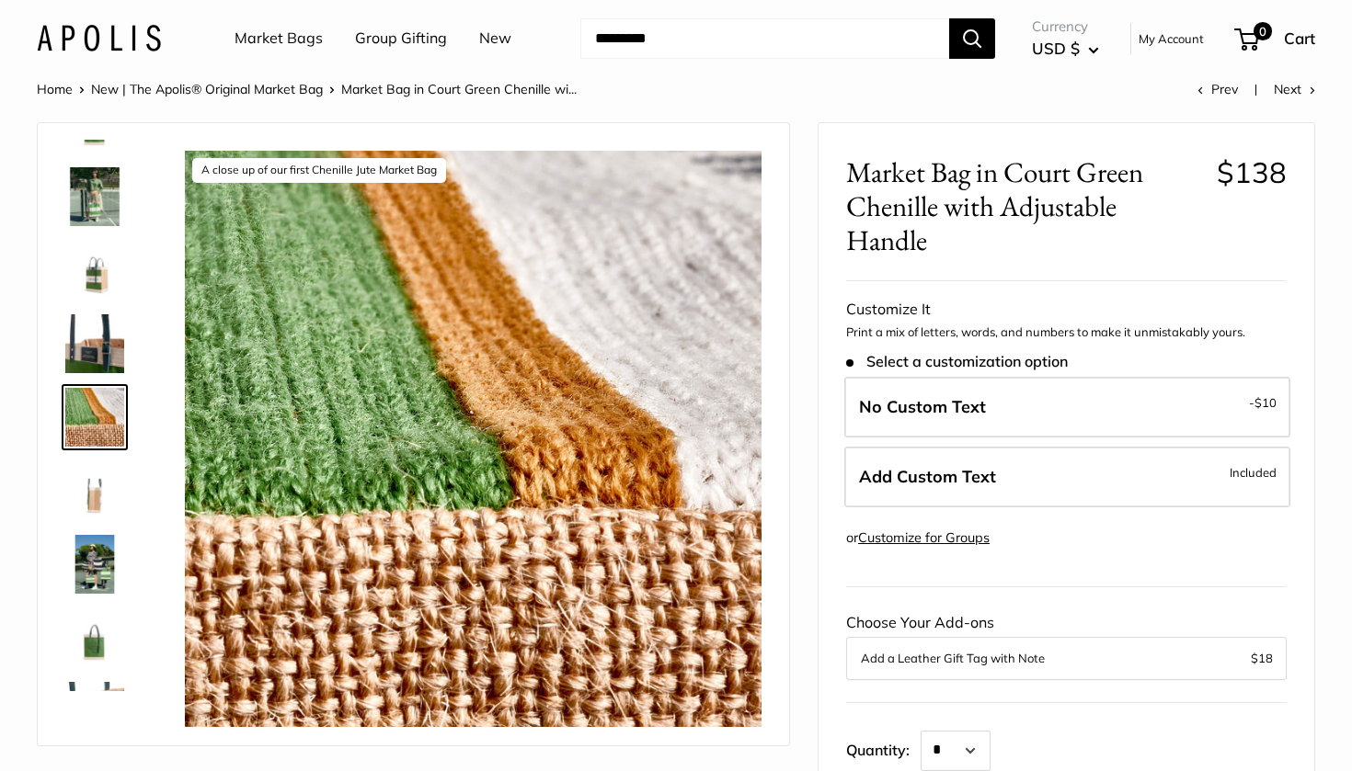
click at [96, 508] on img at bounding box center [94, 491] width 59 height 59
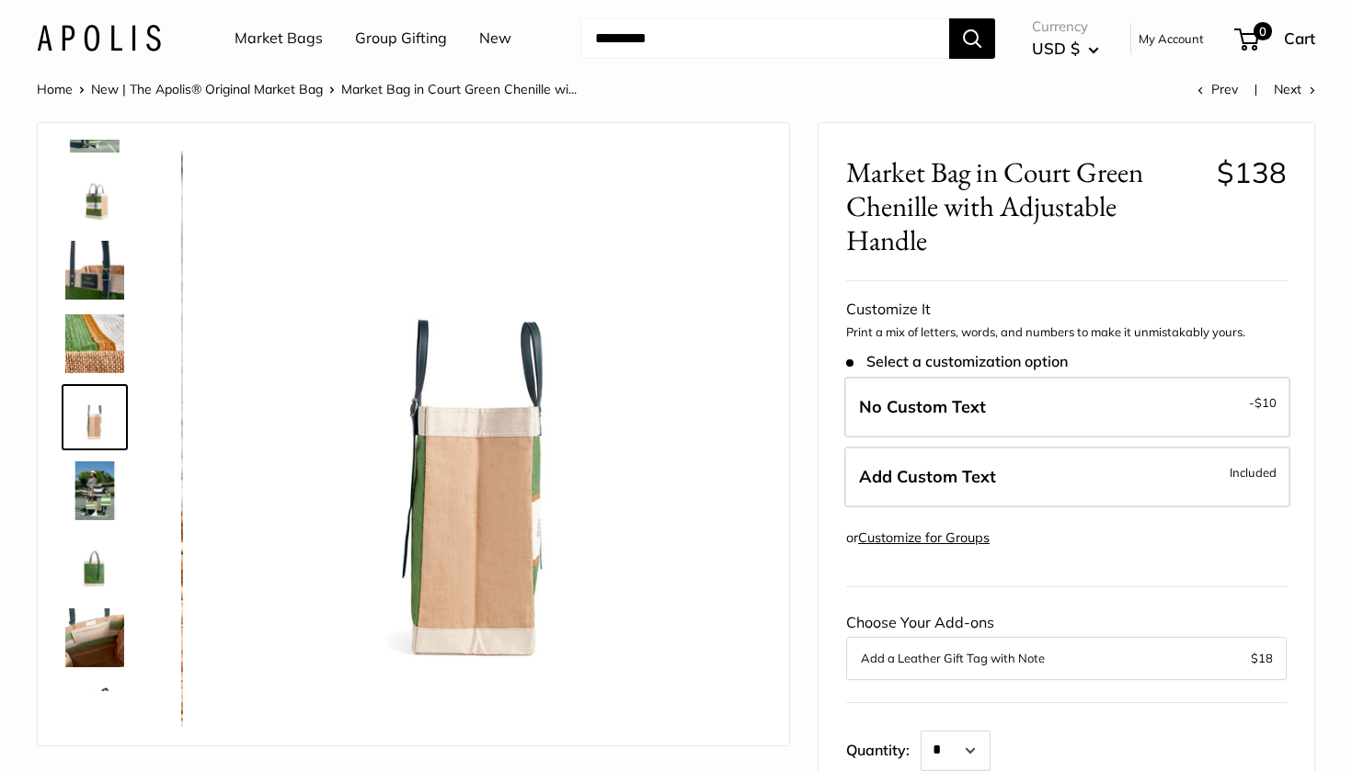
click at [97, 536] on img at bounding box center [94, 564] width 59 height 59
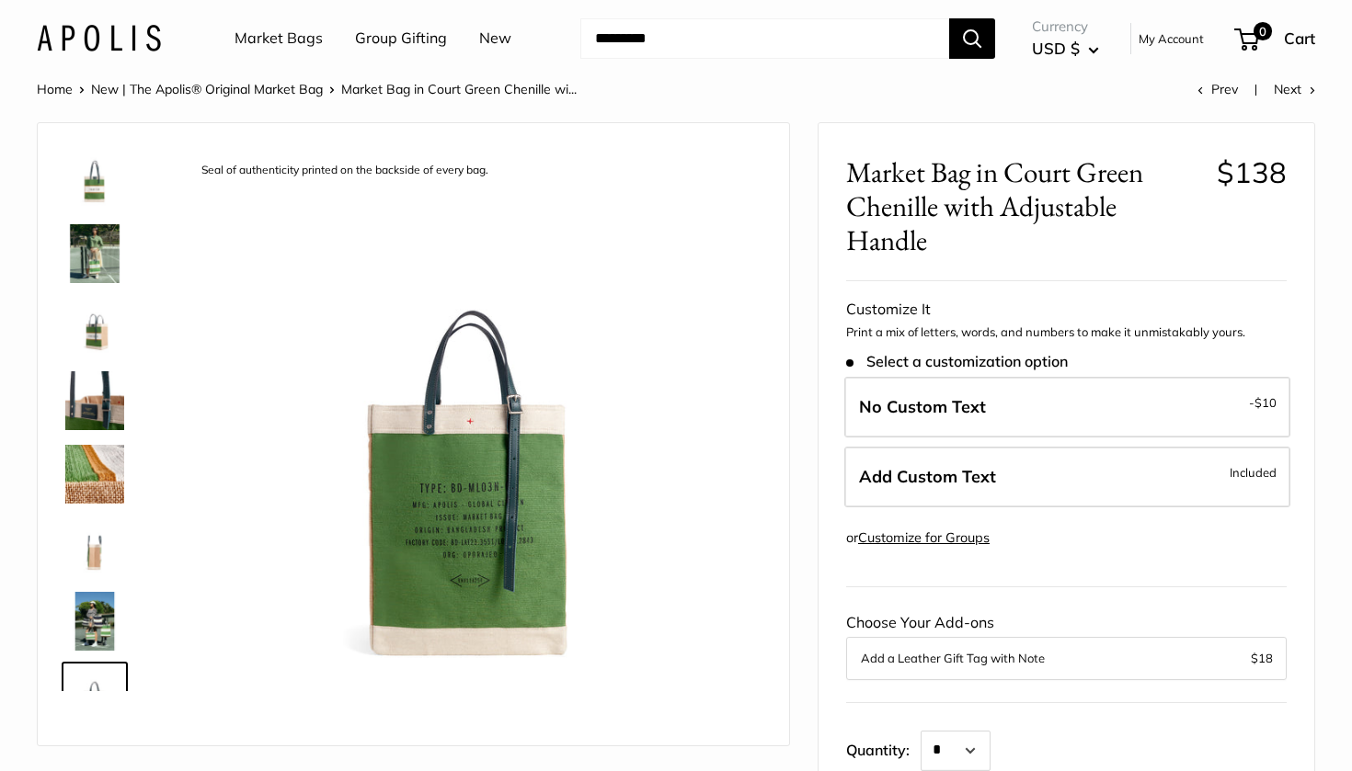
scroll to position [0, 0]
click at [90, 188] on img at bounding box center [94, 180] width 59 height 59
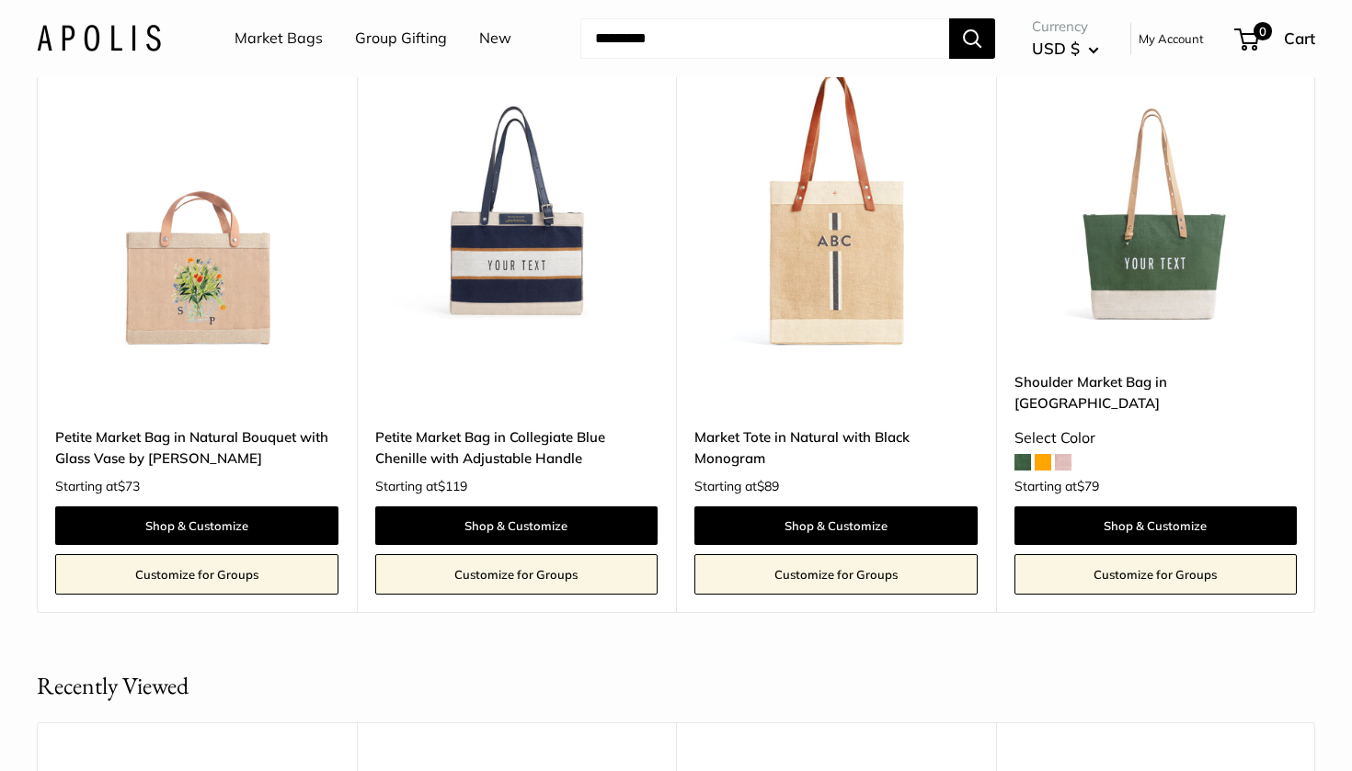
scroll to position [3026, 0]
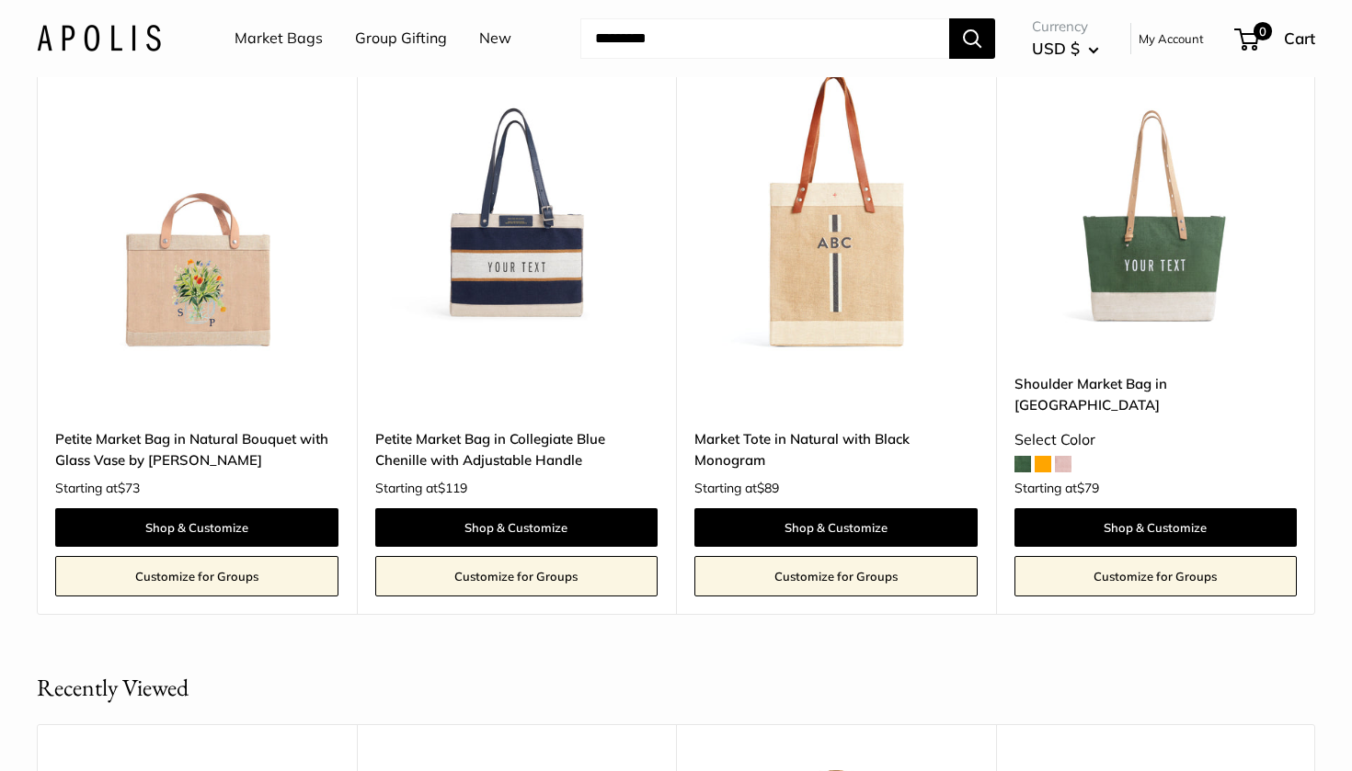
click at [451, 352] on div at bounding box center [516, 210] width 283 height 283
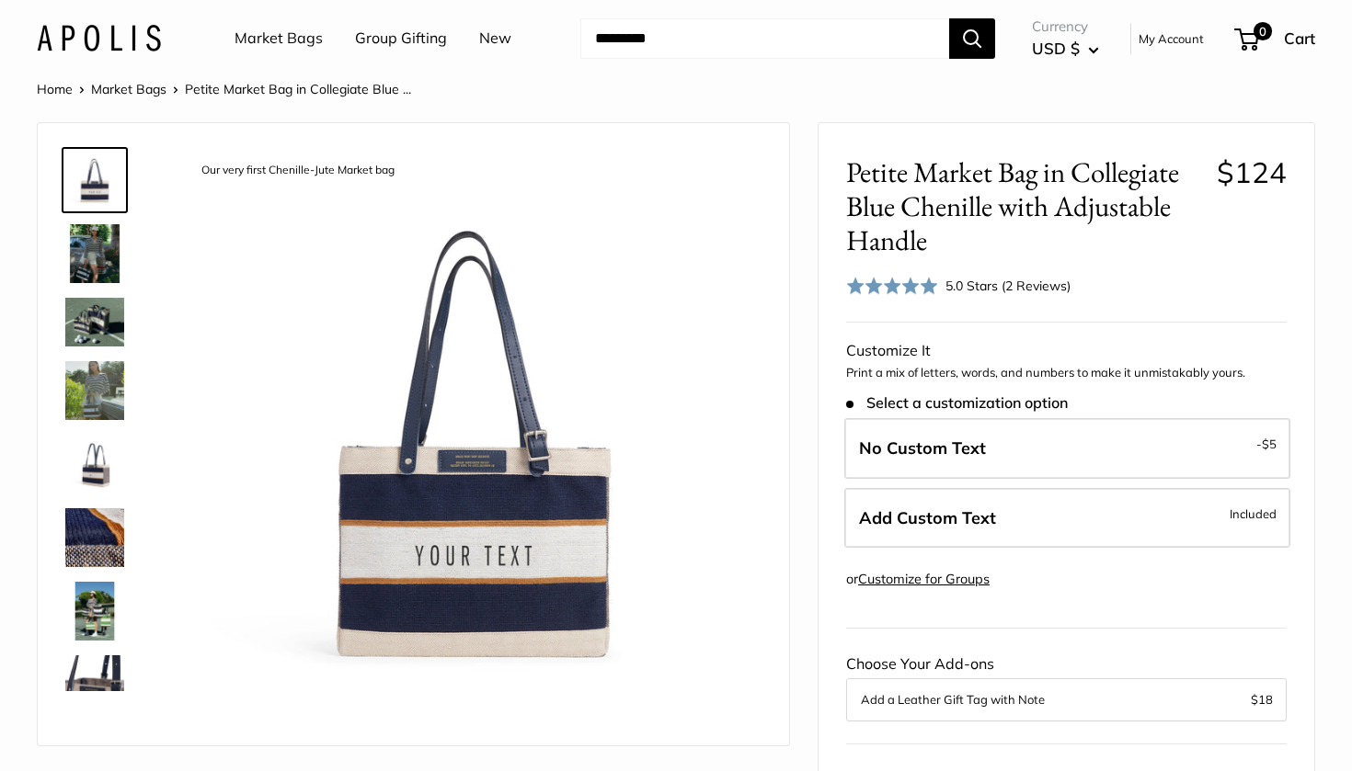
click at [113, 260] on img at bounding box center [94, 253] width 59 height 59
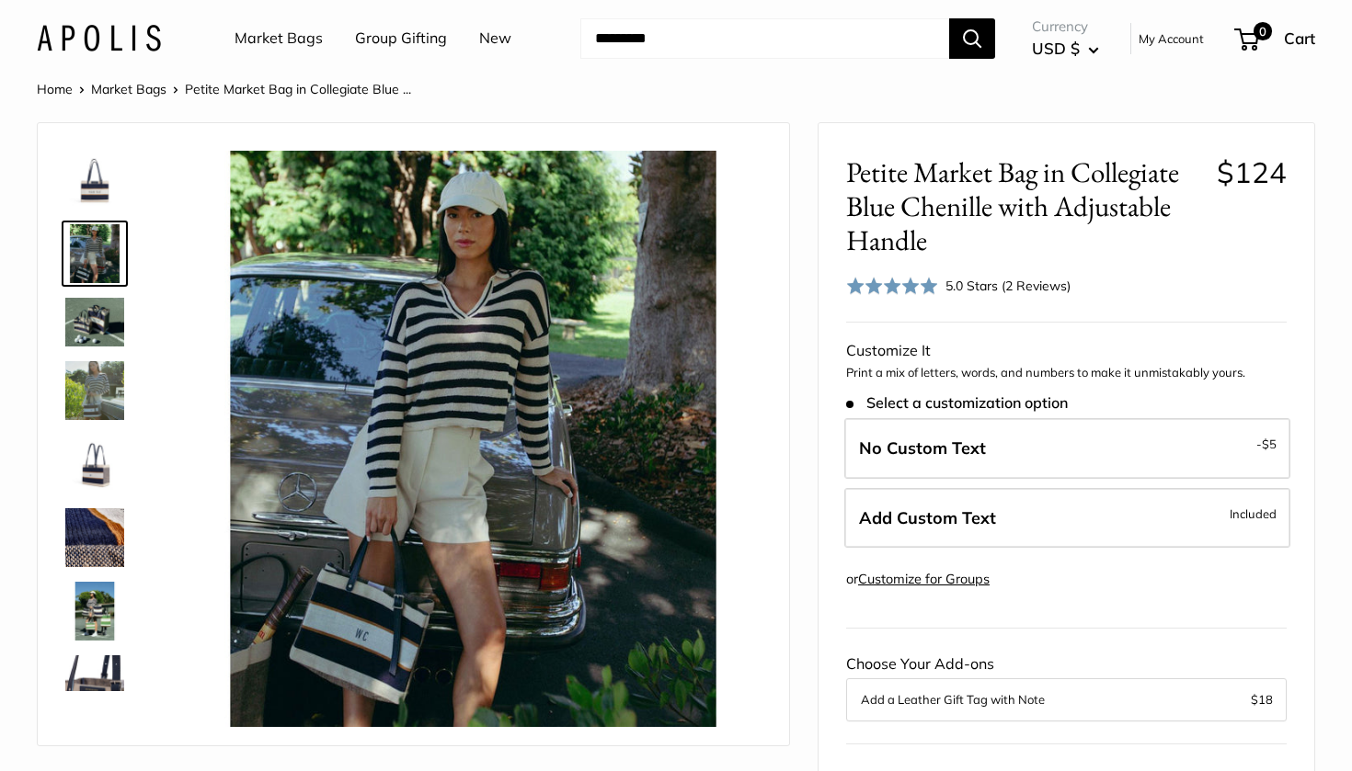
click at [101, 295] on link at bounding box center [95, 322] width 66 height 56
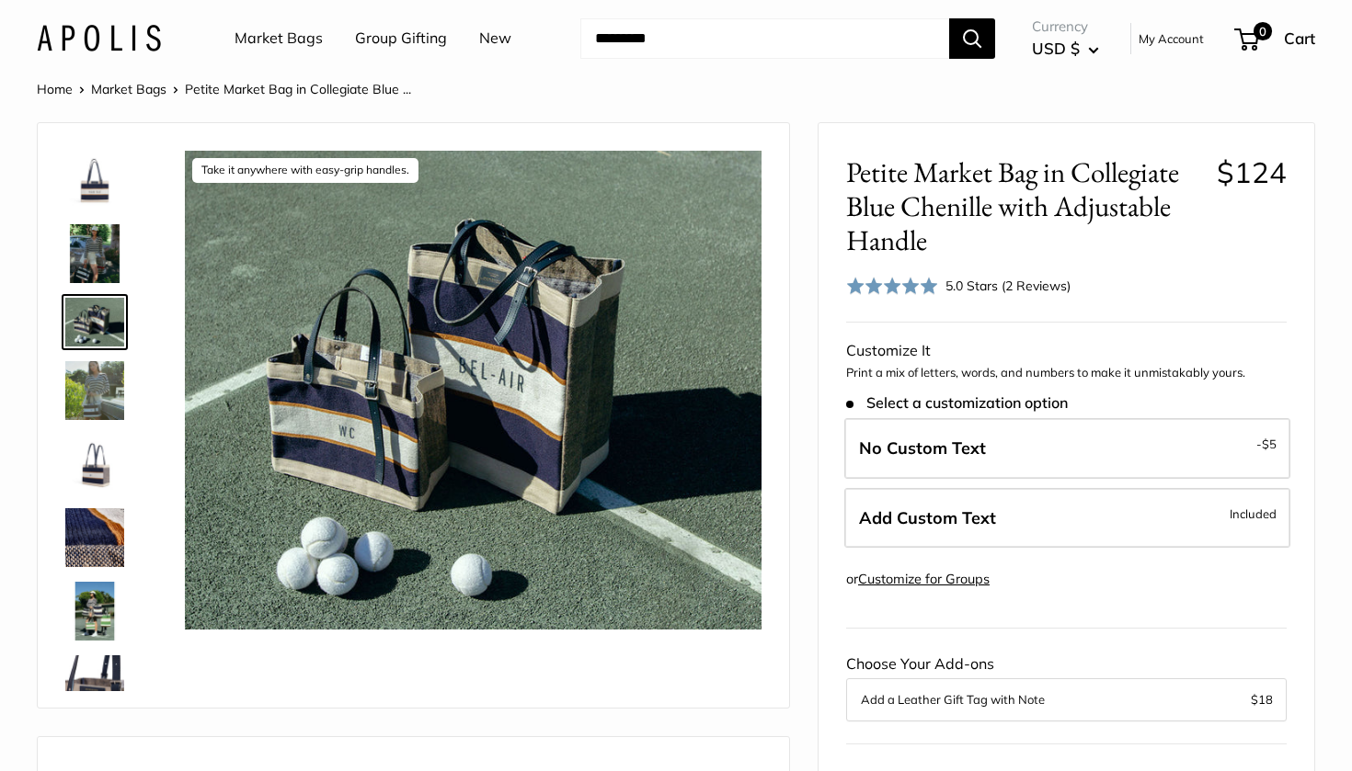
click at [101, 394] on img at bounding box center [94, 390] width 59 height 59
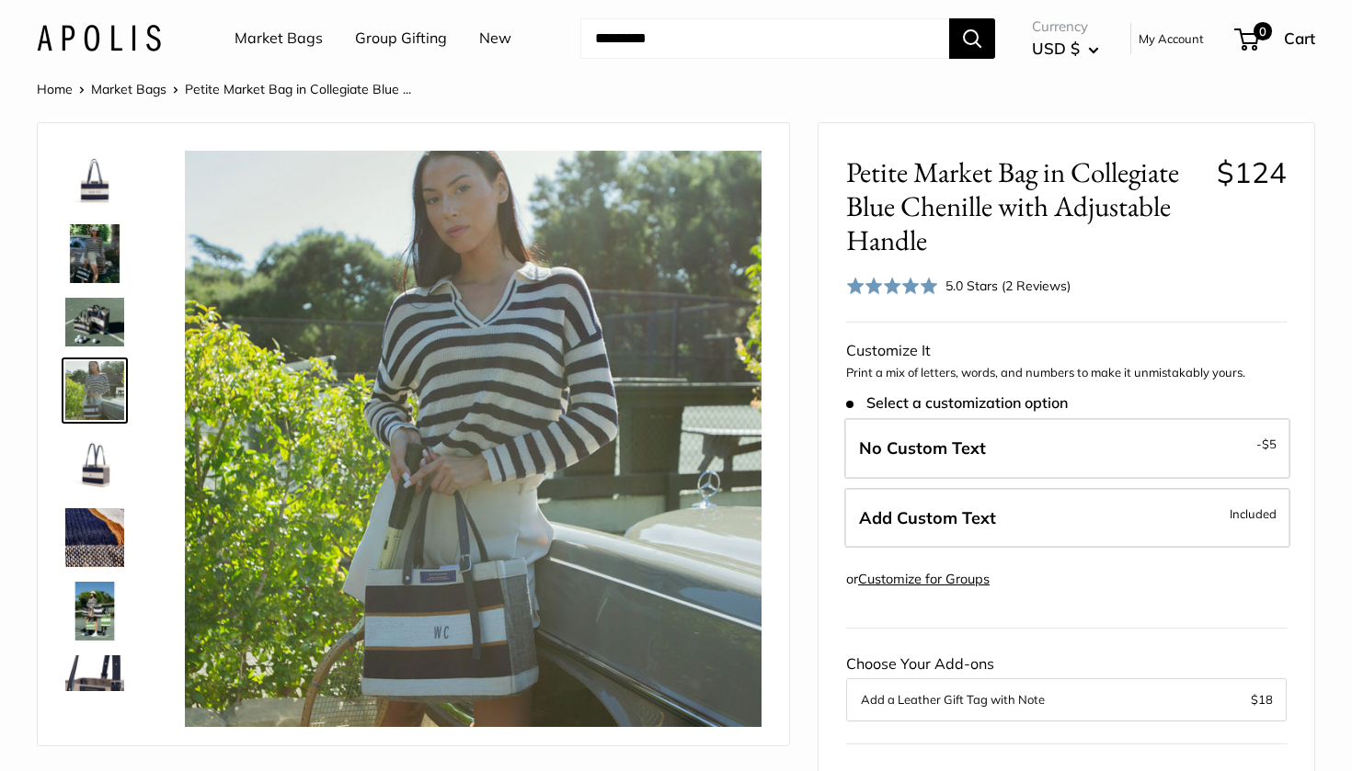
click at [97, 480] on img at bounding box center [94, 464] width 59 height 59
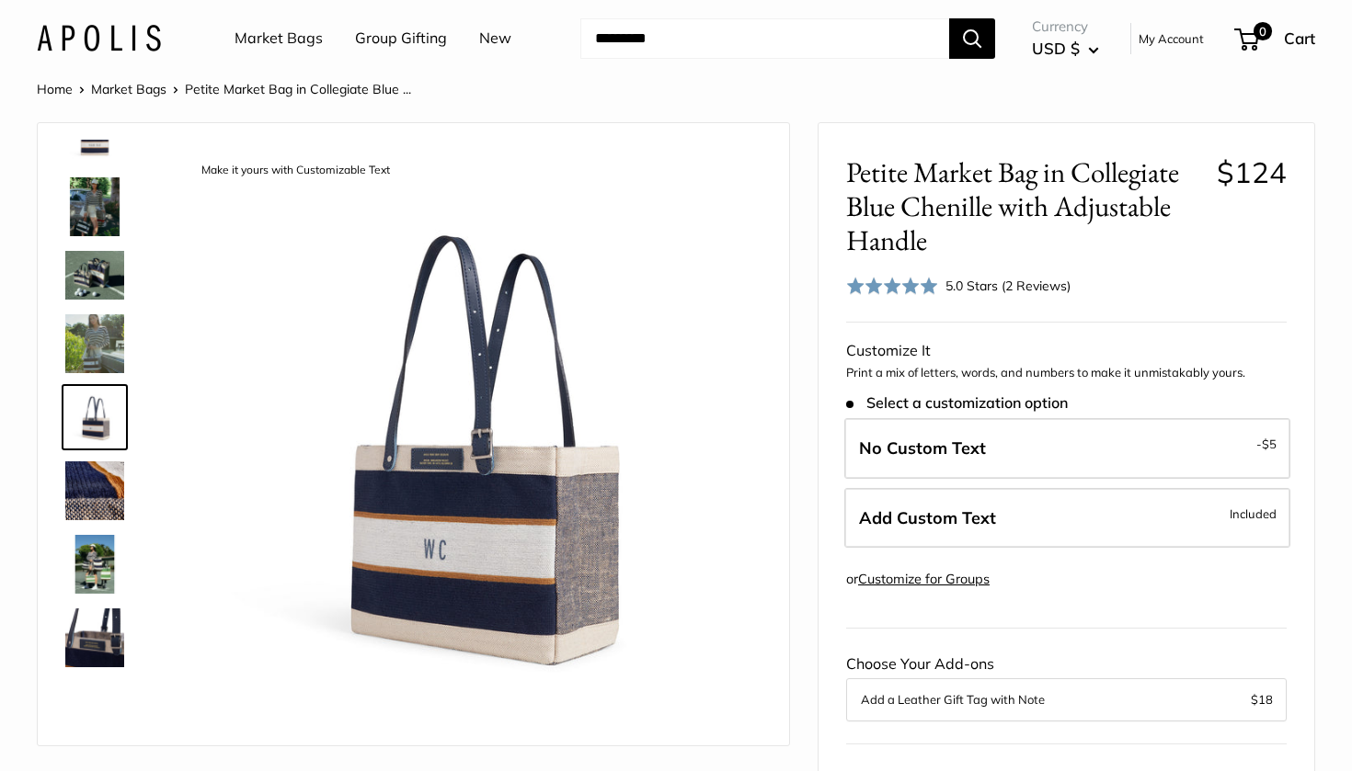
click at [147, 40] on img at bounding box center [99, 38] width 124 height 27
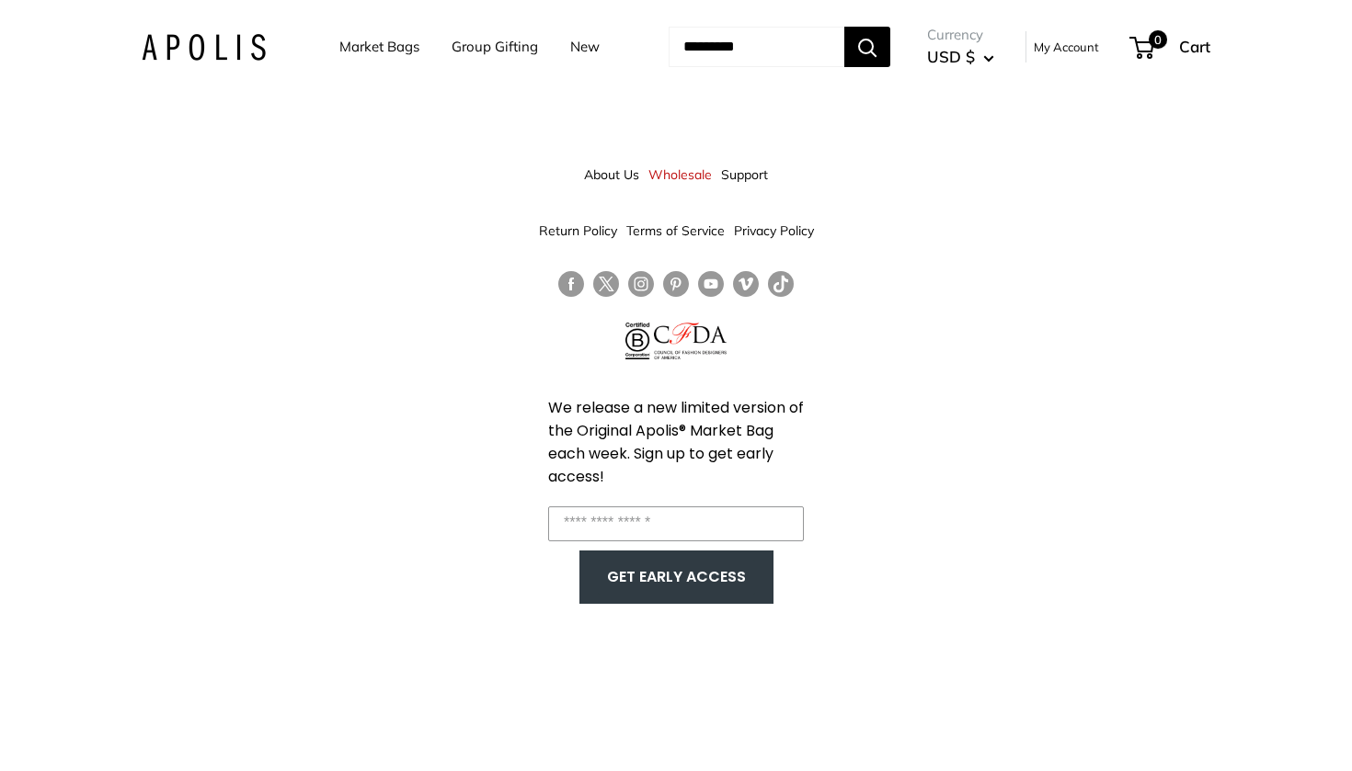
click at [451, 45] on link "Group Gifting" at bounding box center [494, 47] width 86 height 26
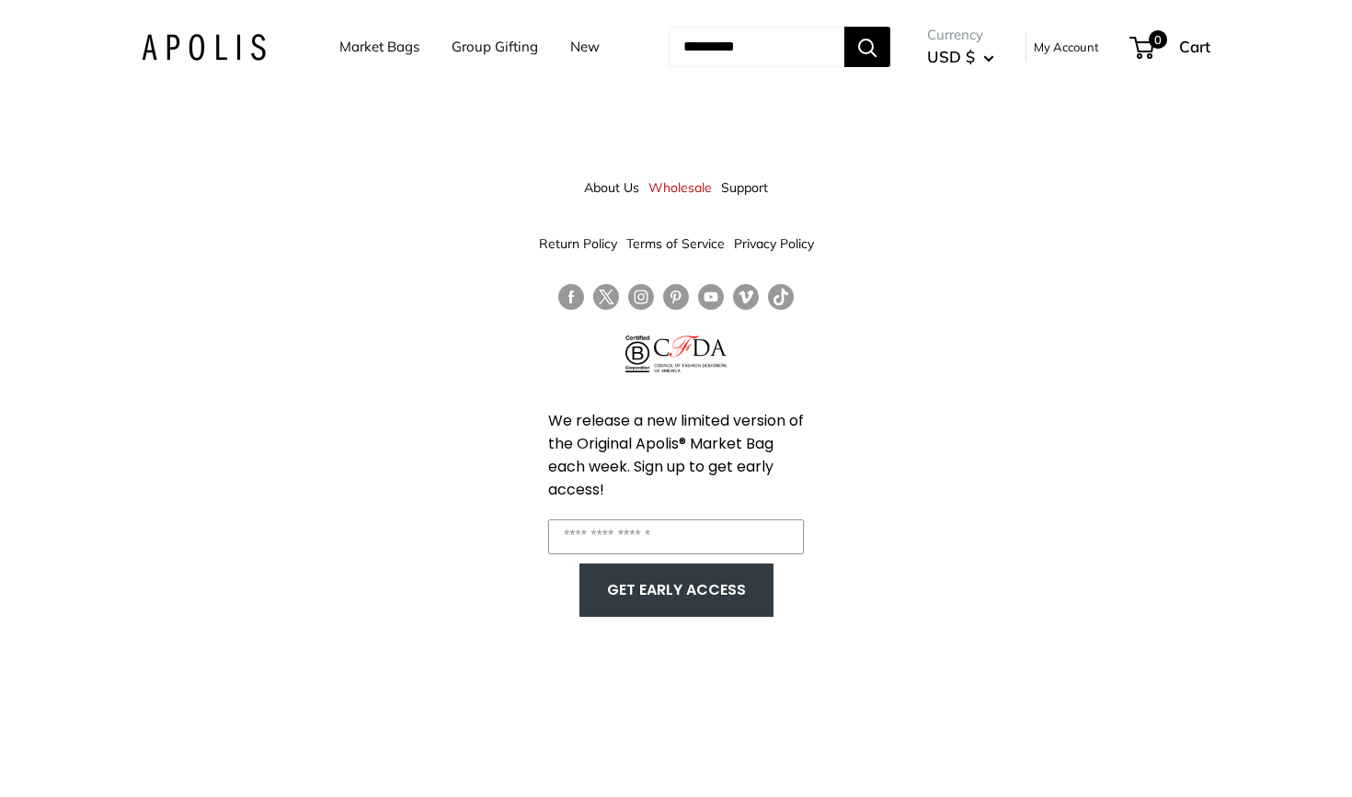
click at [200, 55] on img at bounding box center [204, 47] width 124 height 27
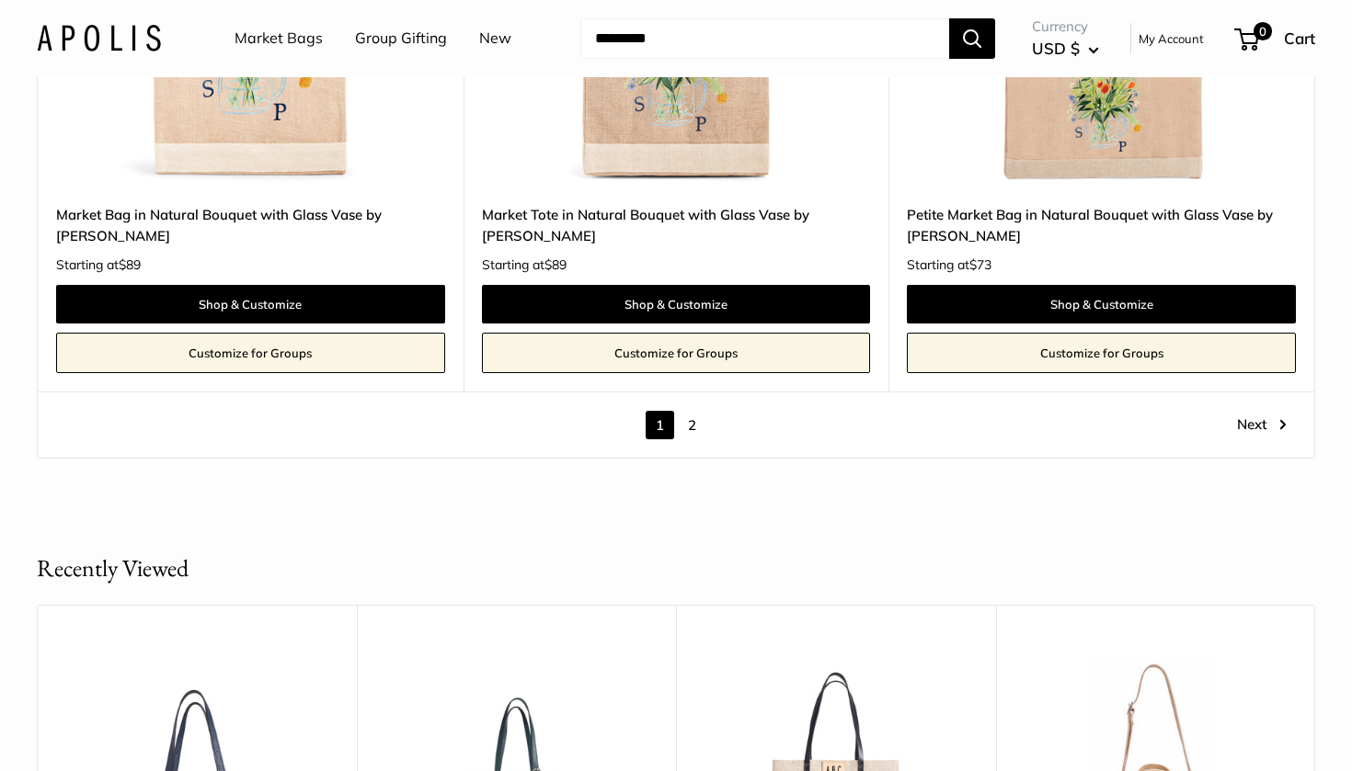
scroll to position [10450, 0]
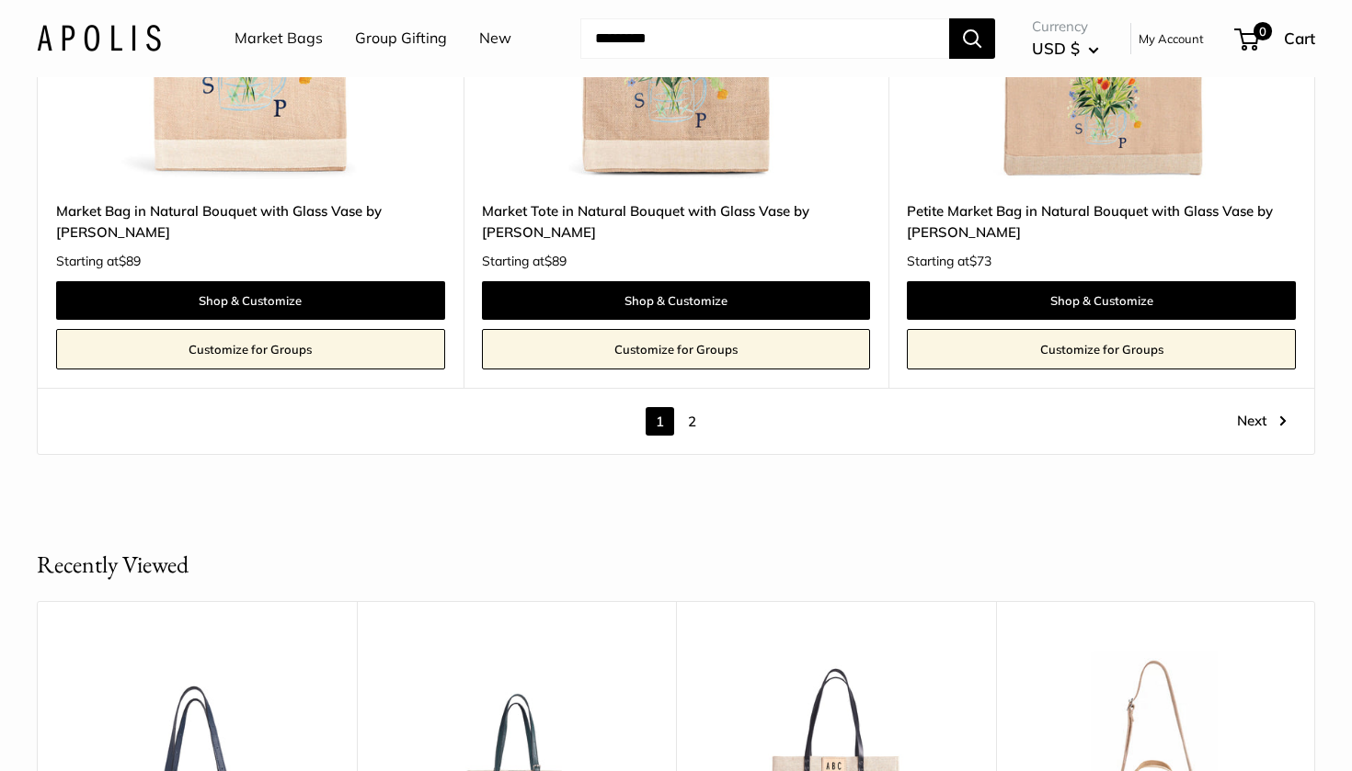
click at [691, 407] on link "2" at bounding box center [692, 421] width 29 height 29
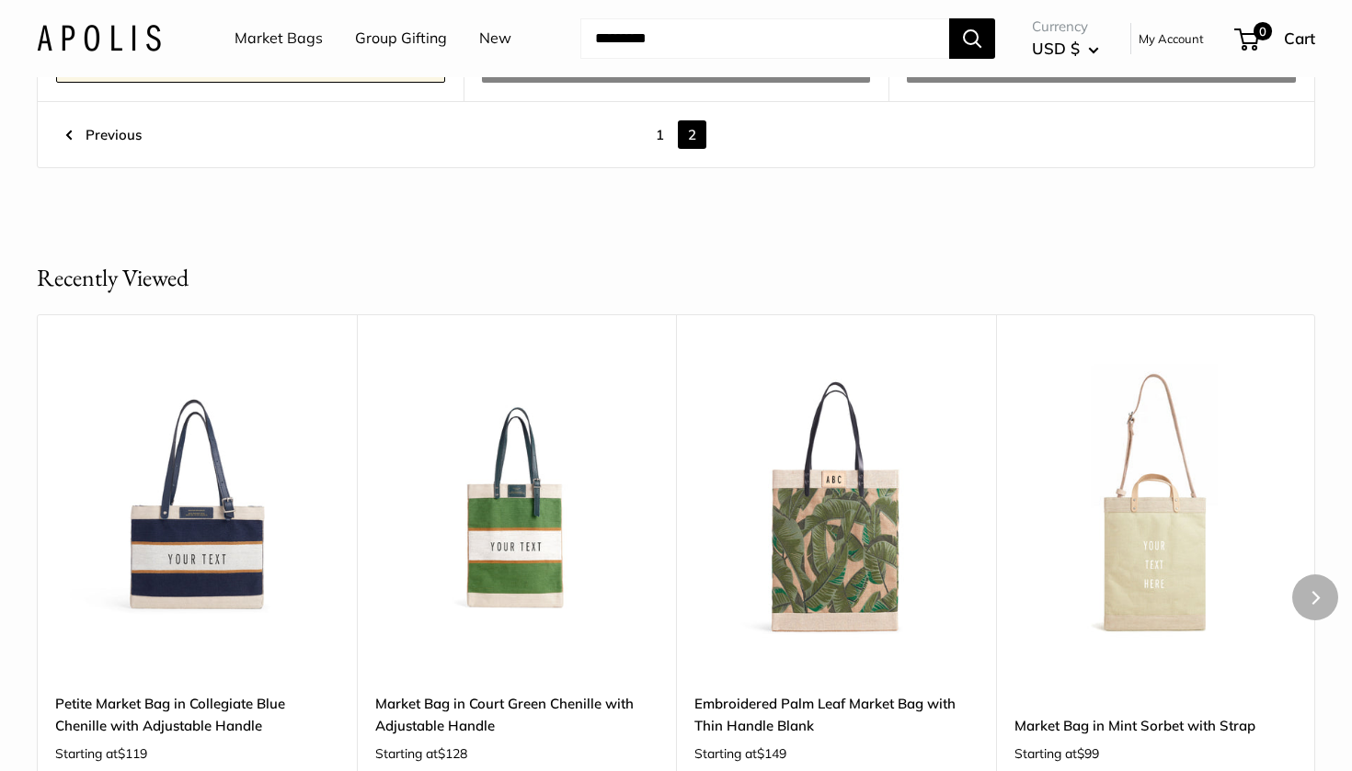
scroll to position [4806, 0]
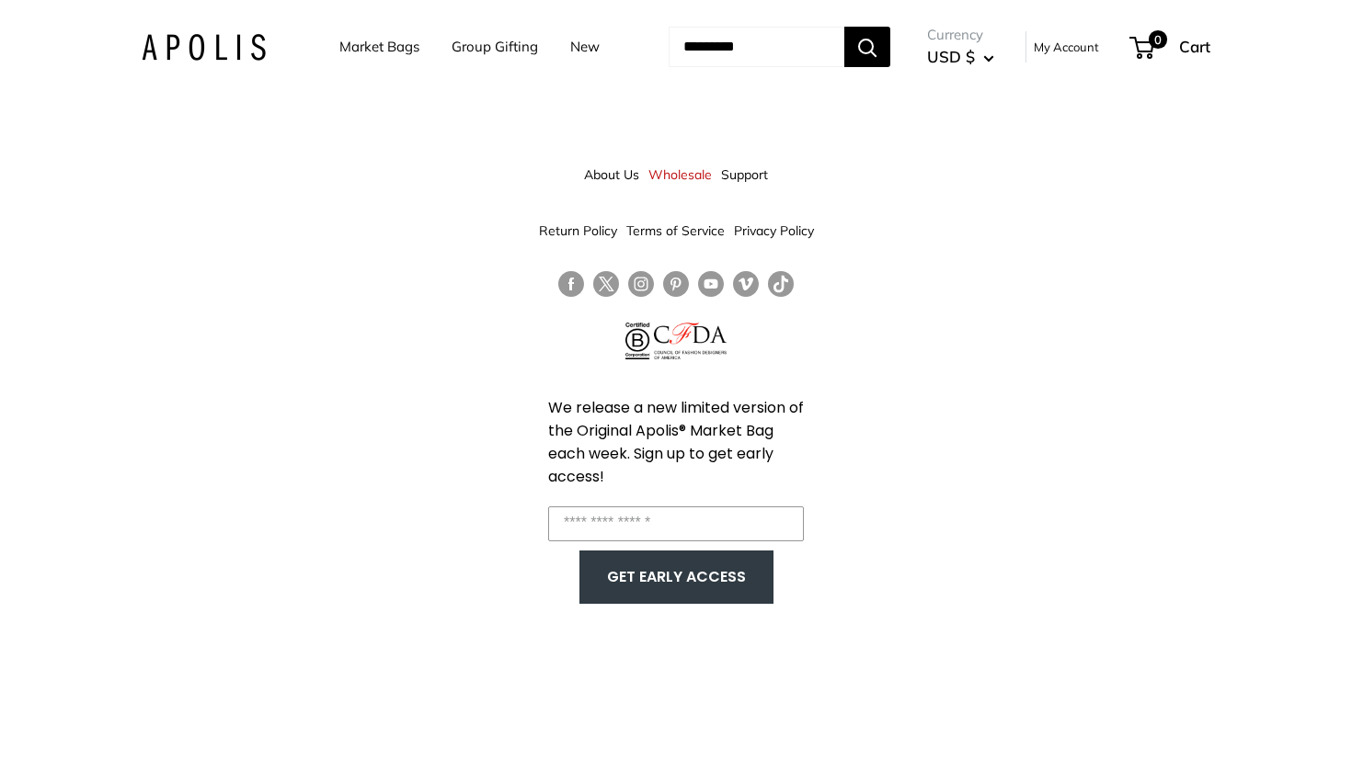
click at [672, 181] on link "Wholesale" at bounding box center [679, 174] width 63 height 33
